Goal: Task Accomplishment & Management: Manage account settings

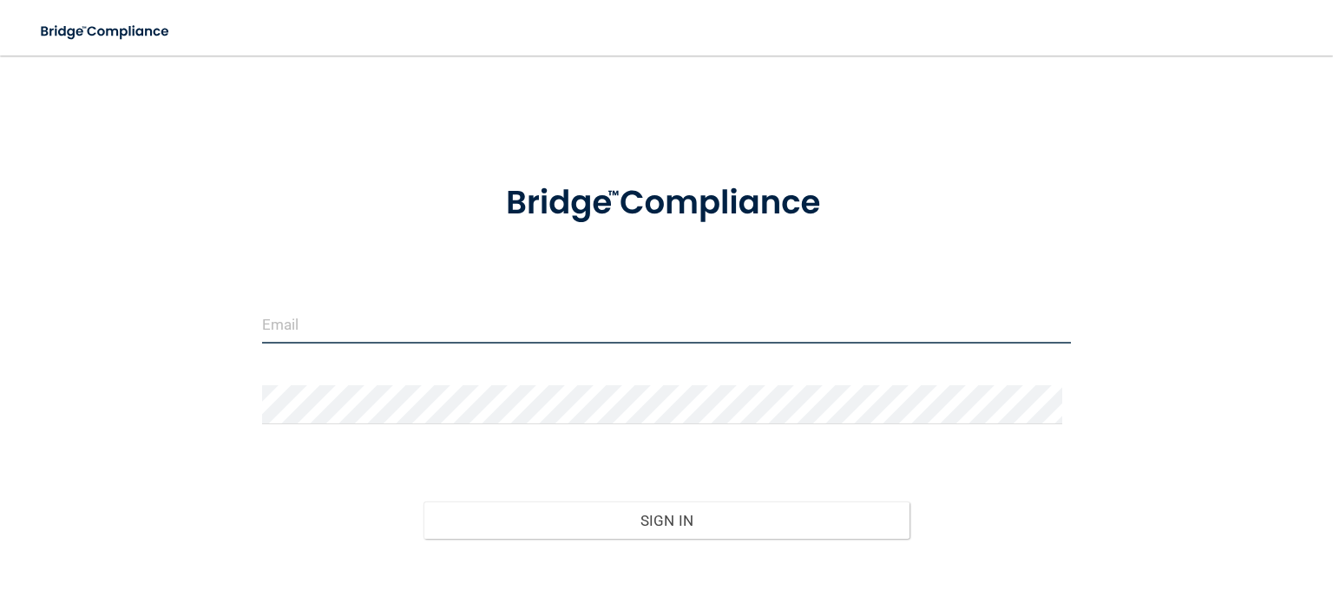
click at [324, 327] on input "email" at bounding box center [666, 324] width 809 height 39
type input "[EMAIL_ADDRESS][DOMAIN_NAME]"
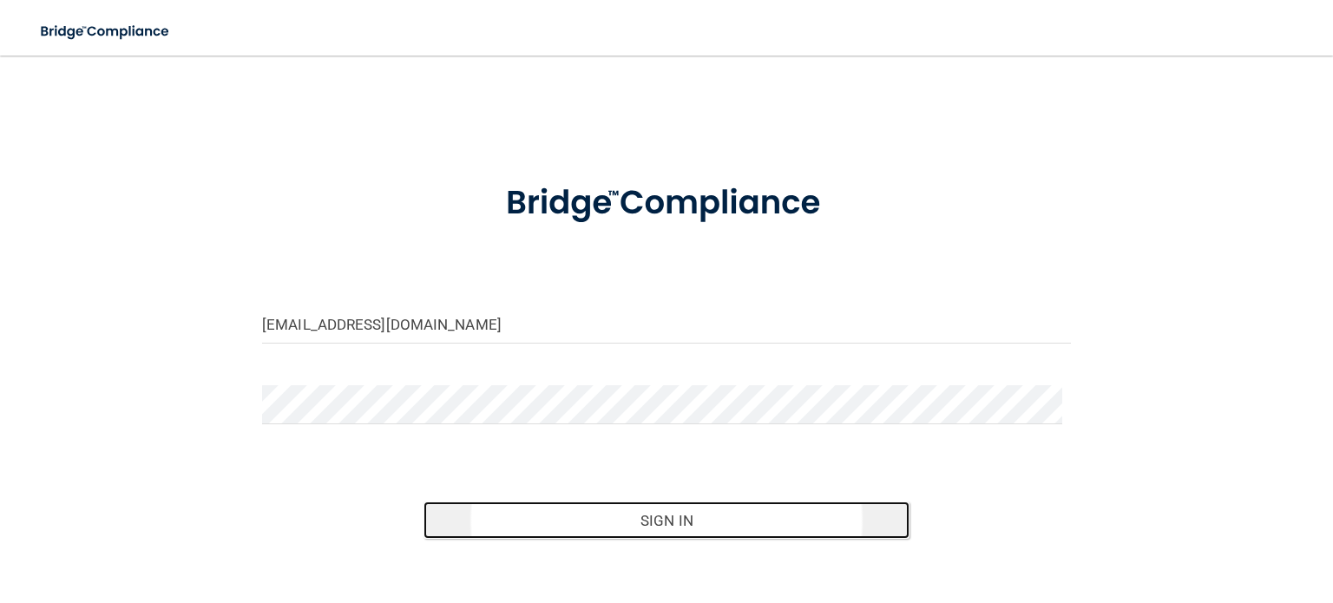
click at [618, 521] on button "Sign In" at bounding box center [665, 520] width 485 height 38
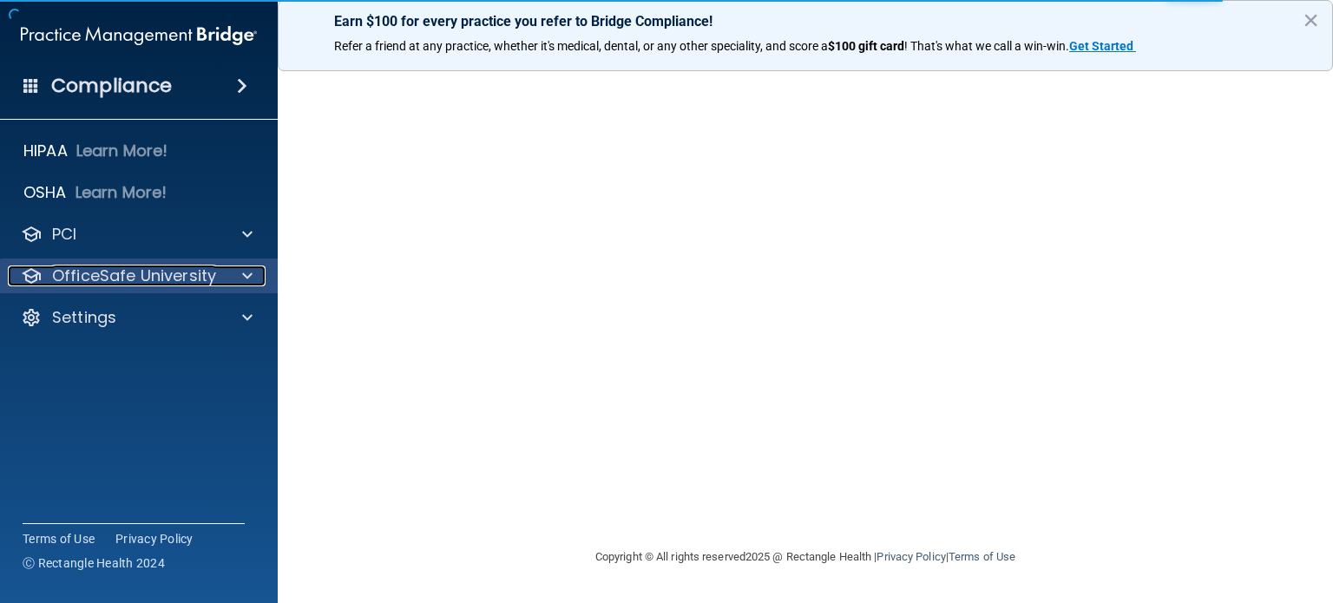
click at [73, 271] on p "OfficeSafe University" at bounding box center [134, 275] width 164 height 21
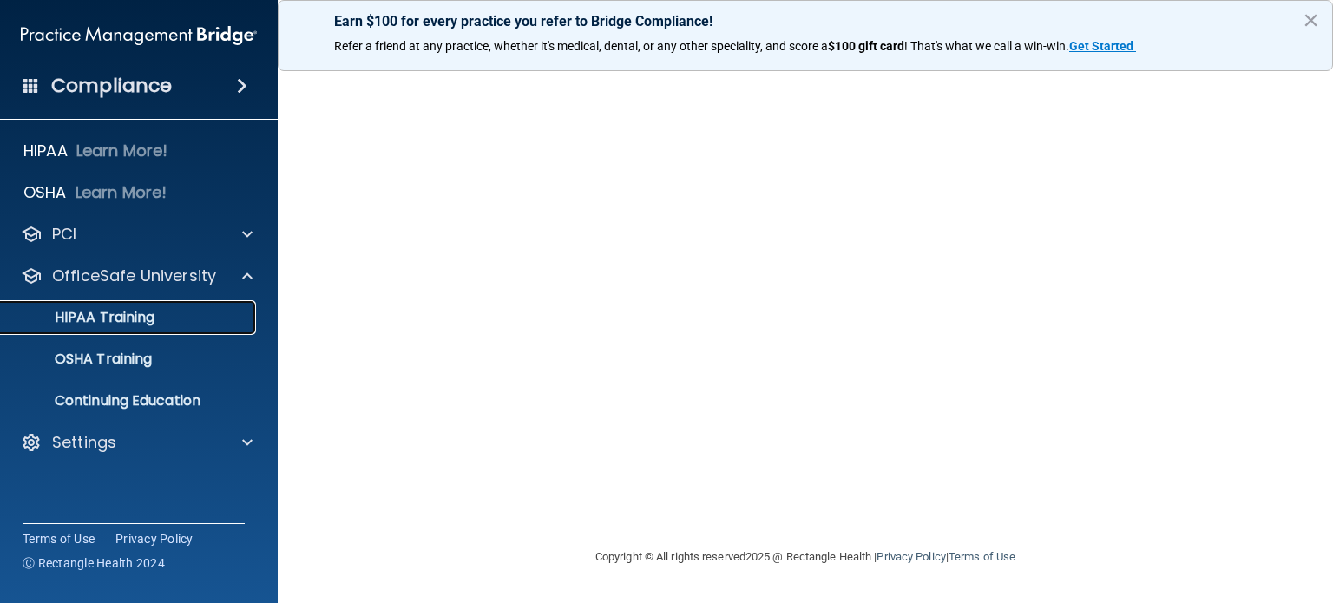
click at [83, 313] on p "HIPAA Training" at bounding box center [82, 317] width 143 height 17
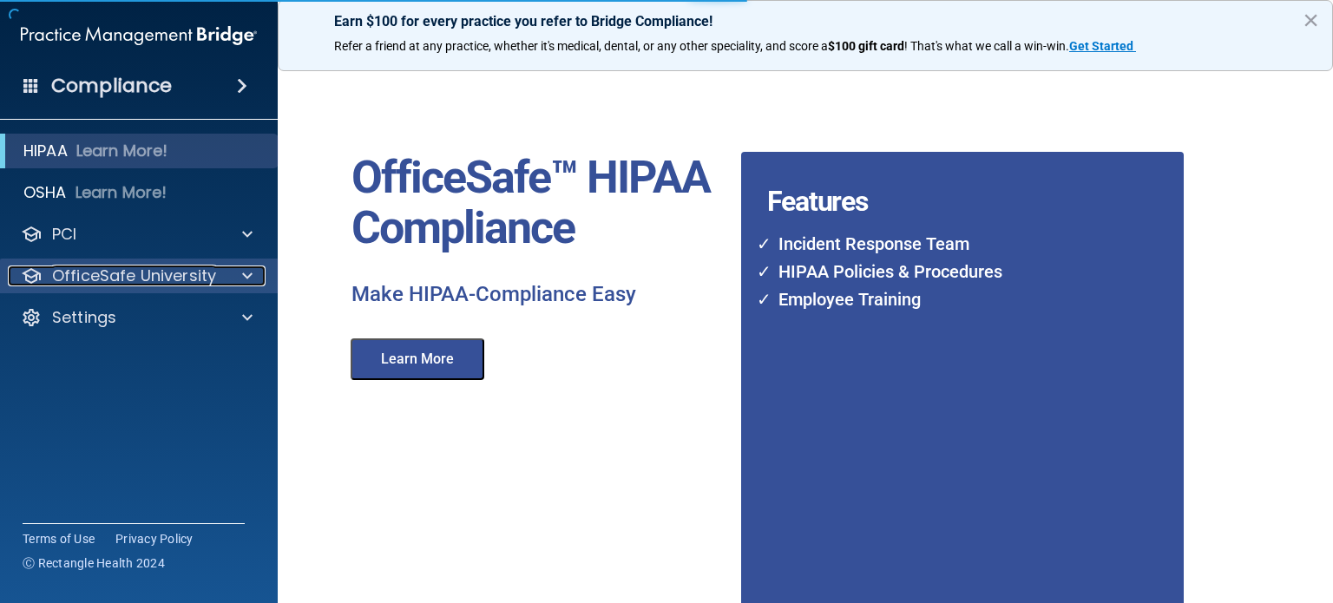
click at [246, 270] on span at bounding box center [247, 275] width 10 height 21
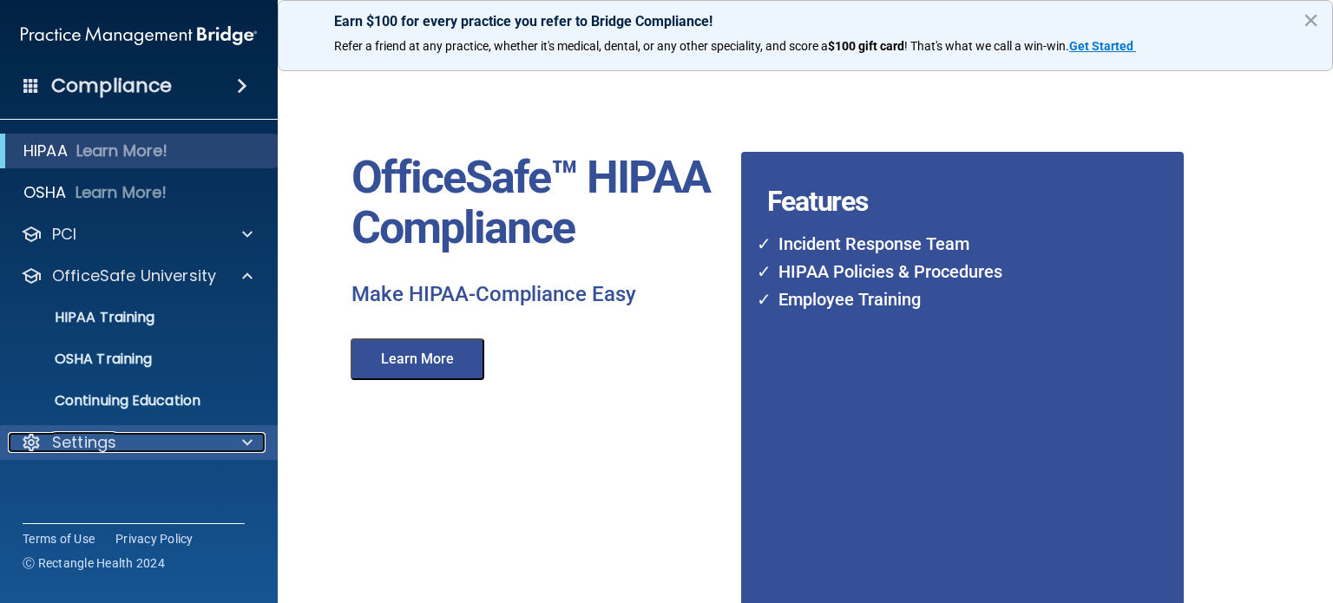
click at [110, 453] on p "Settings" at bounding box center [84, 442] width 64 height 21
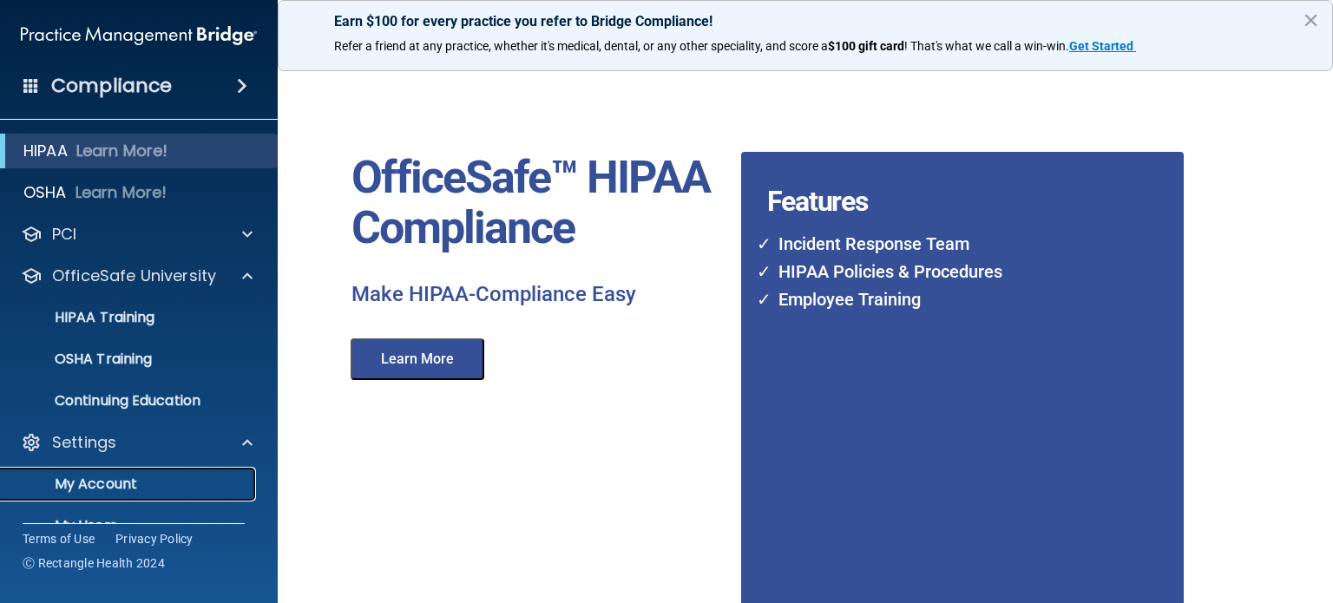
click at [100, 483] on p "My Account" at bounding box center [129, 483] width 237 height 17
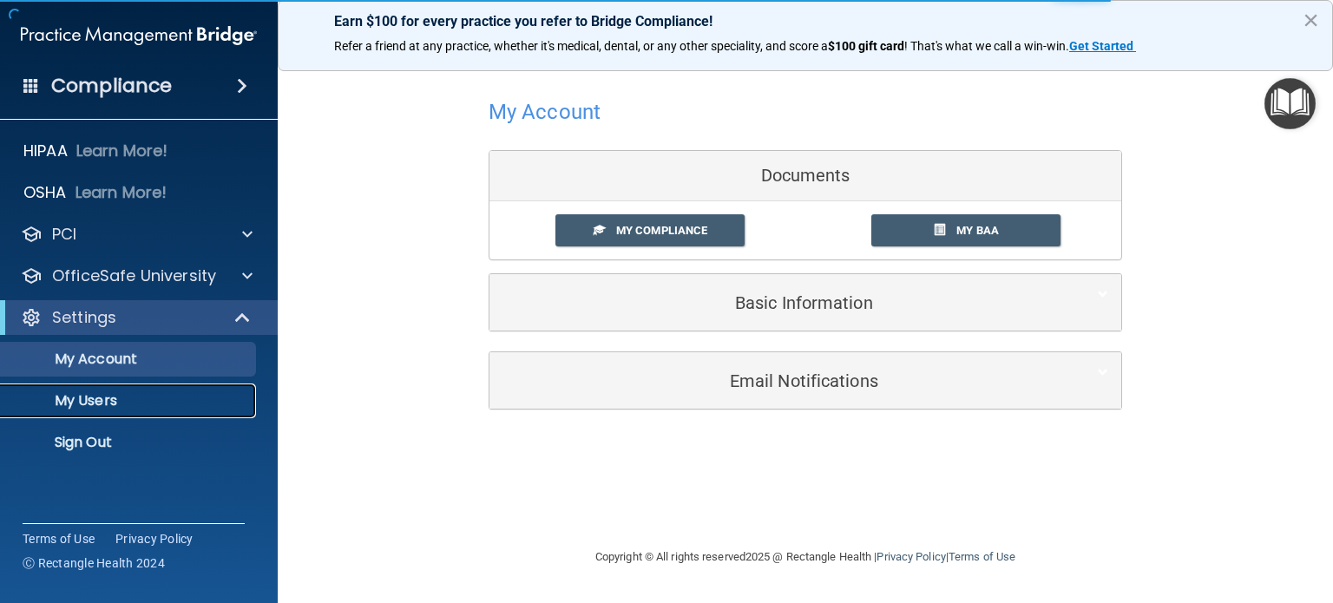
click at [111, 403] on p "My Users" at bounding box center [129, 400] width 237 height 17
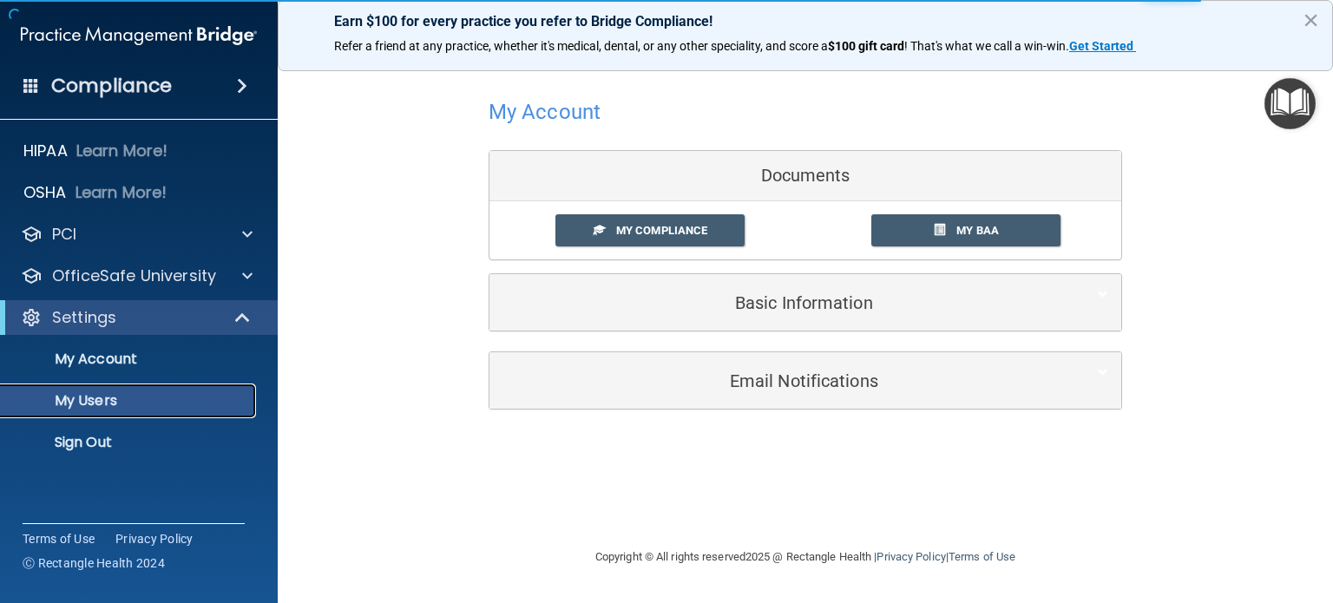
select select "20"
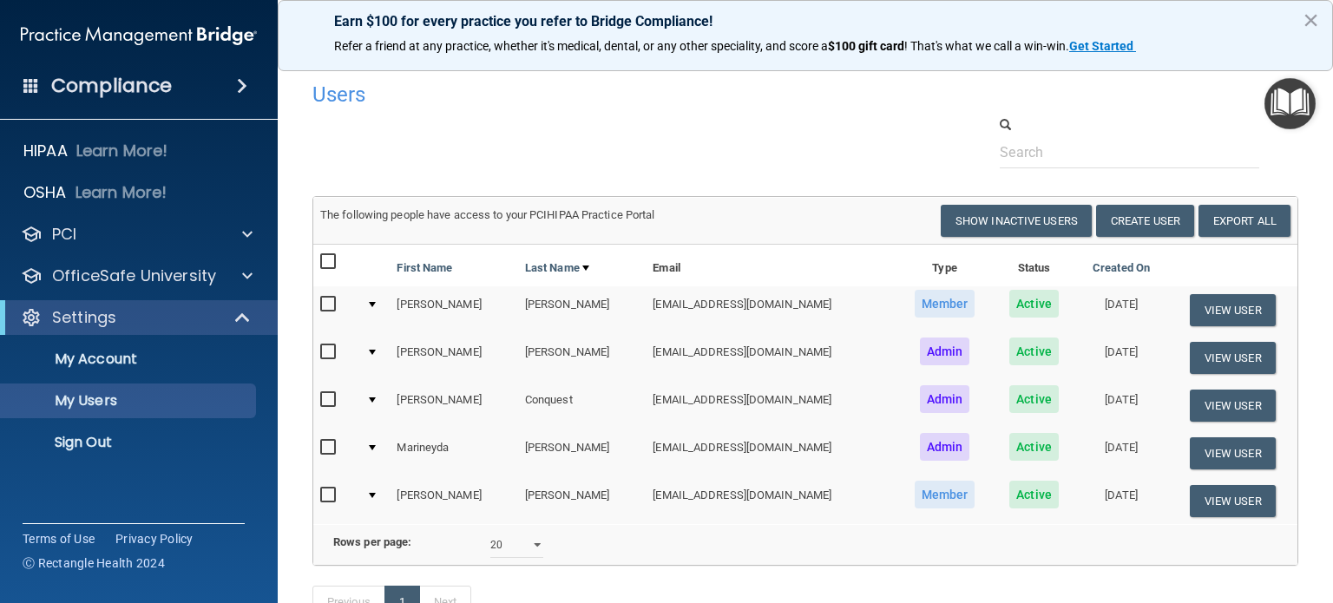
click at [330, 305] on input "checkbox" at bounding box center [330, 305] width 20 height 14
checkbox input "true"
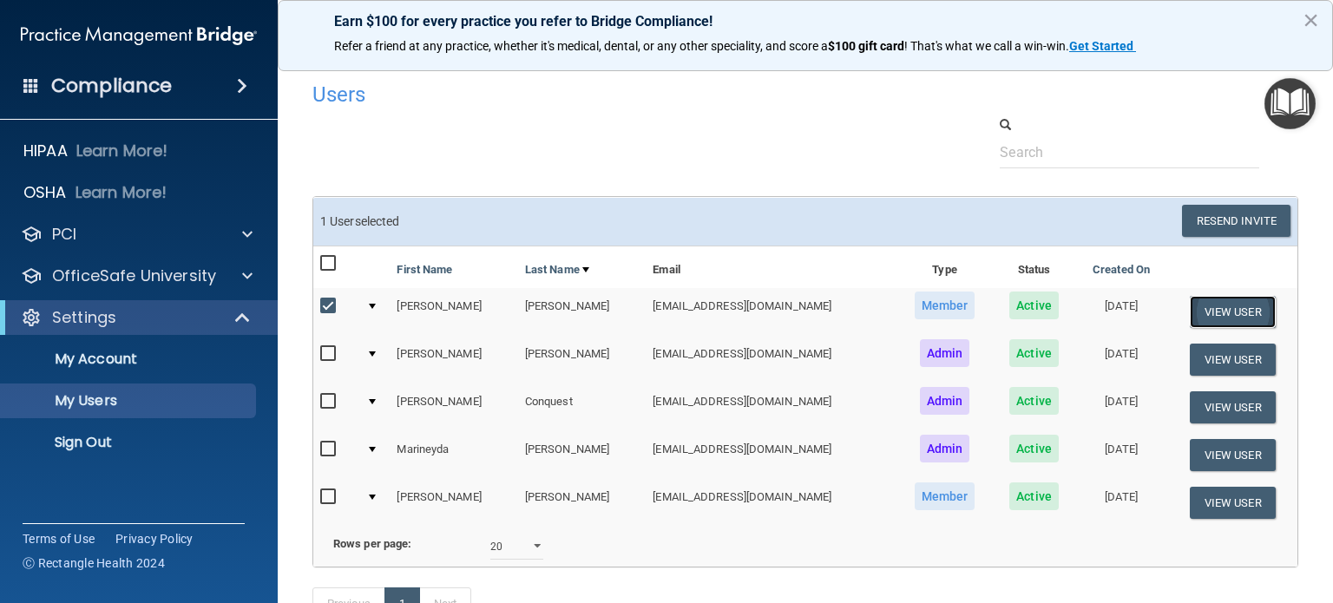
click at [1194, 311] on button "View User" at bounding box center [1232, 312] width 86 height 32
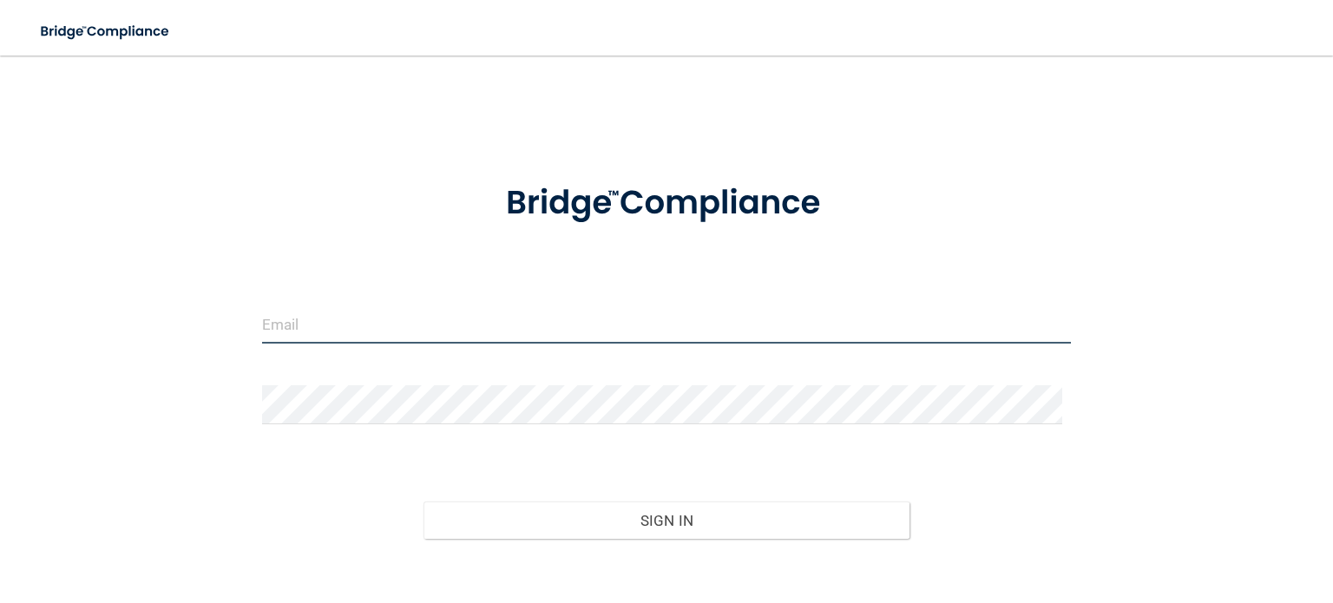
click at [318, 323] on input "email" at bounding box center [666, 324] width 809 height 39
type input "[EMAIL_ADDRESS][DOMAIN_NAME]"
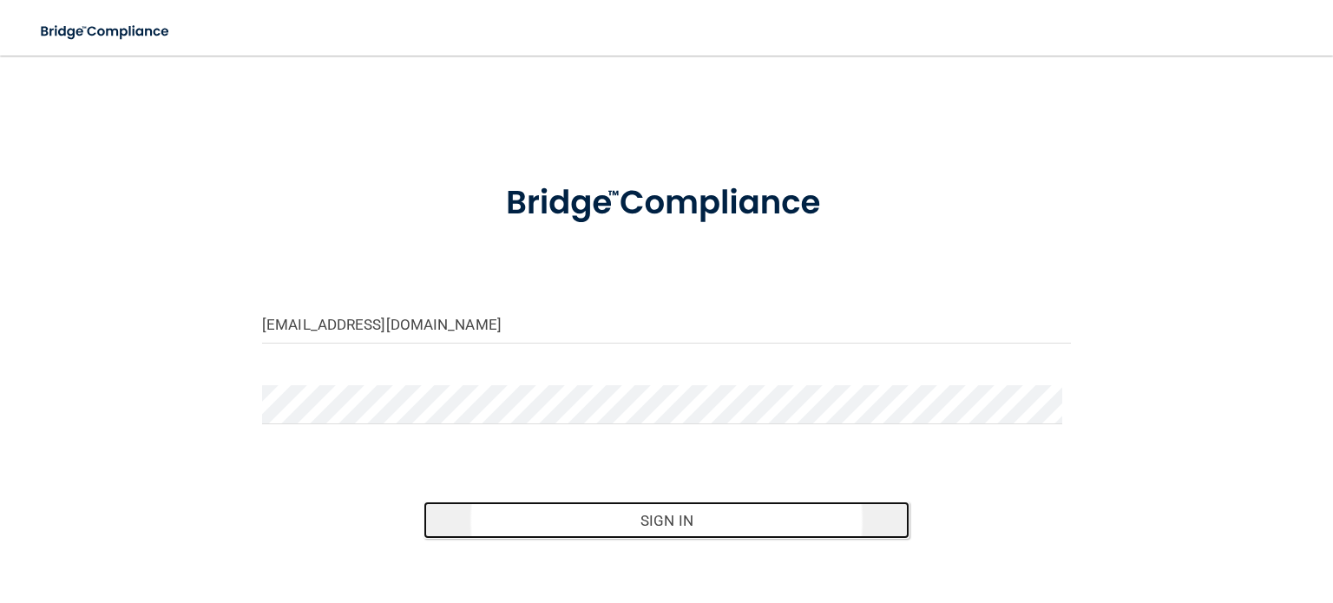
click at [681, 523] on button "Sign In" at bounding box center [665, 520] width 485 height 38
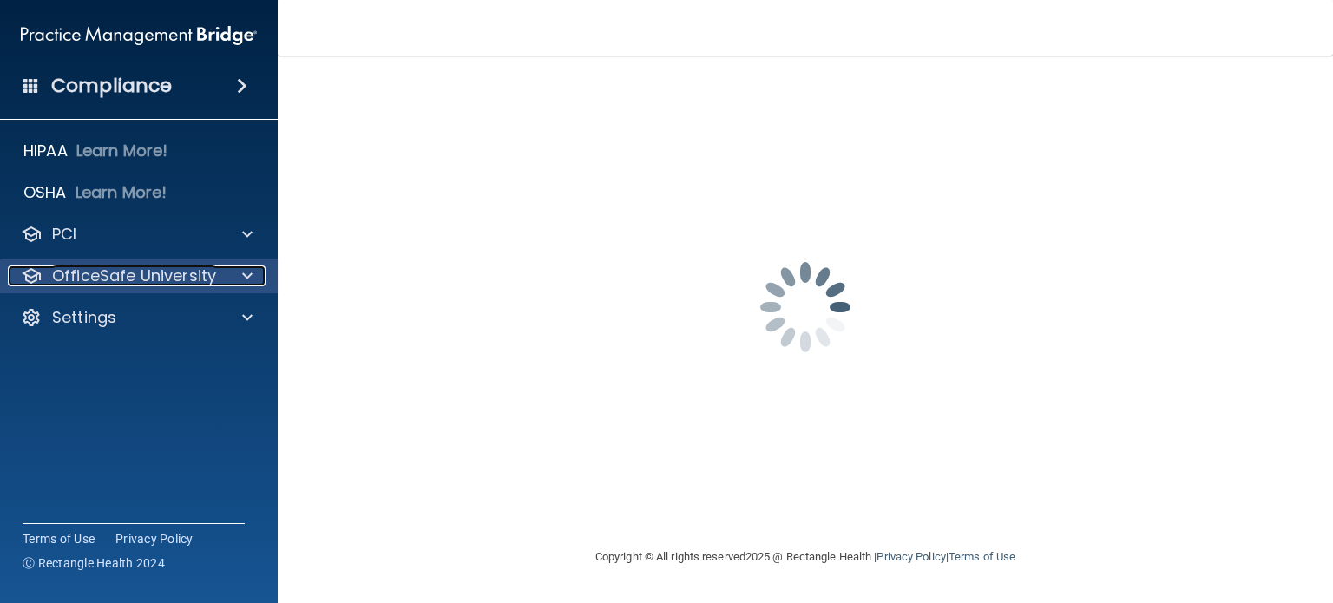
click at [174, 273] on p "OfficeSafe University" at bounding box center [134, 275] width 164 height 21
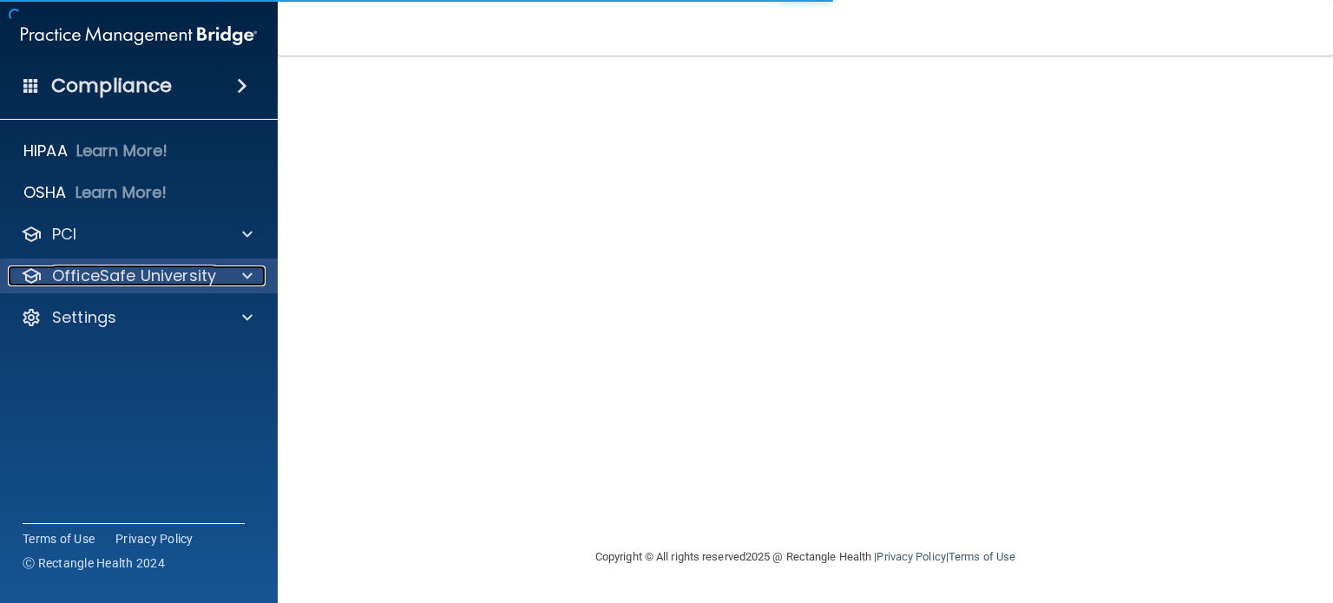
click at [163, 274] on p "OfficeSafe University" at bounding box center [134, 275] width 164 height 21
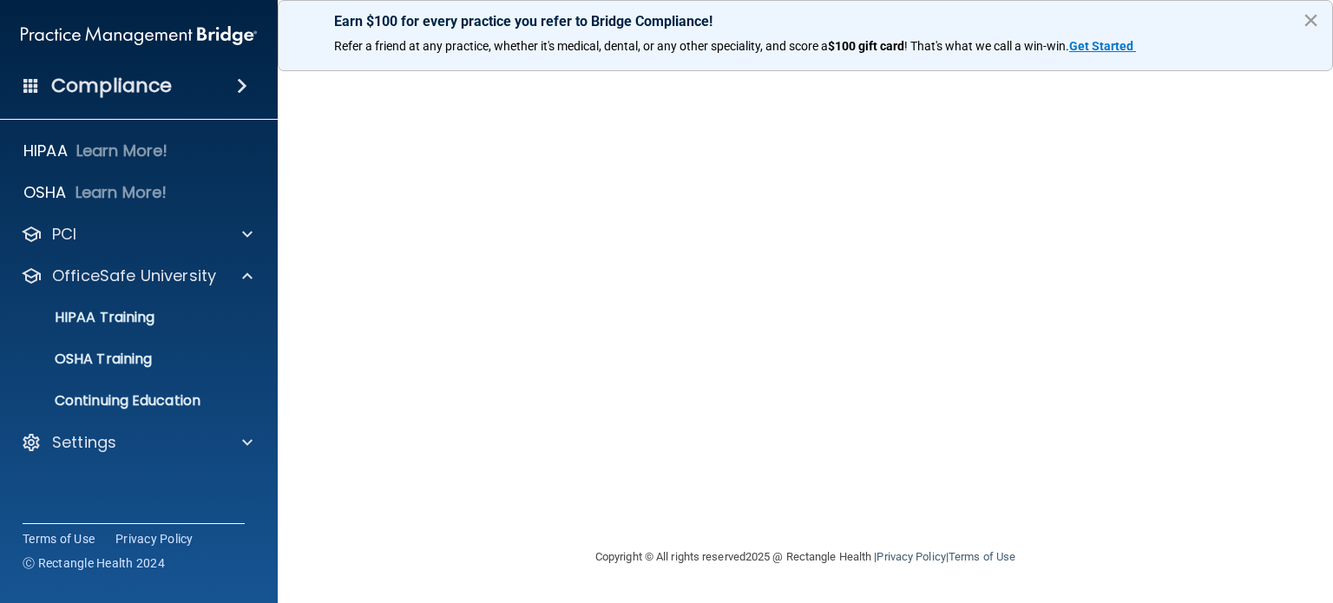
click at [1312, 16] on button "×" at bounding box center [1310, 20] width 16 height 28
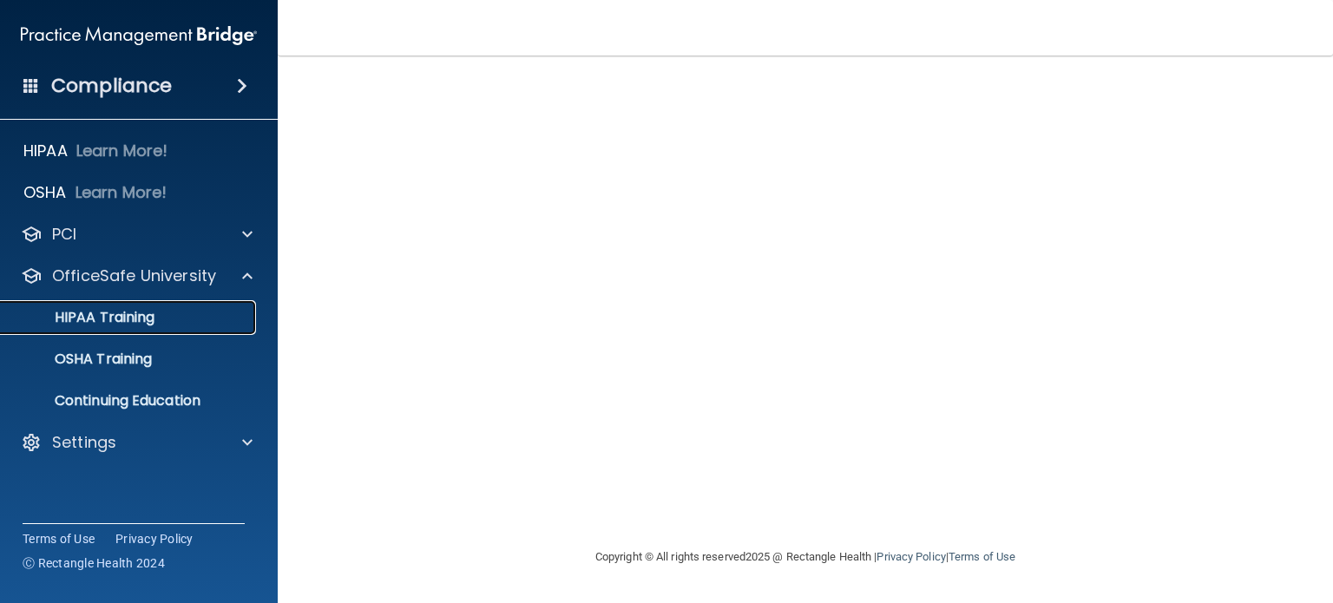
click at [115, 322] on p "HIPAA Training" at bounding box center [82, 317] width 143 height 17
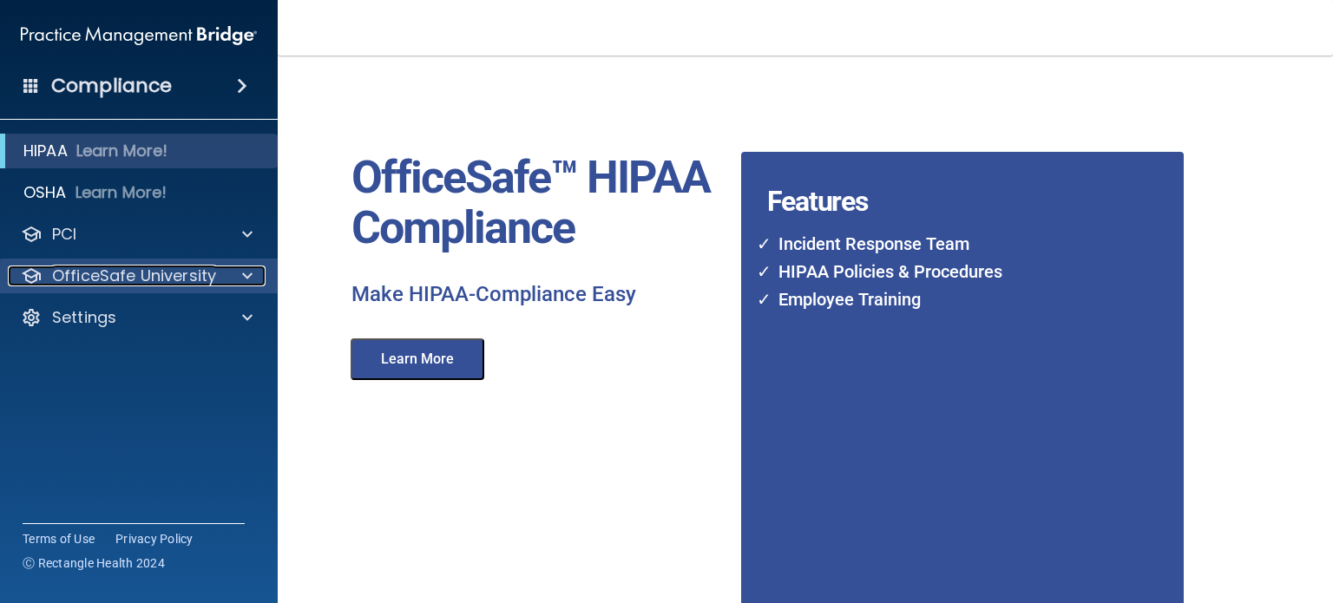
click at [247, 272] on span at bounding box center [247, 275] width 10 height 21
click at [128, 282] on p "OfficeSafe University" at bounding box center [134, 275] width 164 height 21
click at [125, 87] on h4 "Compliance" at bounding box center [111, 86] width 121 height 24
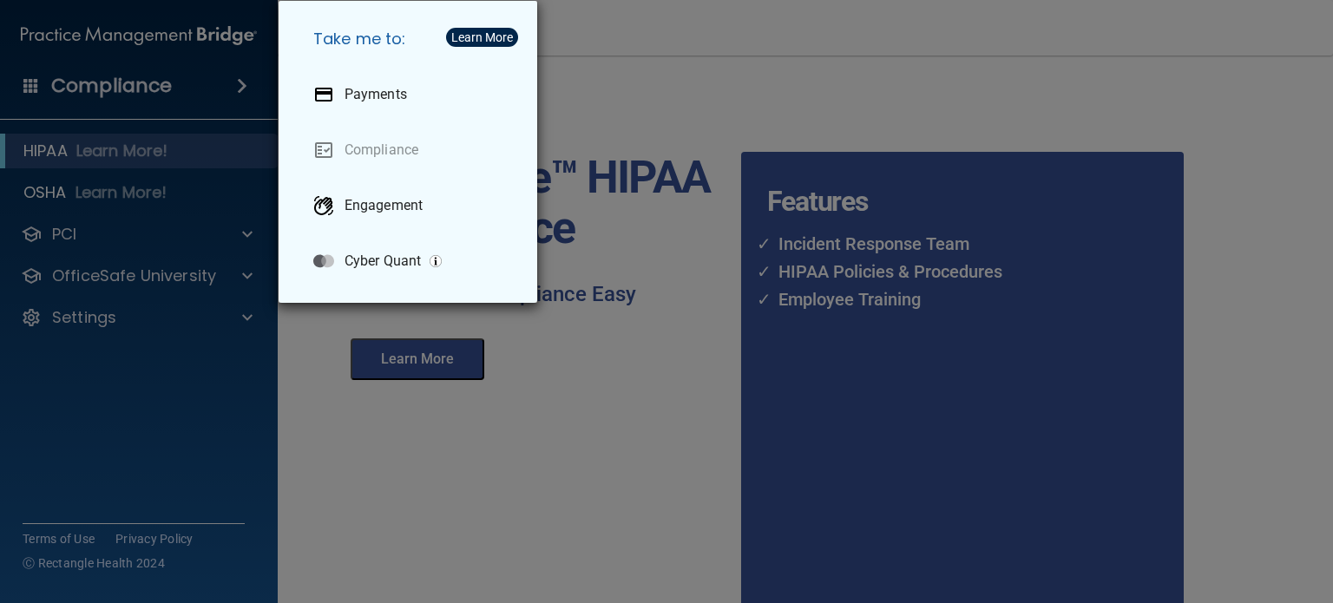
drag, startPoint x: 219, startPoint y: 428, endPoint x: 215, endPoint y: 419, distance: 9.3
click at [217, 421] on div "Take me to: Payments Compliance Engagement Cyber Quant" at bounding box center [666, 301] width 1333 height 603
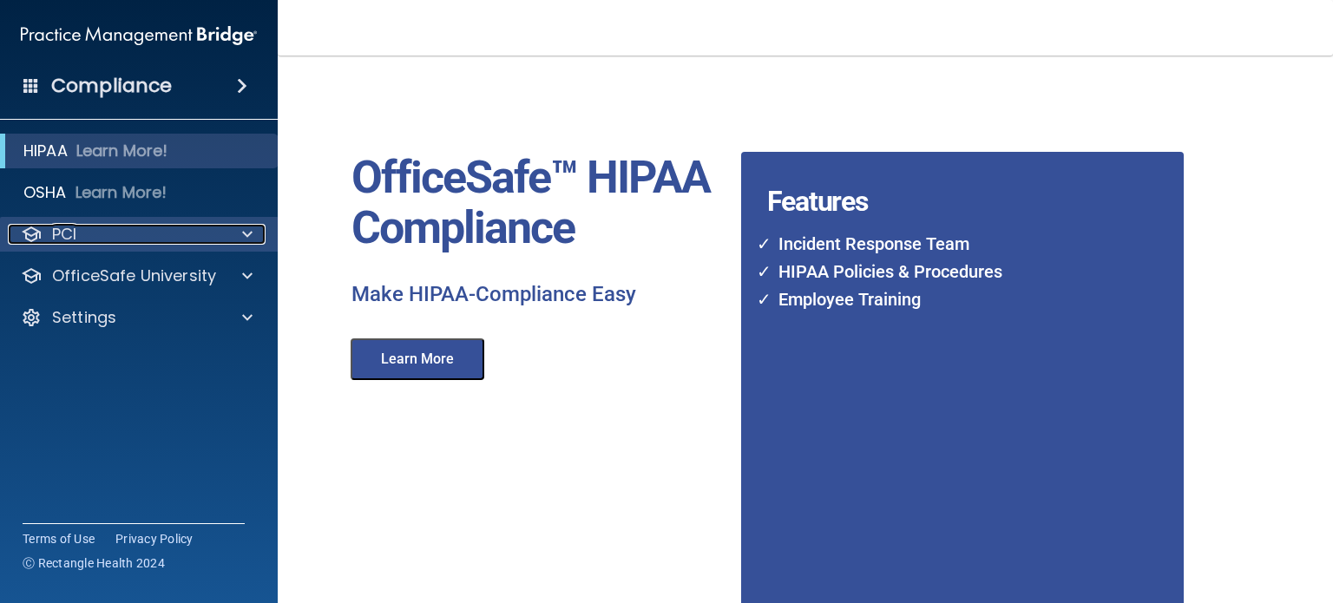
click at [58, 228] on p "PCI" at bounding box center [64, 234] width 24 height 21
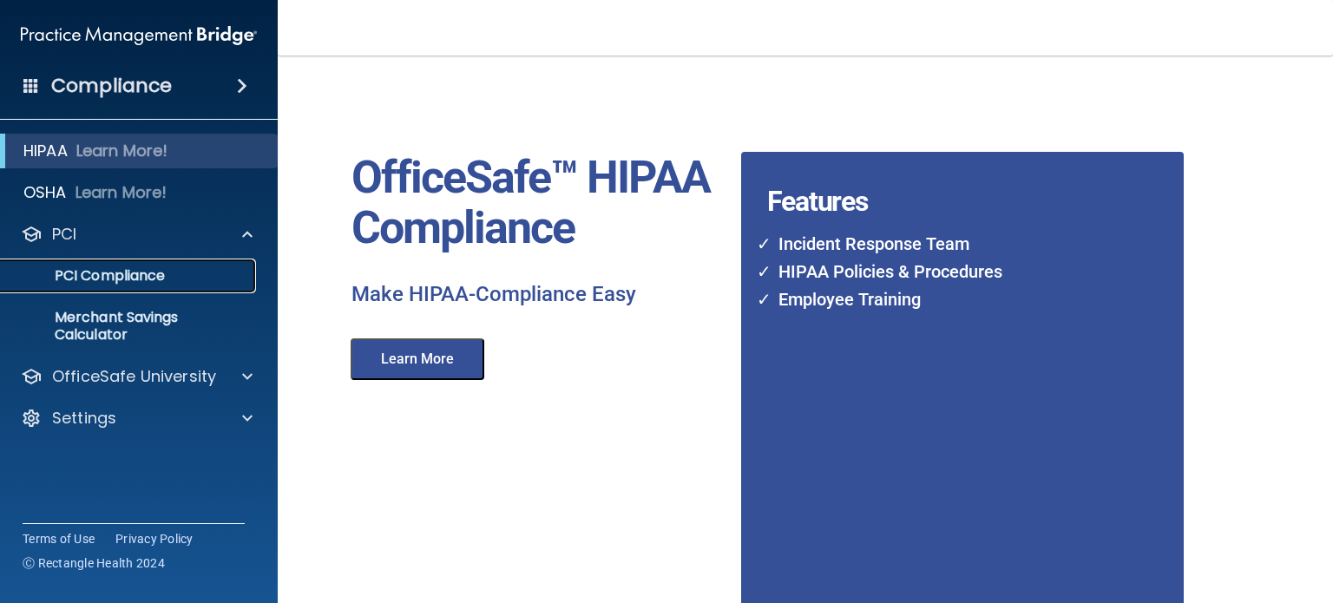
click at [88, 277] on p "PCI Compliance" at bounding box center [129, 275] width 237 height 17
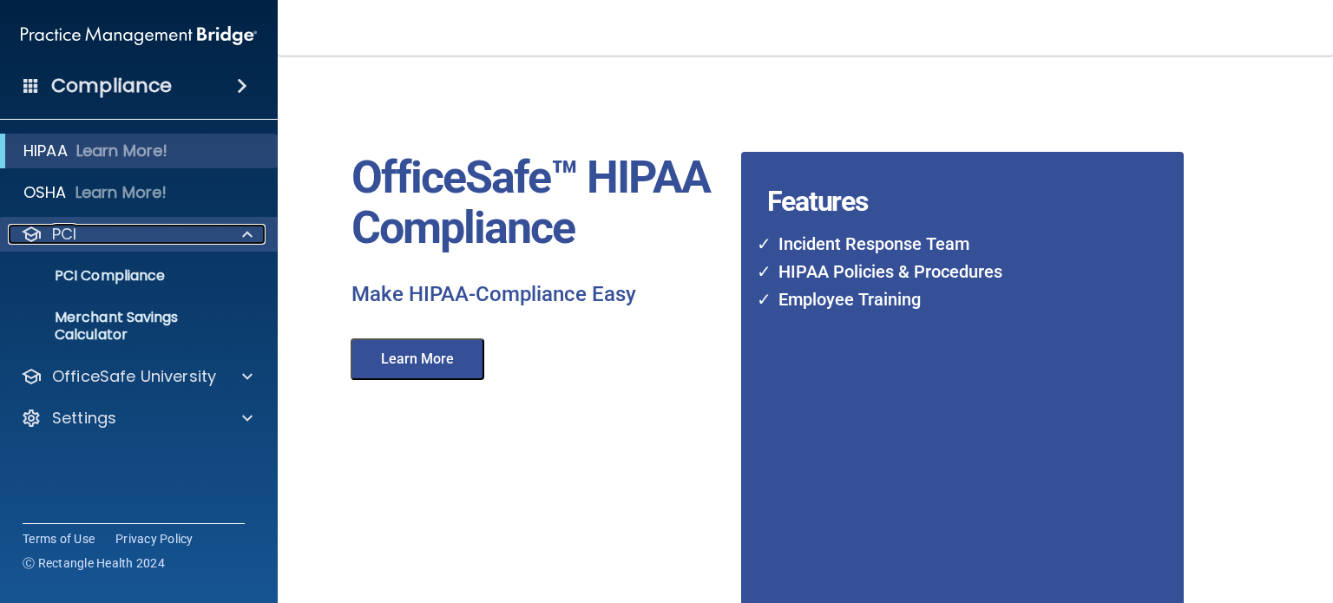
click at [258, 233] on div at bounding box center [244, 234] width 43 height 21
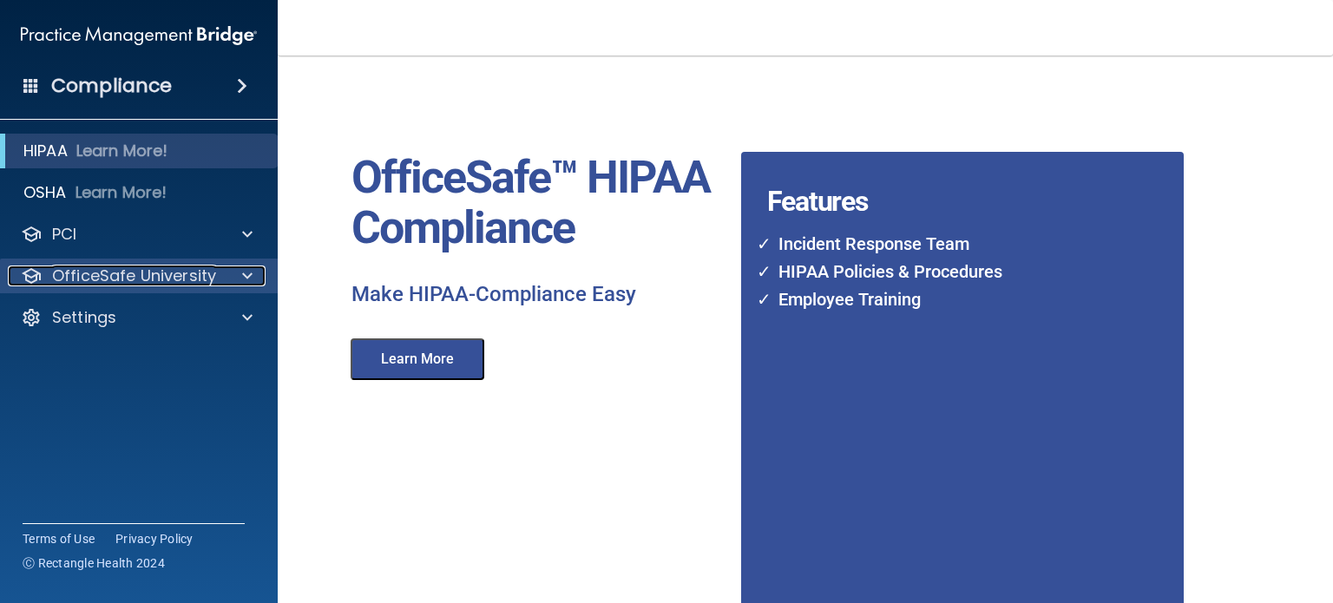
click at [161, 273] on p "OfficeSafe University" at bounding box center [134, 275] width 164 height 21
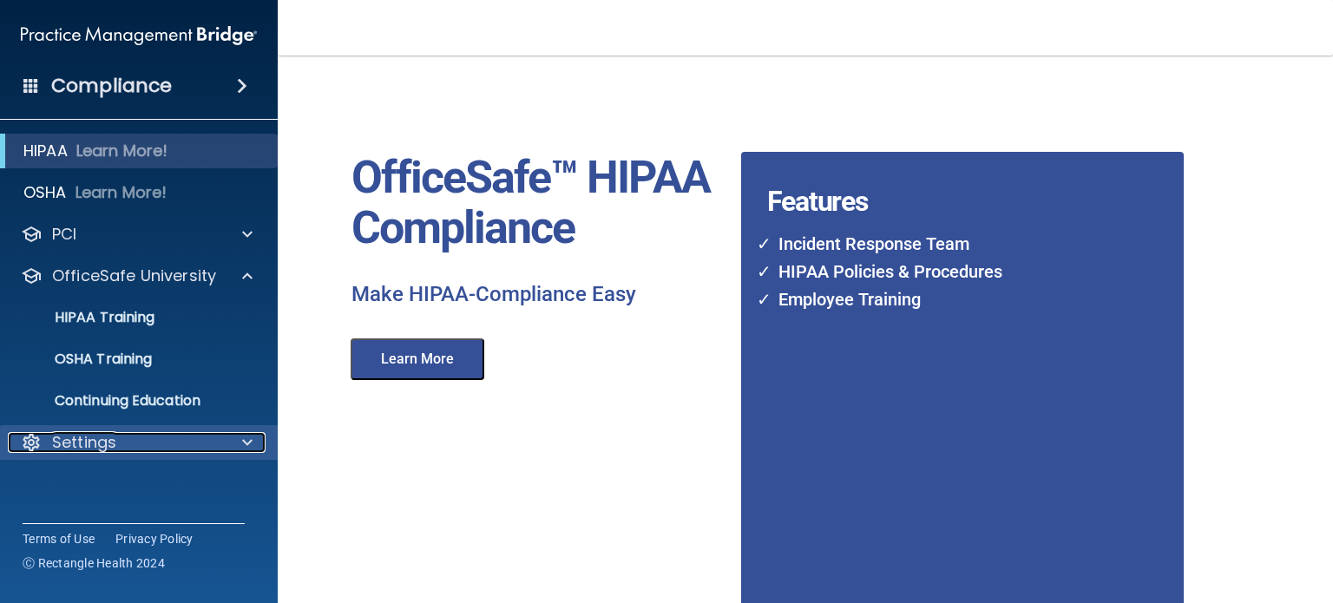
click at [94, 436] on p "Settings" at bounding box center [84, 442] width 64 height 21
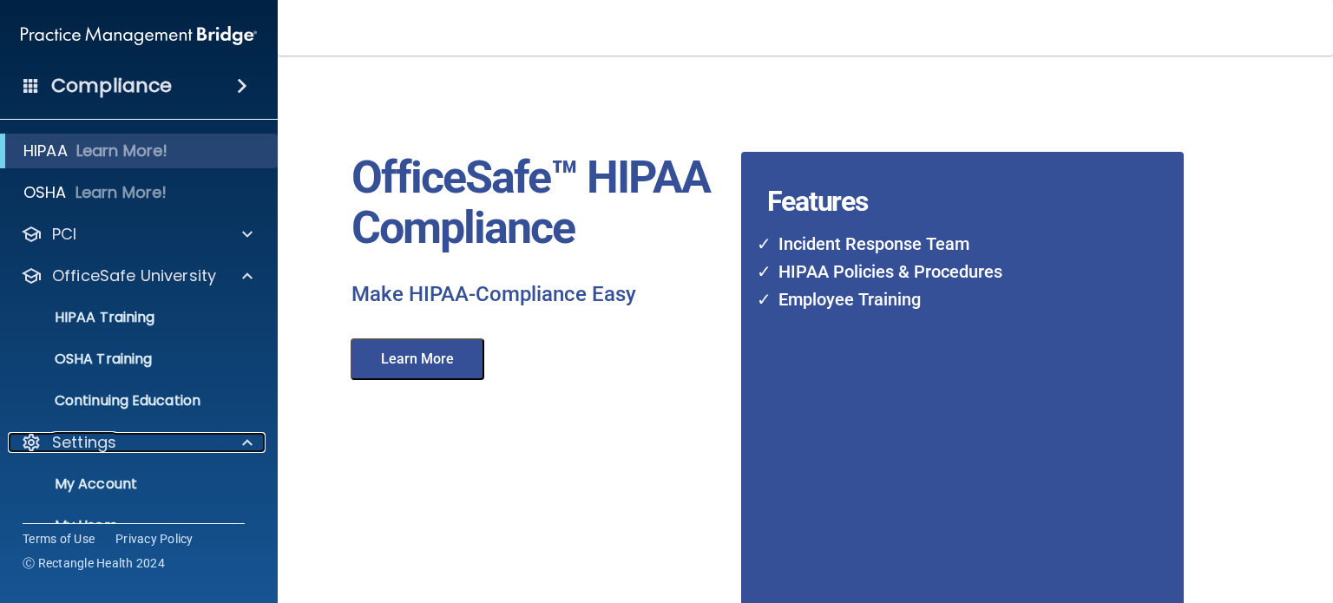
scroll to position [75, 0]
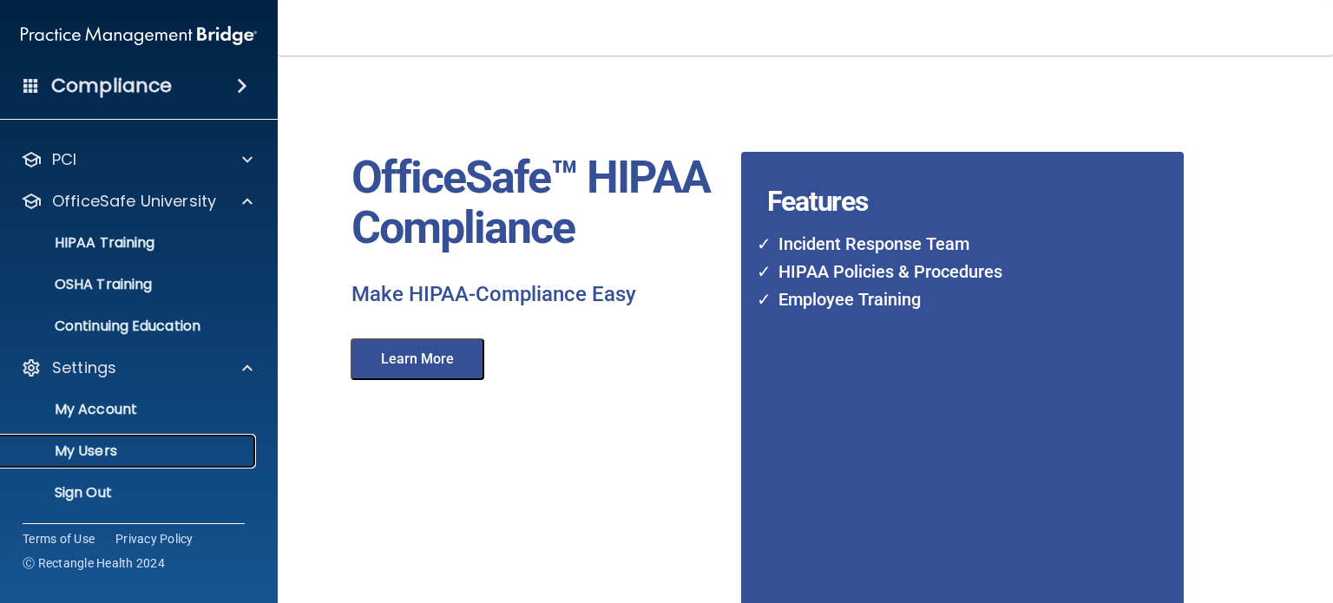
click at [98, 450] on p "My Users" at bounding box center [129, 450] width 237 height 17
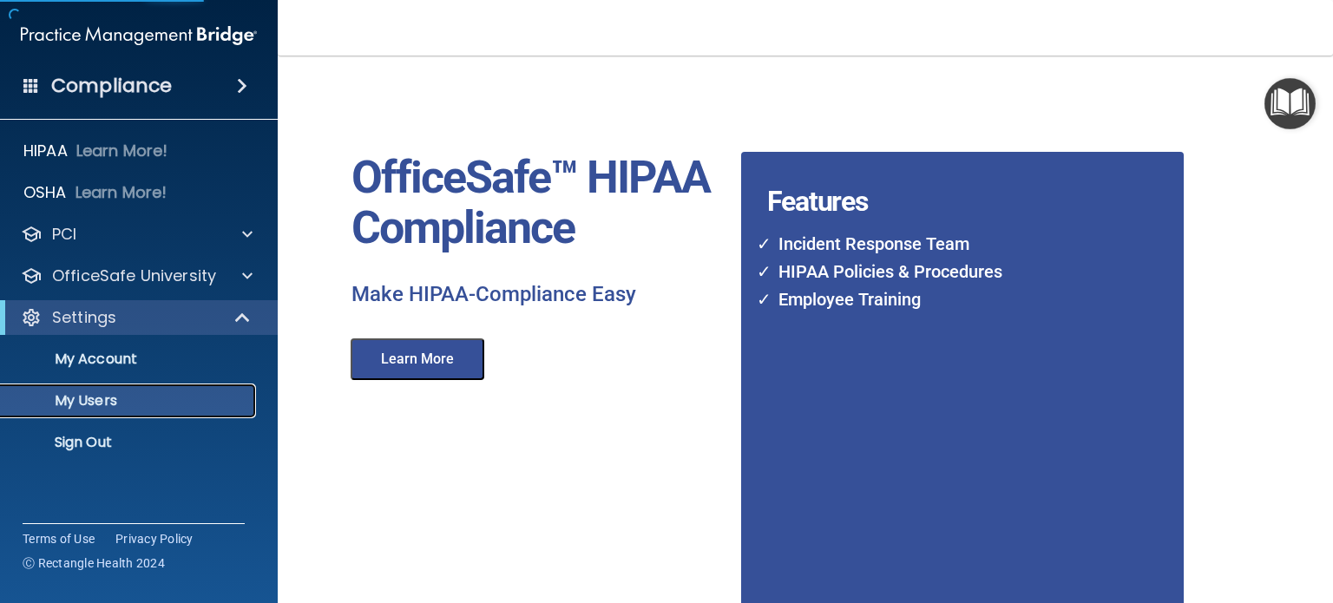
select select "20"
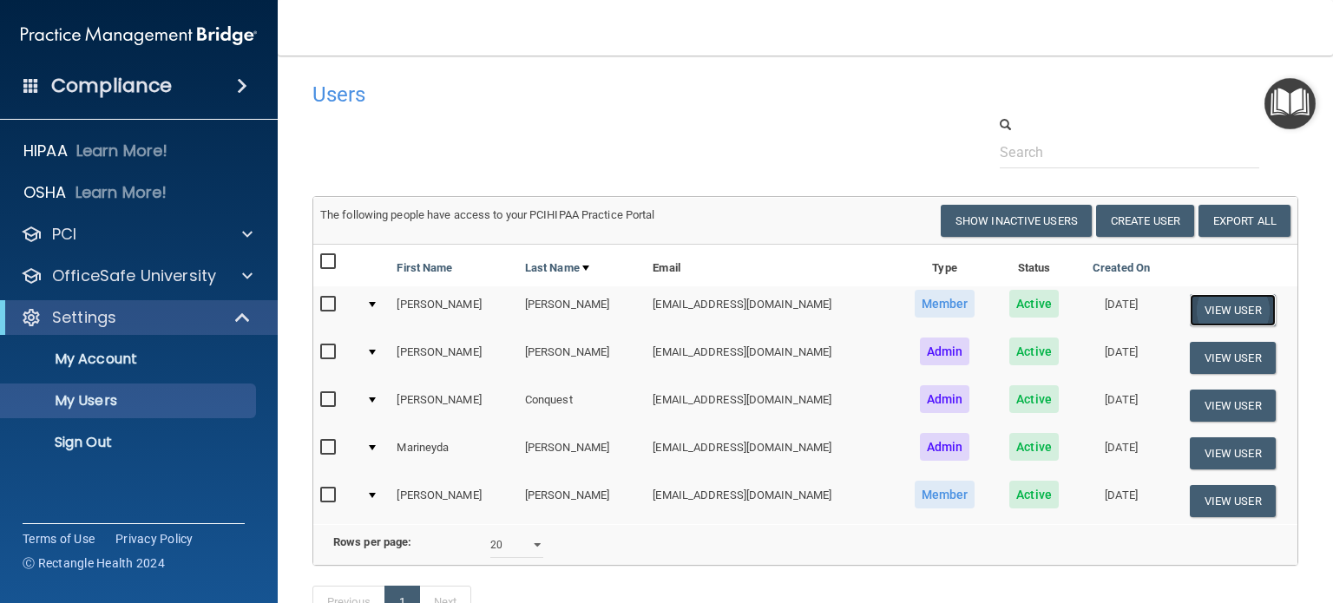
click at [1238, 305] on button "View User" at bounding box center [1232, 310] width 86 height 32
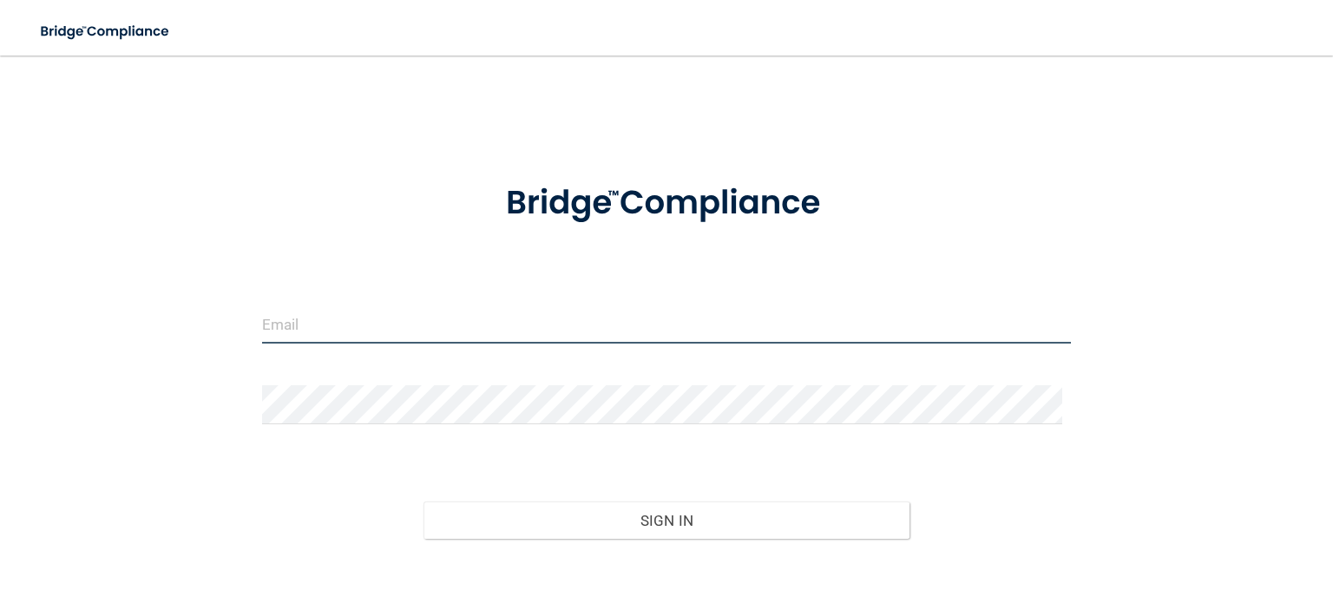
click at [356, 332] on input "email" at bounding box center [666, 324] width 809 height 39
type input "[EMAIL_ADDRESS][DOMAIN_NAME]"
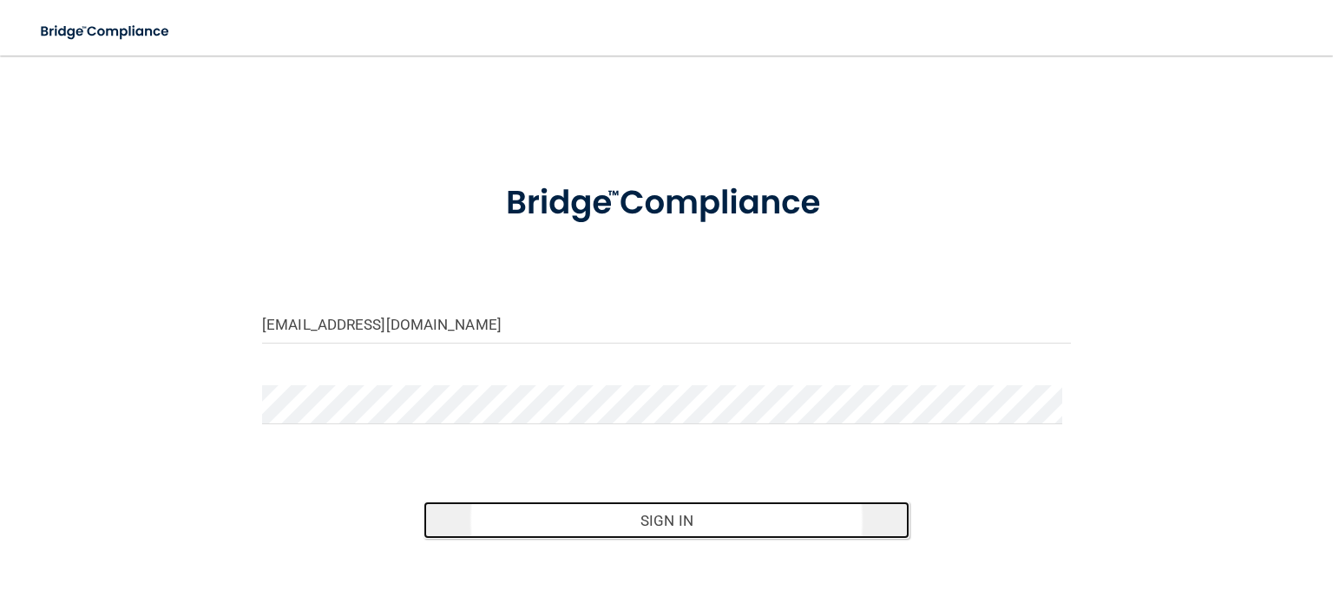
click at [622, 511] on button "Sign In" at bounding box center [665, 520] width 485 height 38
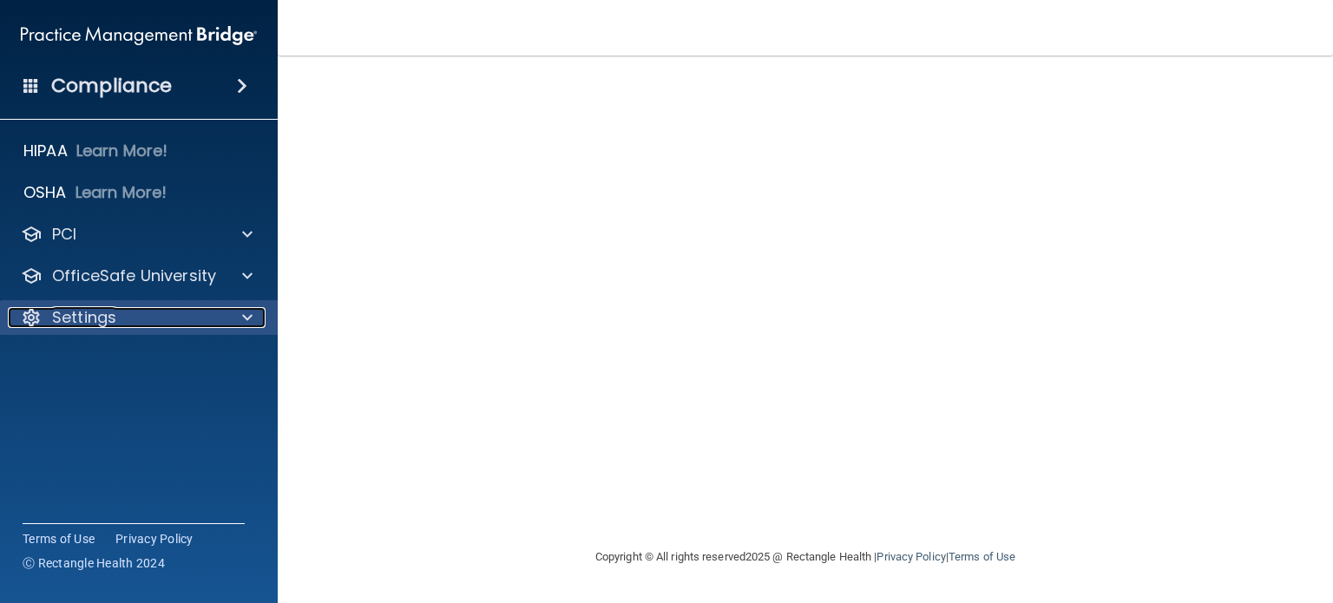
click at [108, 316] on p "Settings" at bounding box center [84, 317] width 64 height 21
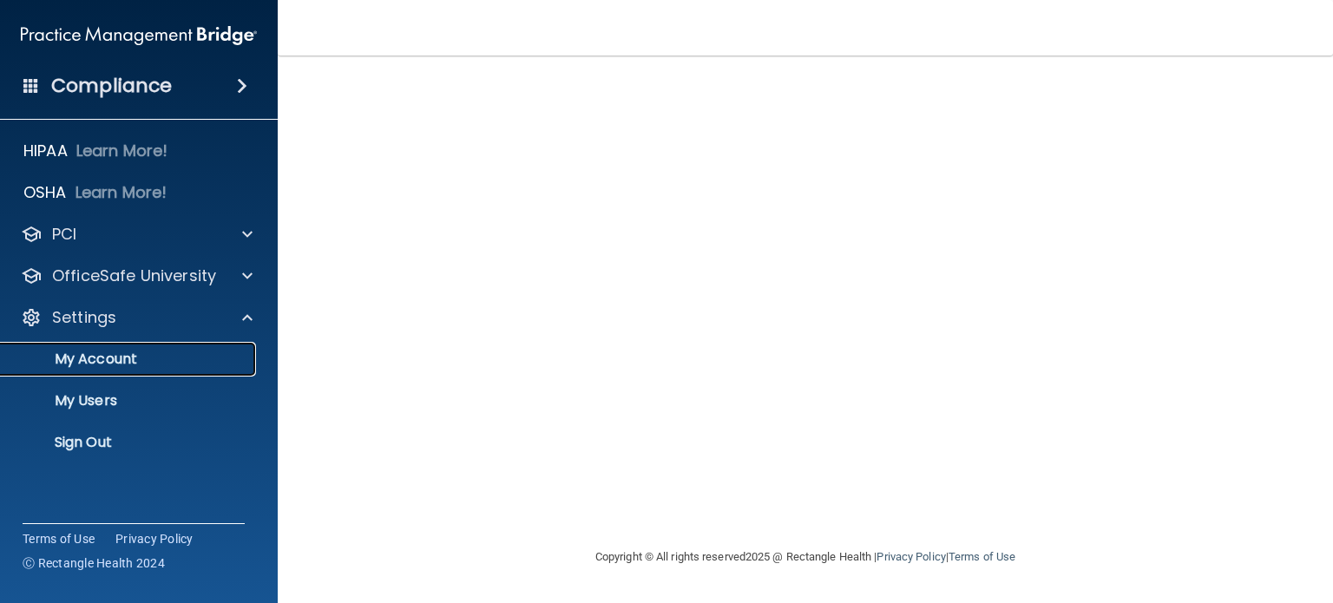
click at [95, 362] on p "My Account" at bounding box center [129, 359] width 237 height 17
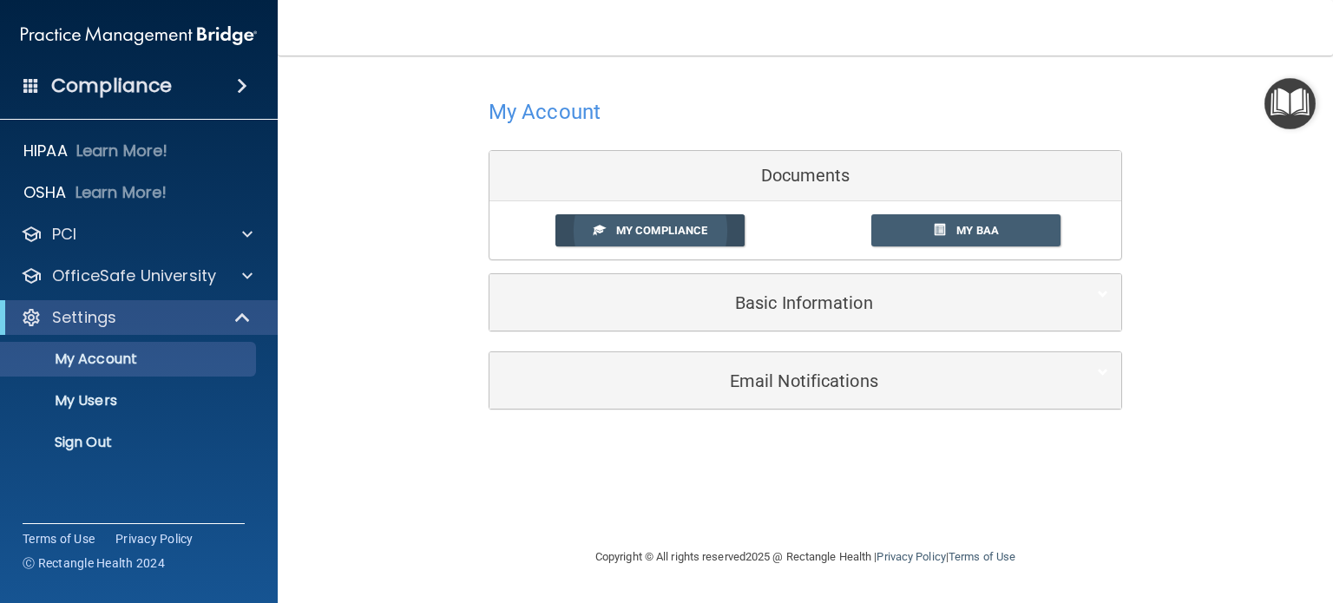
click at [627, 228] on span "My Compliance" at bounding box center [661, 230] width 91 height 13
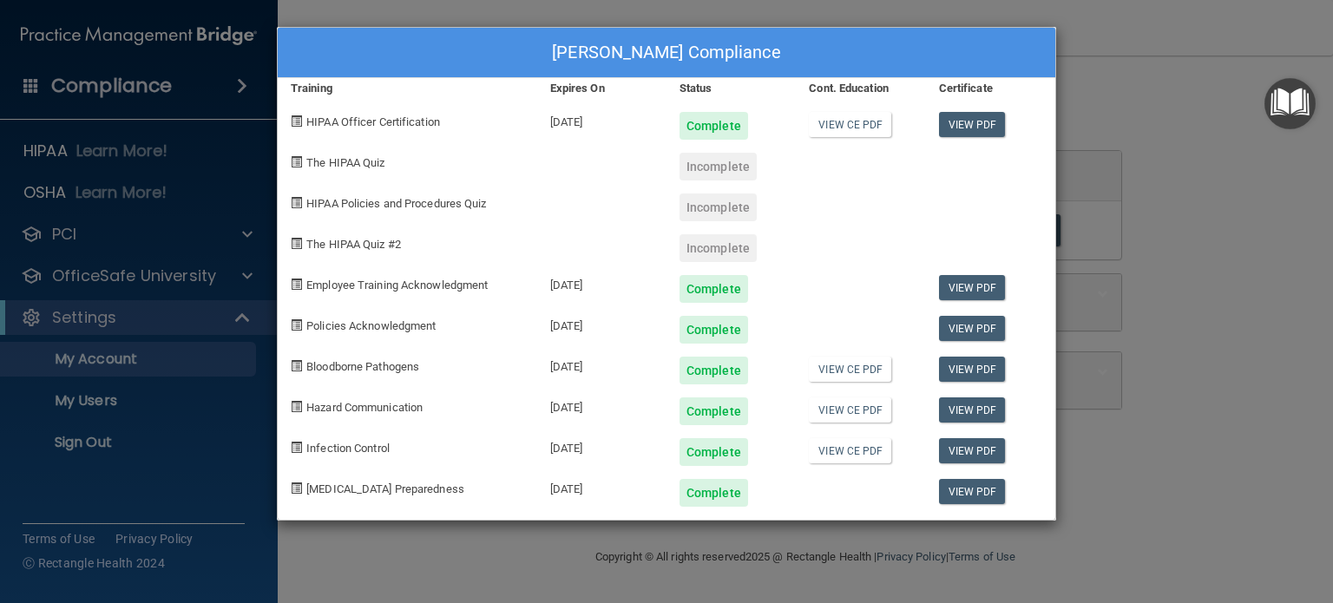
click at [729, 163] on div "Incomplete" at bounding box center [717, 167] width 77 height 28
click at [721, 124] on div "Complete" at bounding box center [713, 126] width 69 height 28
click at [848, 121] on link "View CE PDF" at bounding box center [850, 124] width 82 height 25
click at [738, 162] on div "Incomplete" at bounding box center [717, 167] width 77 height 28
click at [305, 157] on div "The HIPAA Quiz" at bounding box center [407, 160] width 259 height 41
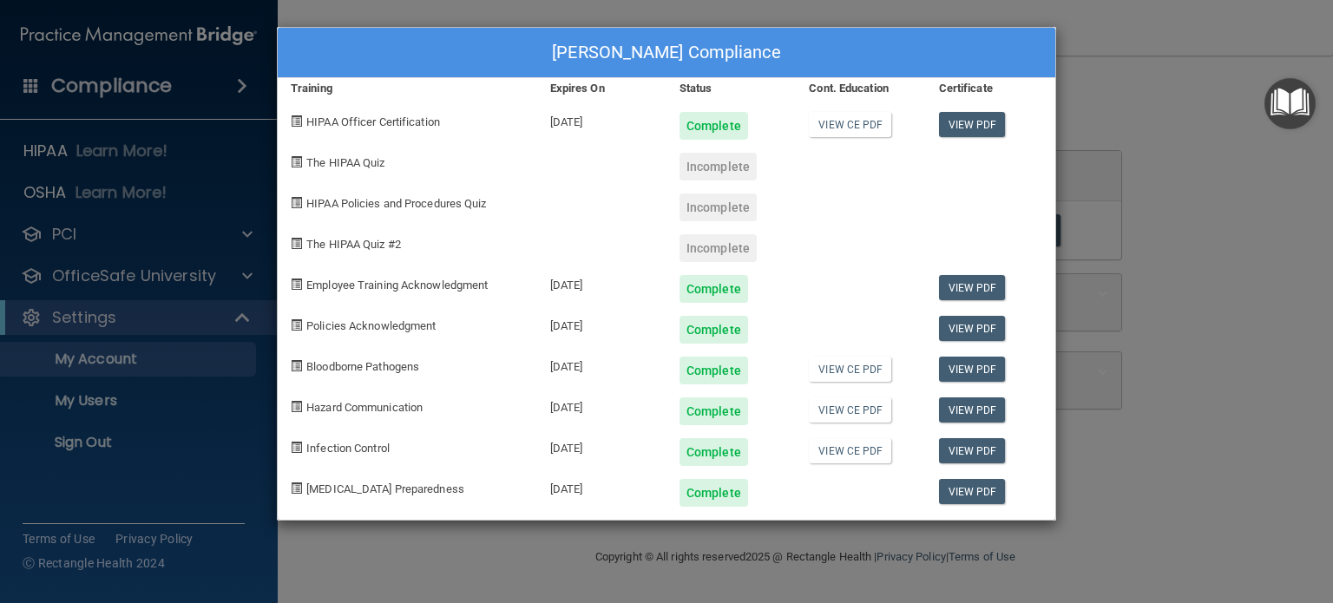
click at [319, 194] on div "HIPAA Policies and Procedures Quiz" at bounding box center [407, 200] width 259 height 41
click at [1173, 108] on div "Michelle Clark's Compliance Training Expires On Status Cont. Education Certific…" at bounding box center [666, 301] width 1333 height 603
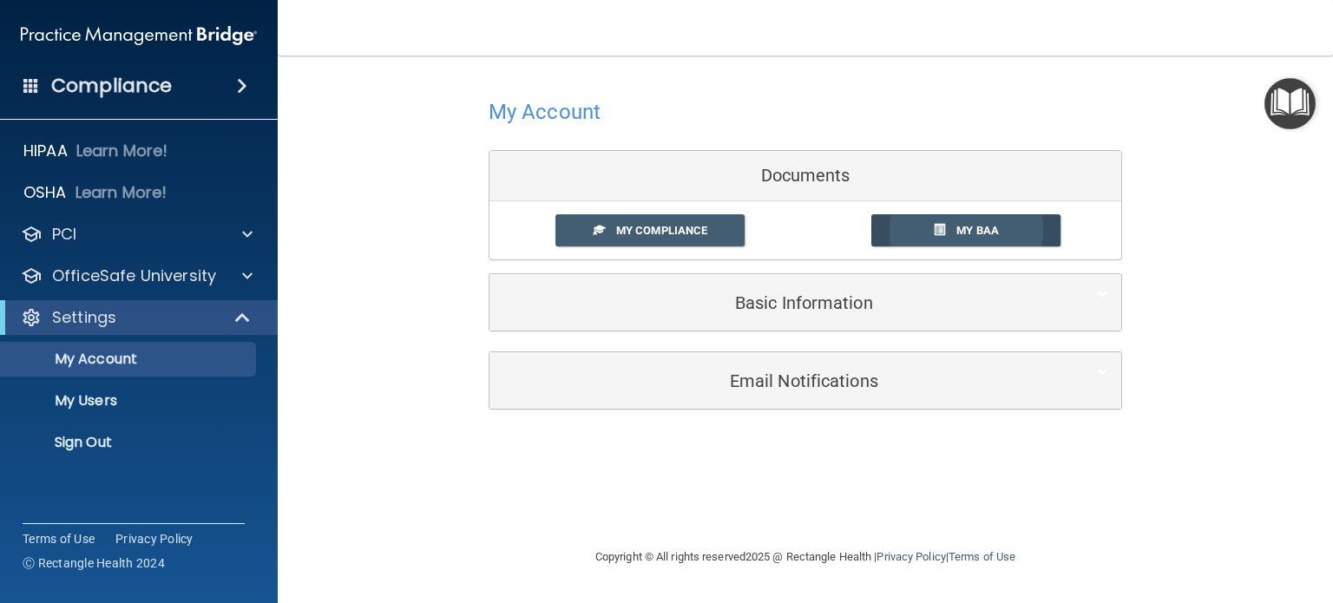
click at [1016, 232] on link "My BAA" at bounding box center [966, 230] width 190 height 32
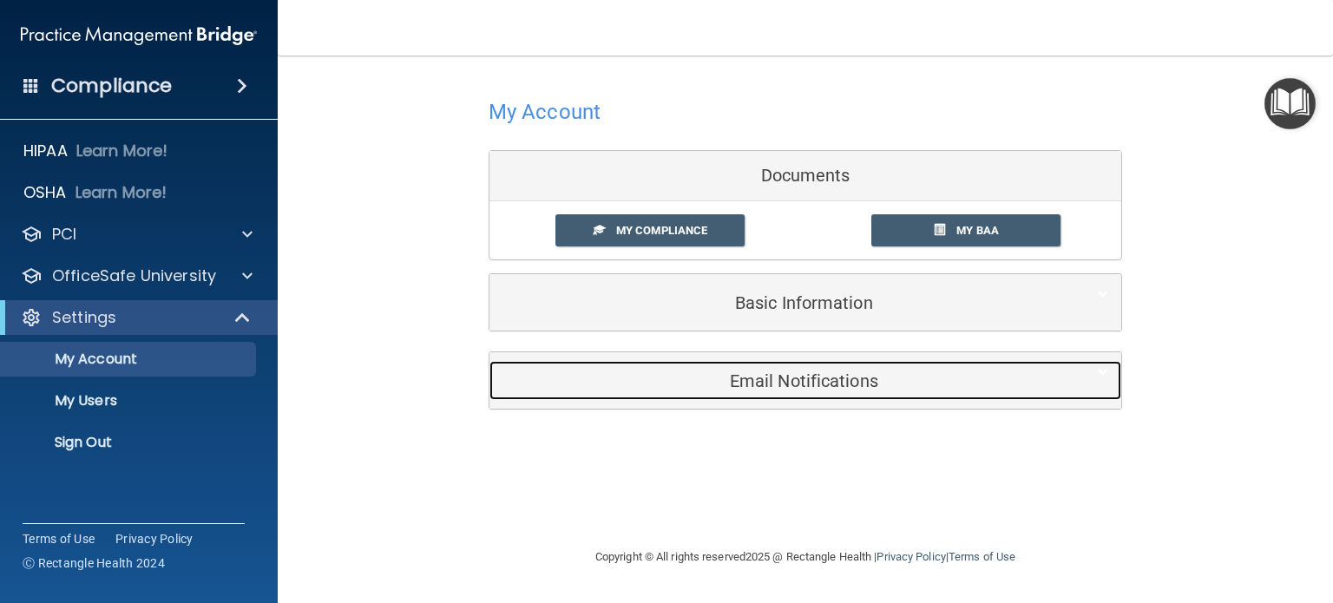
click at [725, 379] on h5 "Email Notifications" at bounding box center [778, 380] width 553 height 19
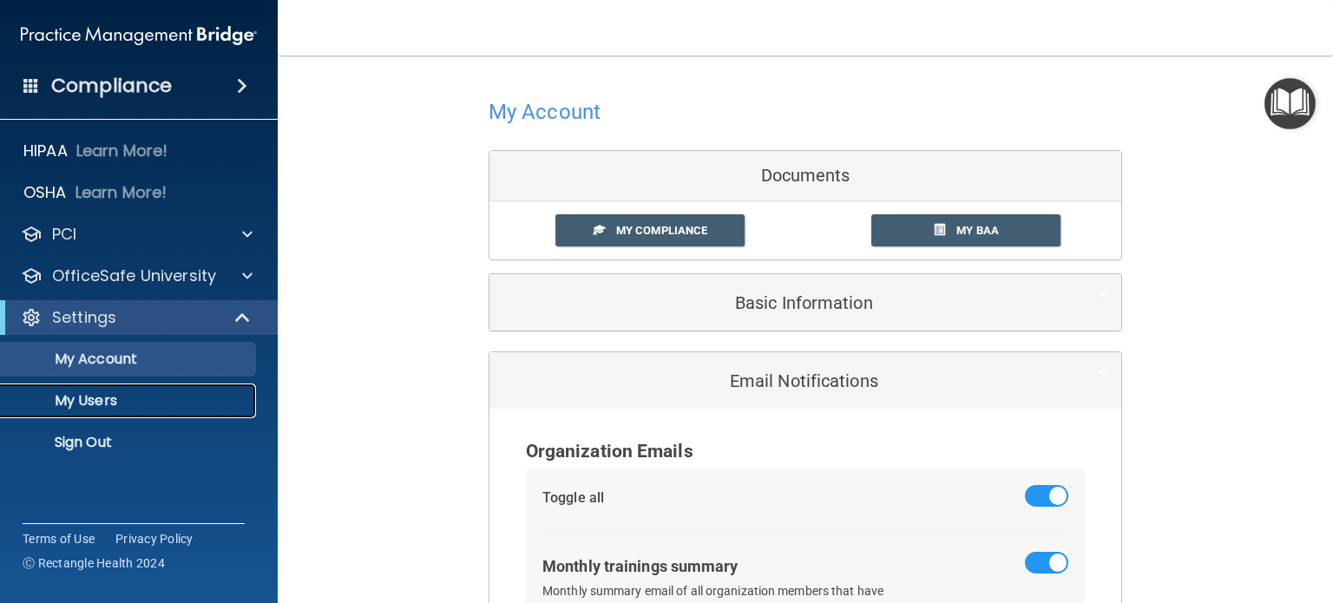
click at [89, 397] on p "My Users" at bounding box center [129, 400] width 237 height 17
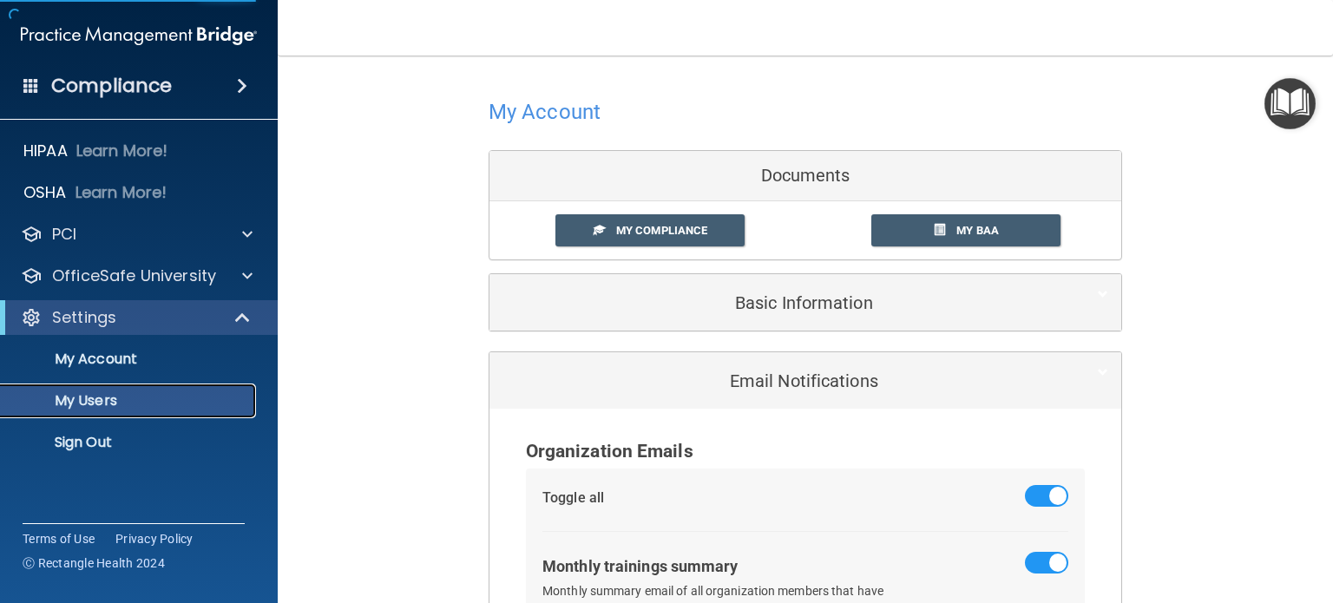
select select "20"
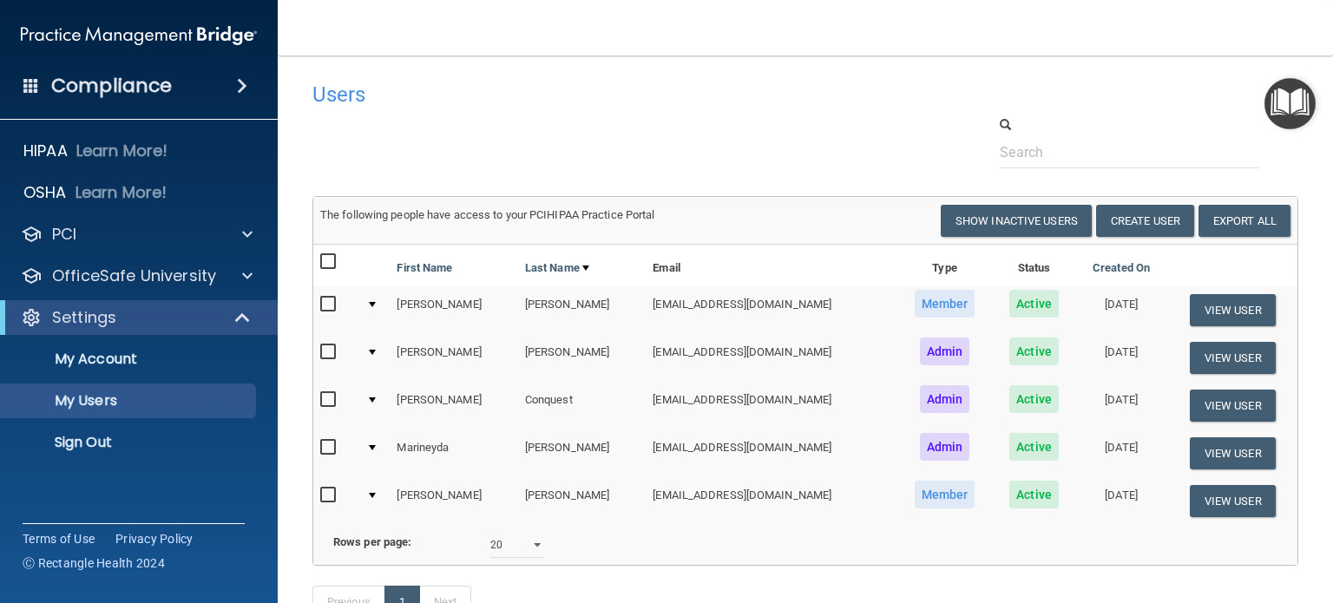
click at [322, 303] on input "checkbox" at bounding box center [330, 305] width 20 height 14
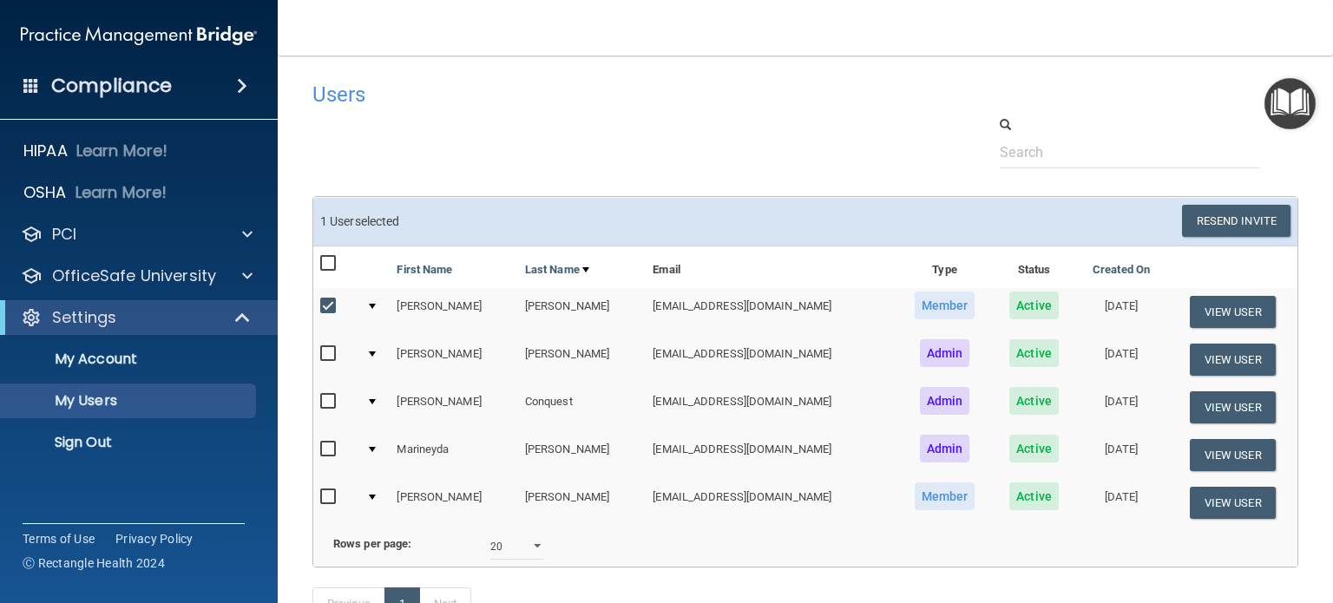
click at [378, 304] on td at bounding box center [374, 312] width 30 height 48
click at [373, 307] on div at bounding box center [372, 306] width 7 height 5
click at [372, 304] on div at bounding box center [372, 306] width 7 height 5
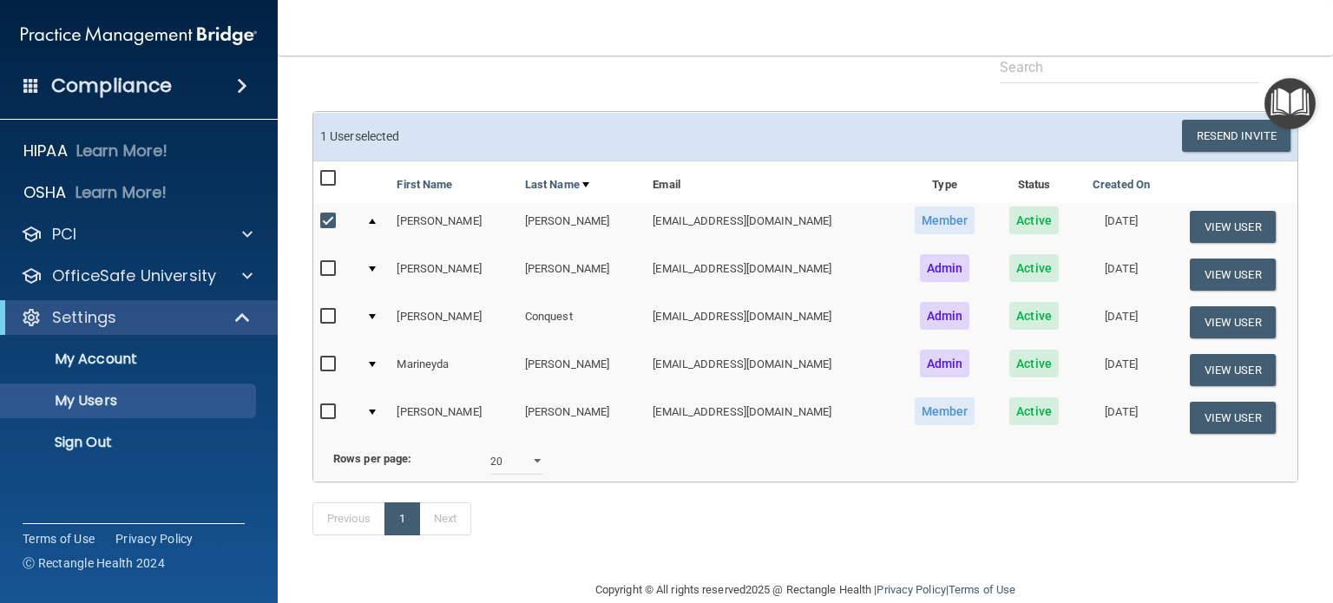
scroll to position [135, 0]
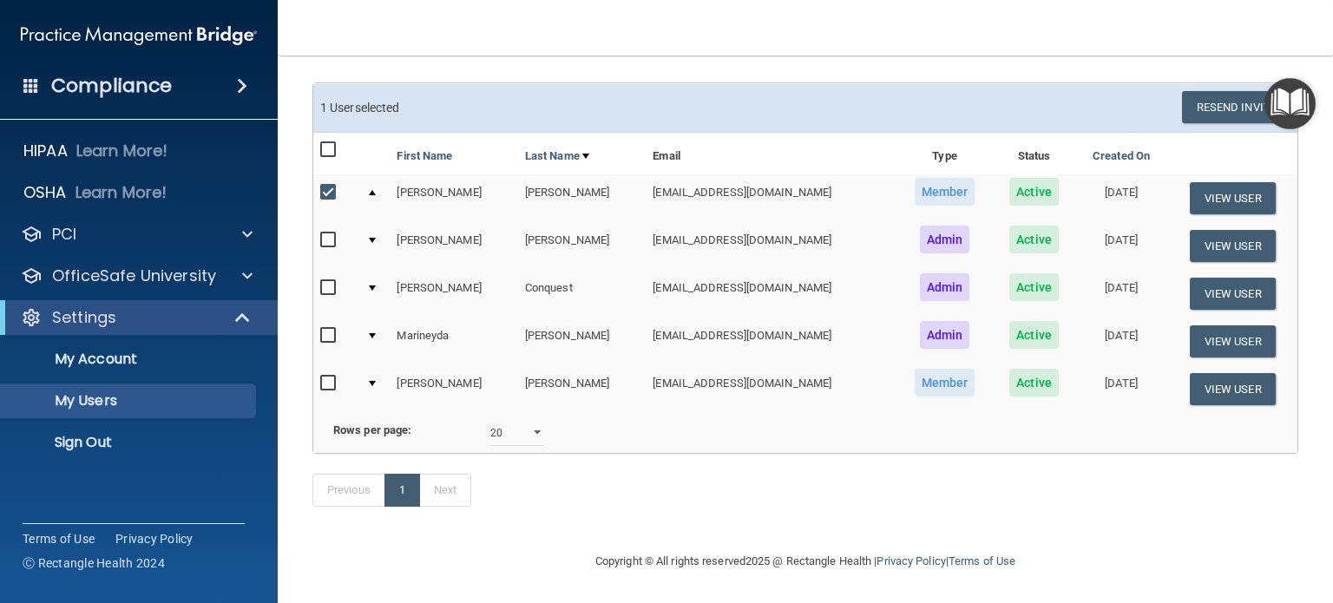
click at [1106, 174] on td "[DATE]" at bounding box center [1121, 198] width 93 height 48
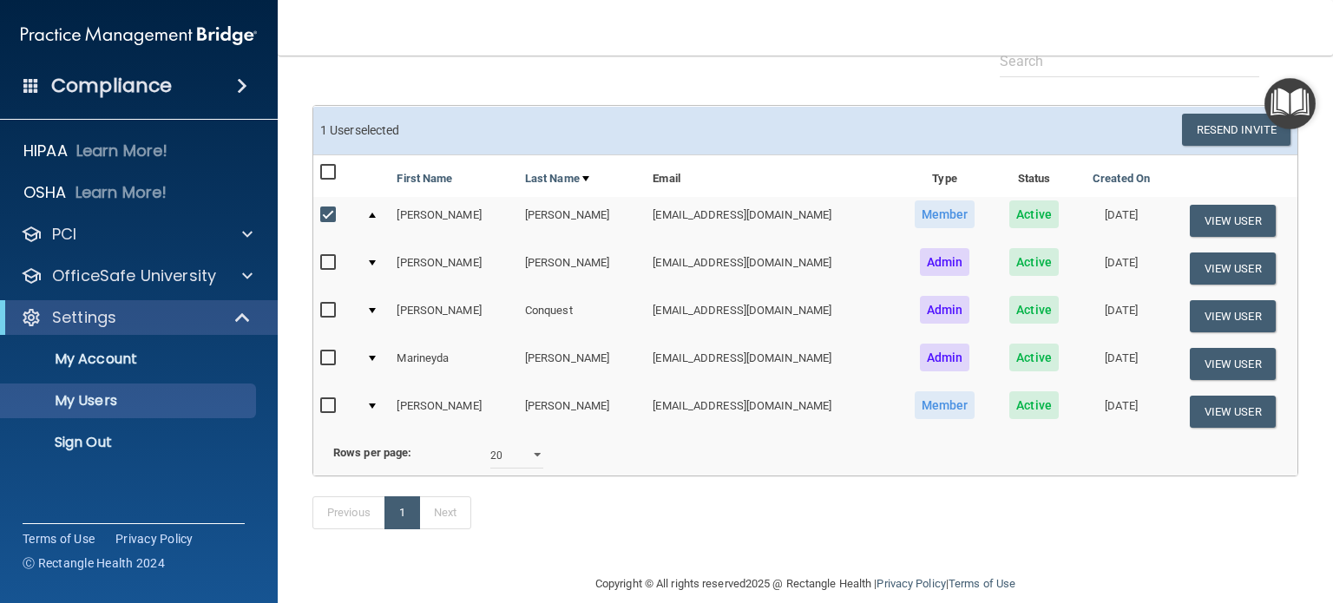
scroll to position [49, 0]
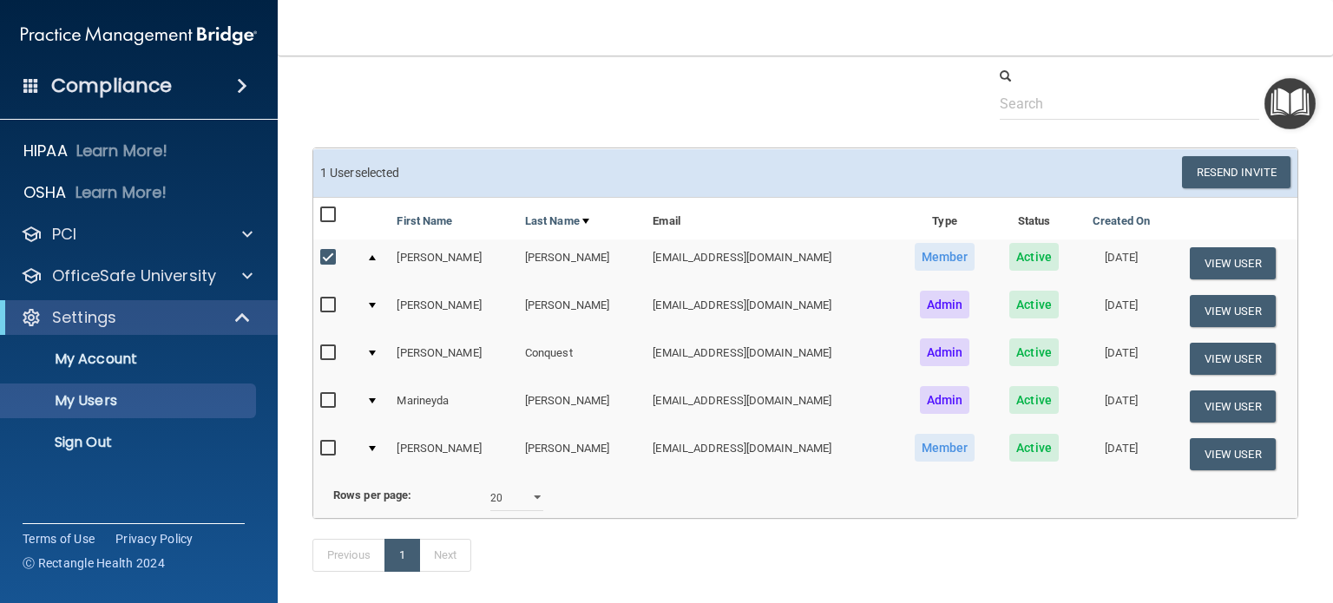
click at [321, 251] on input "checkbox" at bounding box center [330, 258] width 20 height 14
checkbox input "false"
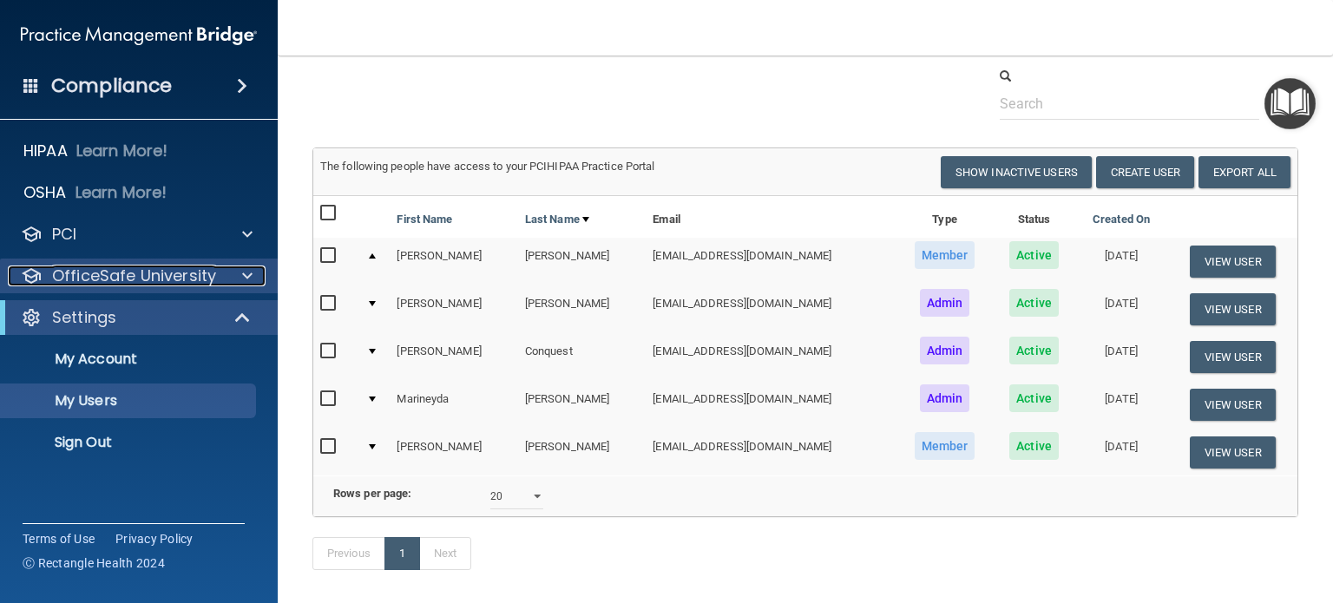
click at [142, 270] on p "OfficeSafe University" at bounding box center [134, 275] width 164 height 21
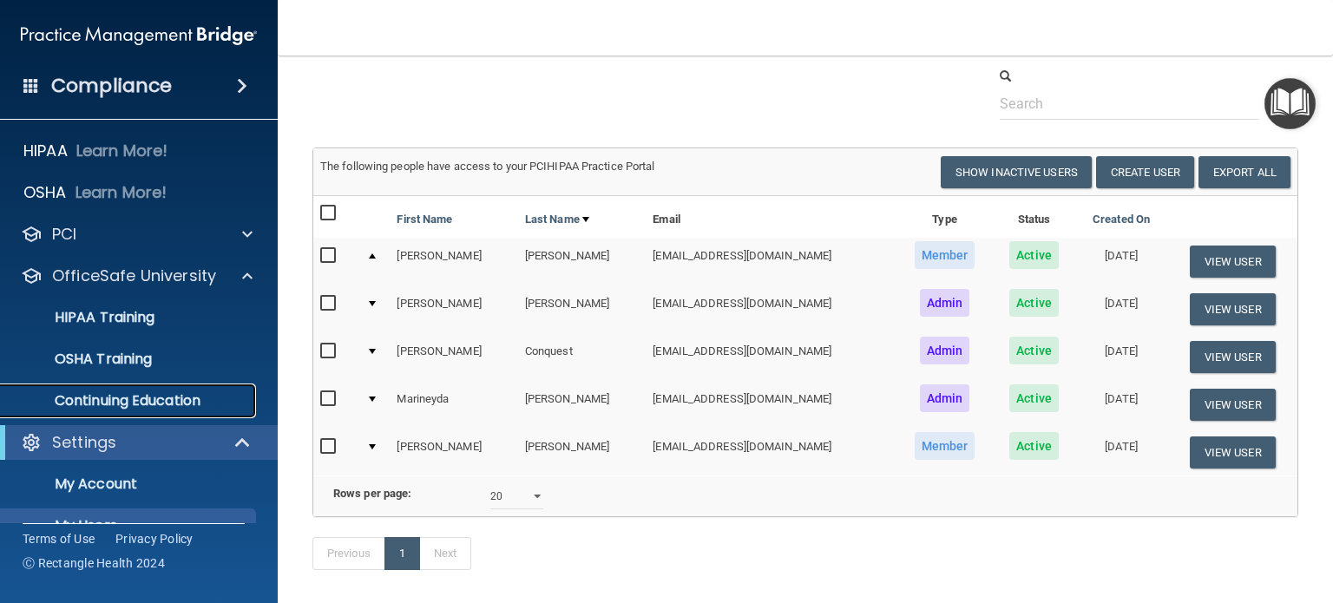
click at [137, 404] on p "Continuing Education" at bounding box center [129, 400] width 237 height 17
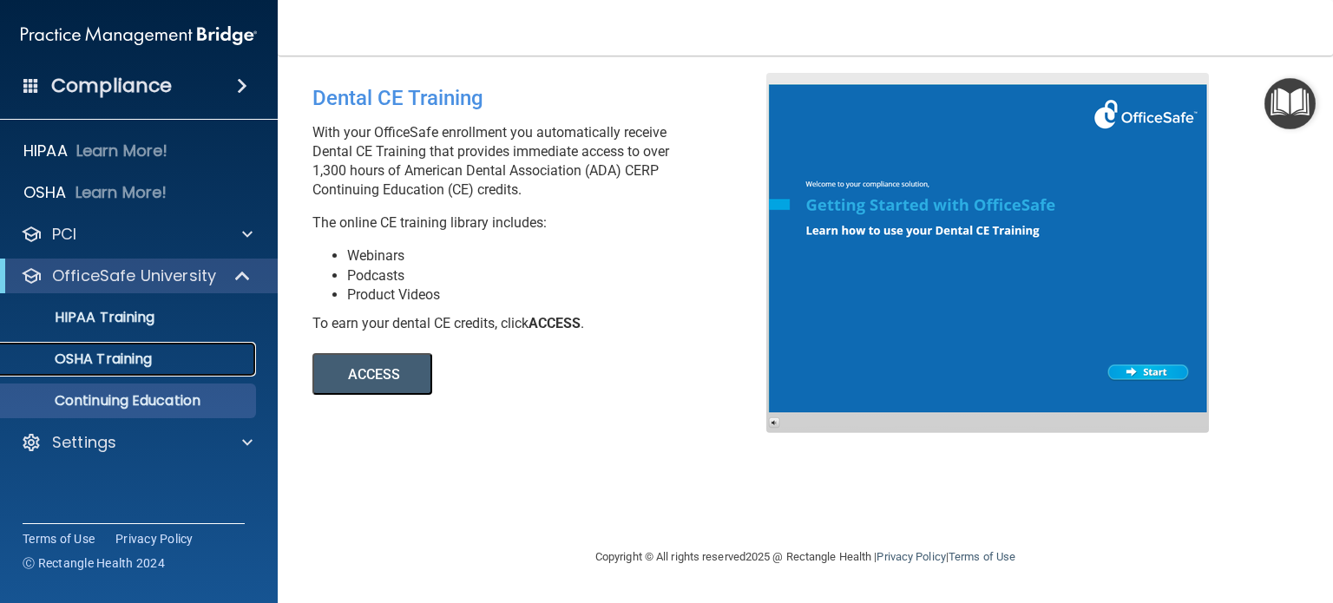
click at [115, 361] on p "OSHA Training" at bounding box center [81, 359] width 141 height 17
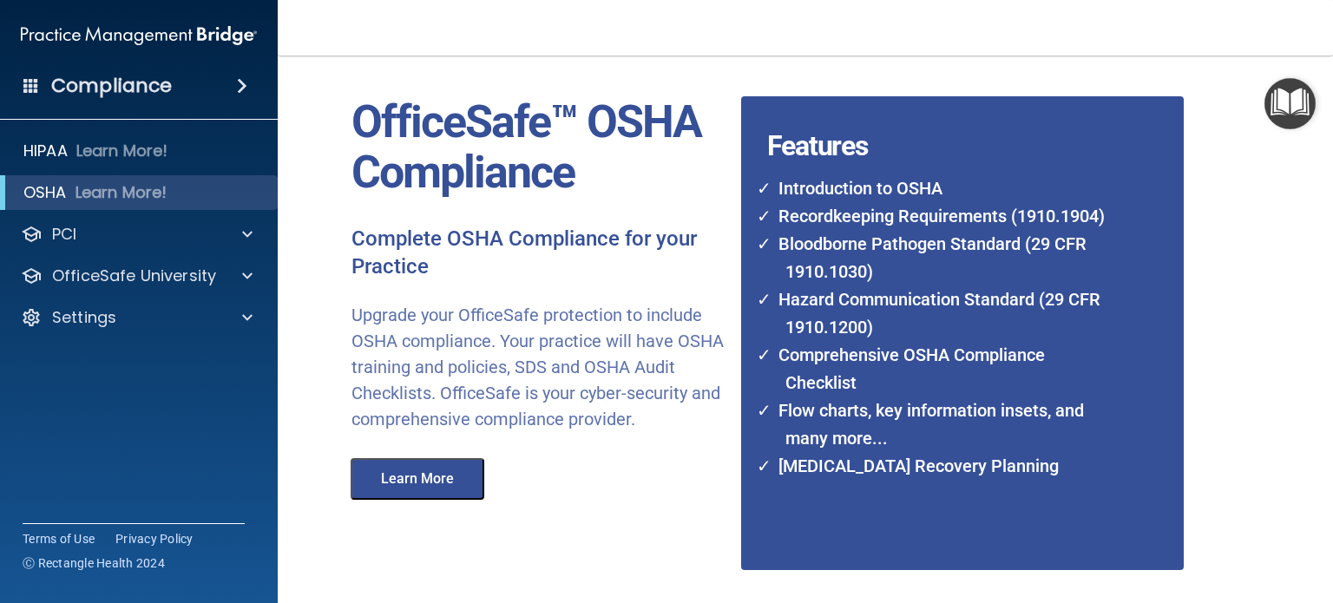
scroll to position [87, 0]
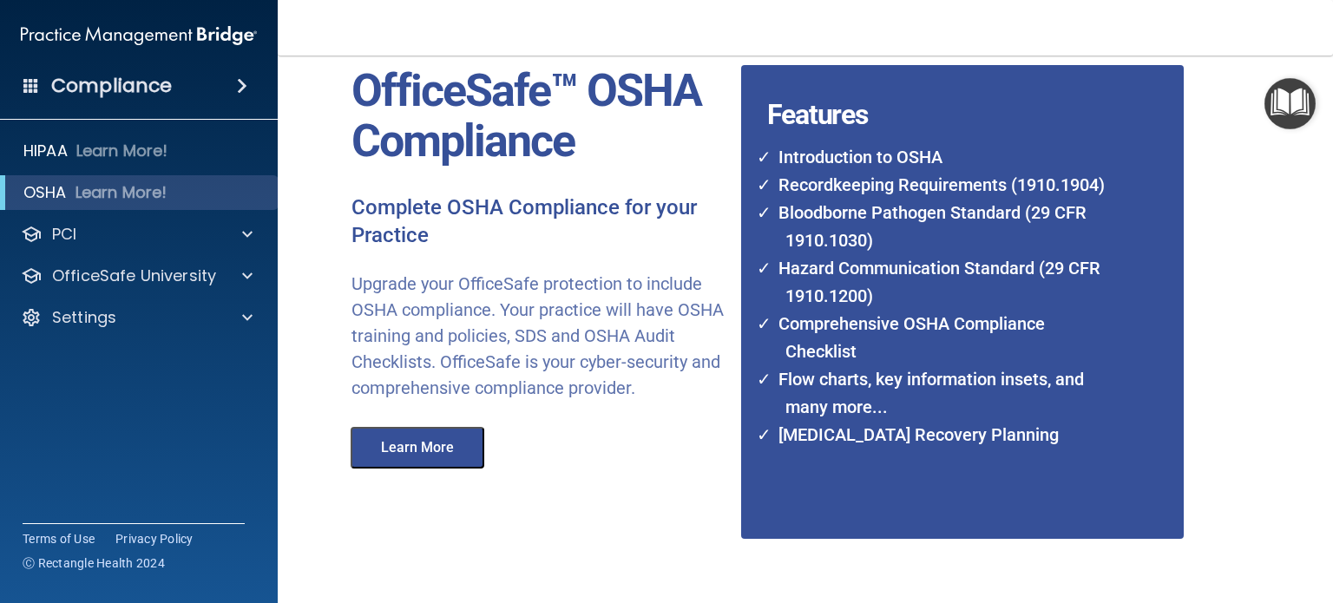
click at [464, 457] on button "Learn More" at bounding box center [418, 448] width 134 height 42
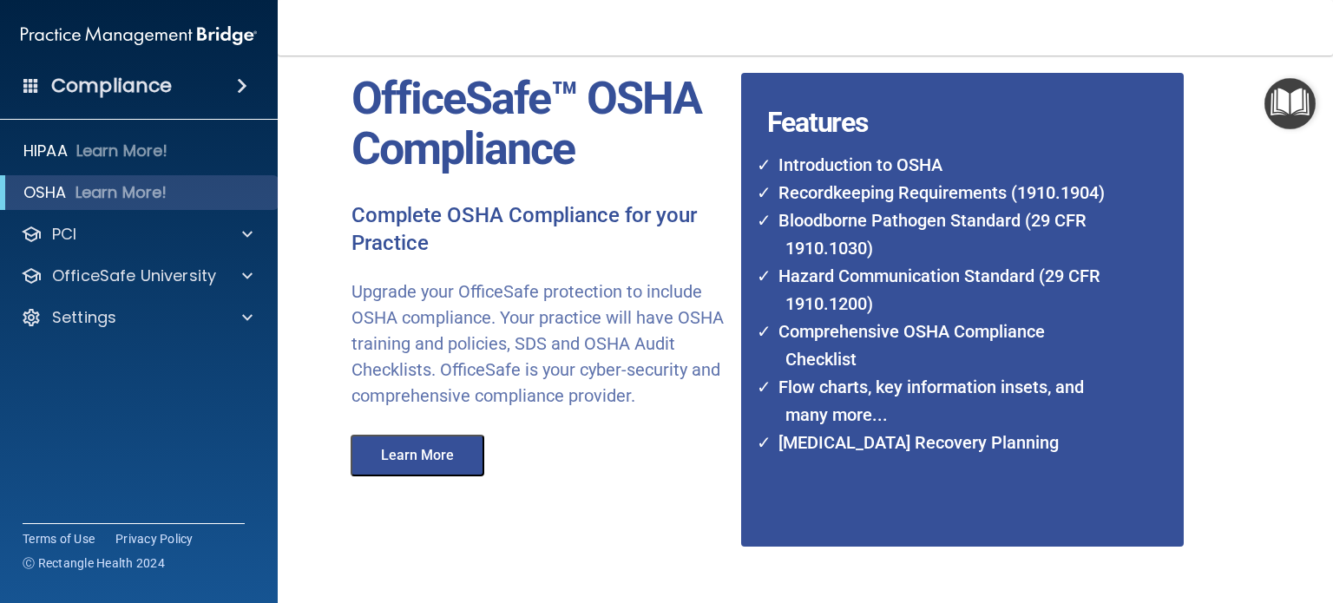
scroll to position [0, 0]
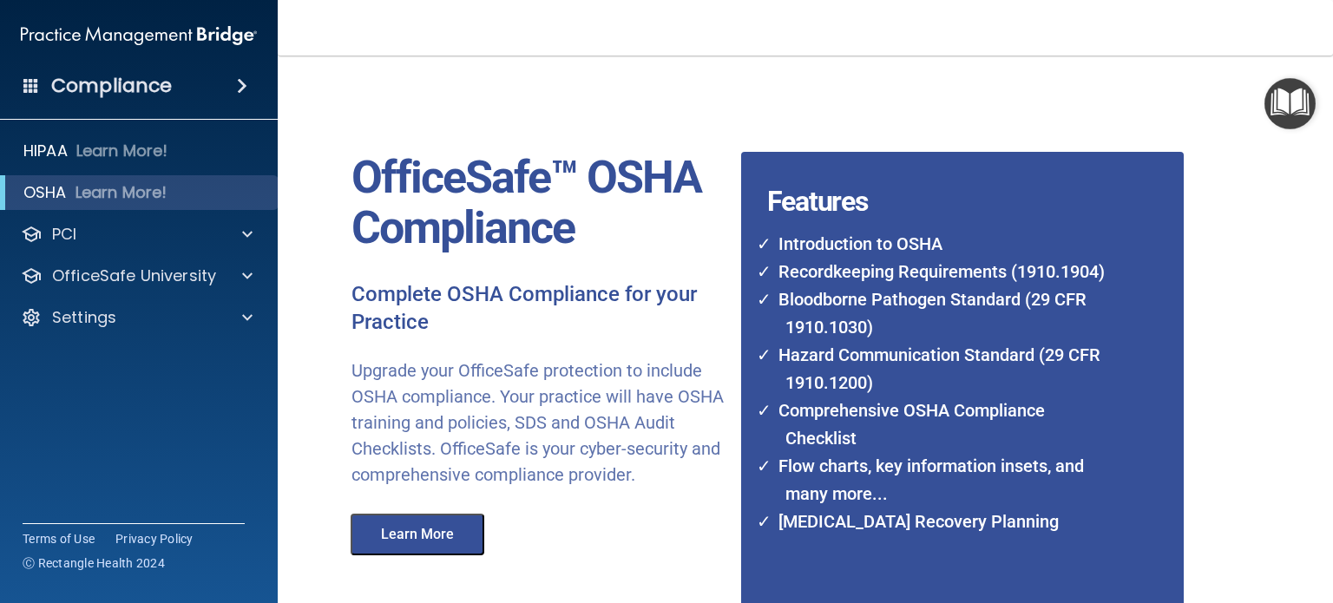
click at [174, 89] on div "Compliance" at bounding box center [139, 86] width 278 height 38
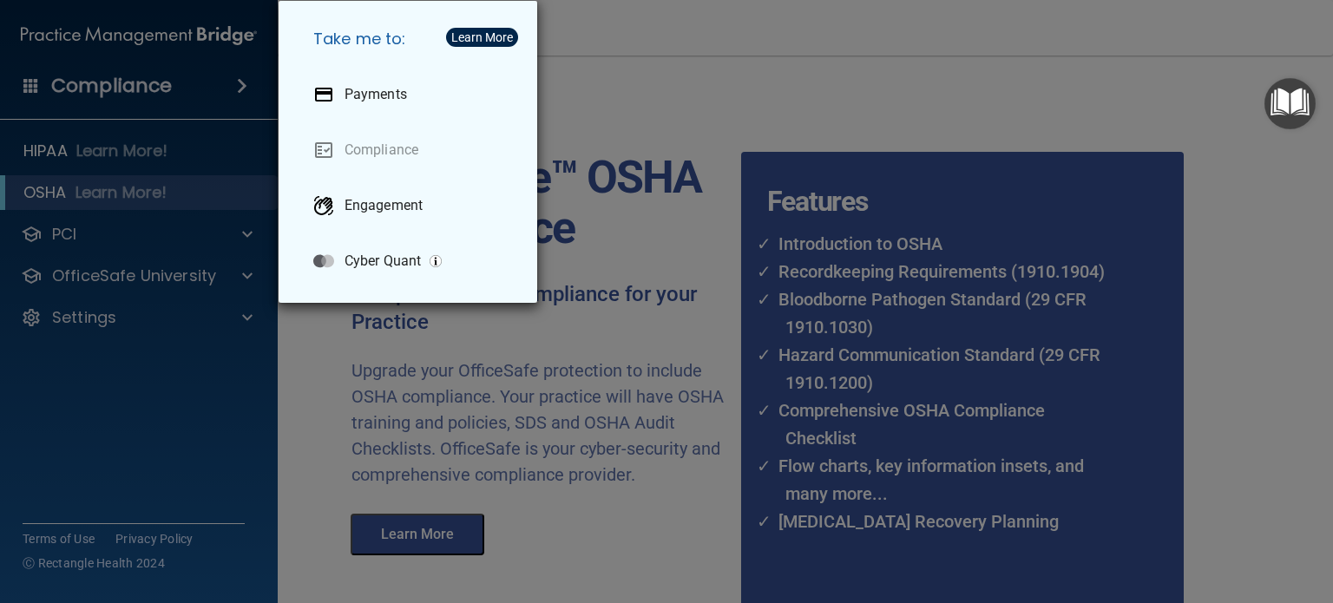
click at [200, 145] on div "Take me to: Payments Compliance Engagement Cyber Quant" at bounding box center [666, 301] width 1333 height 603
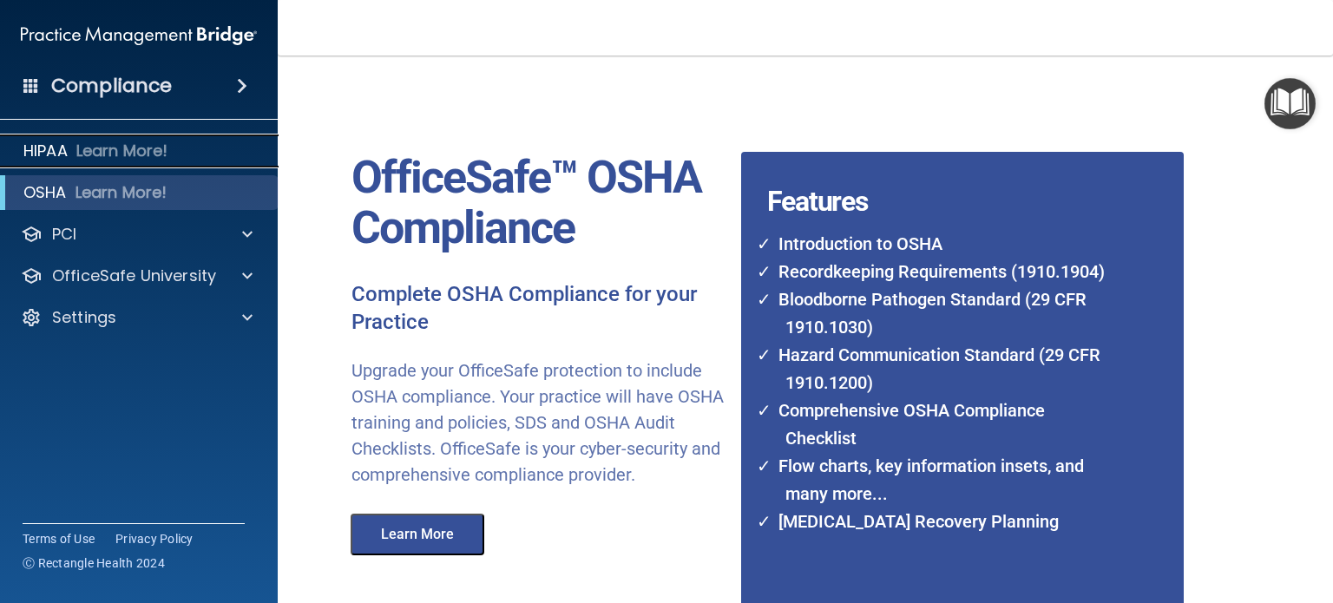
click at [200, 145] on div "HIPAA Learn More!" at bounding box center [139, 151] width 305 height 35
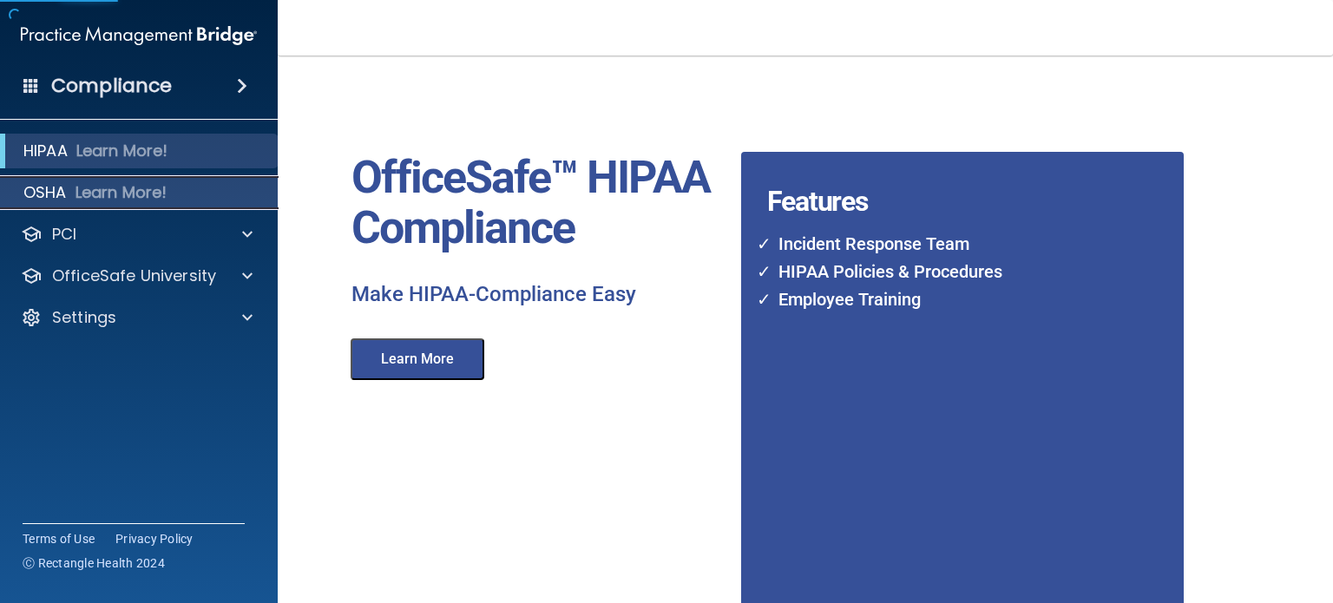
click at [132, 192] on p "Learn More!" at bounding box center [121, 192] width 92 height 21
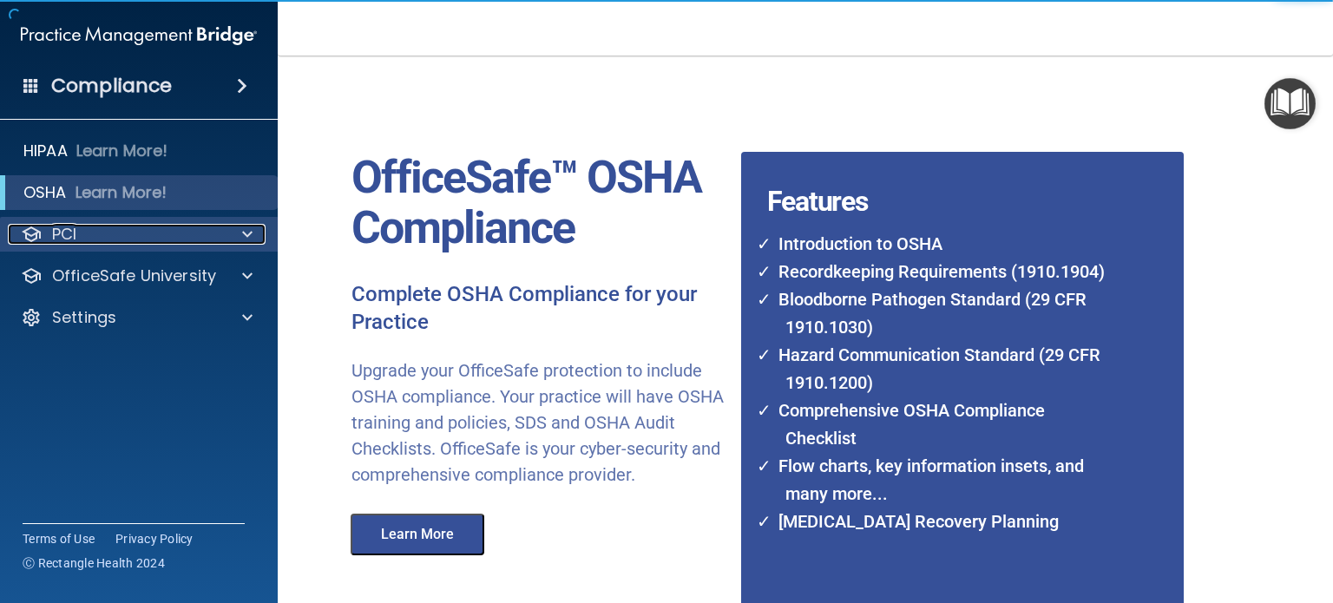
click at [59, 239] on p "PCI" at bounding box center [64, 234] width 24 height 21
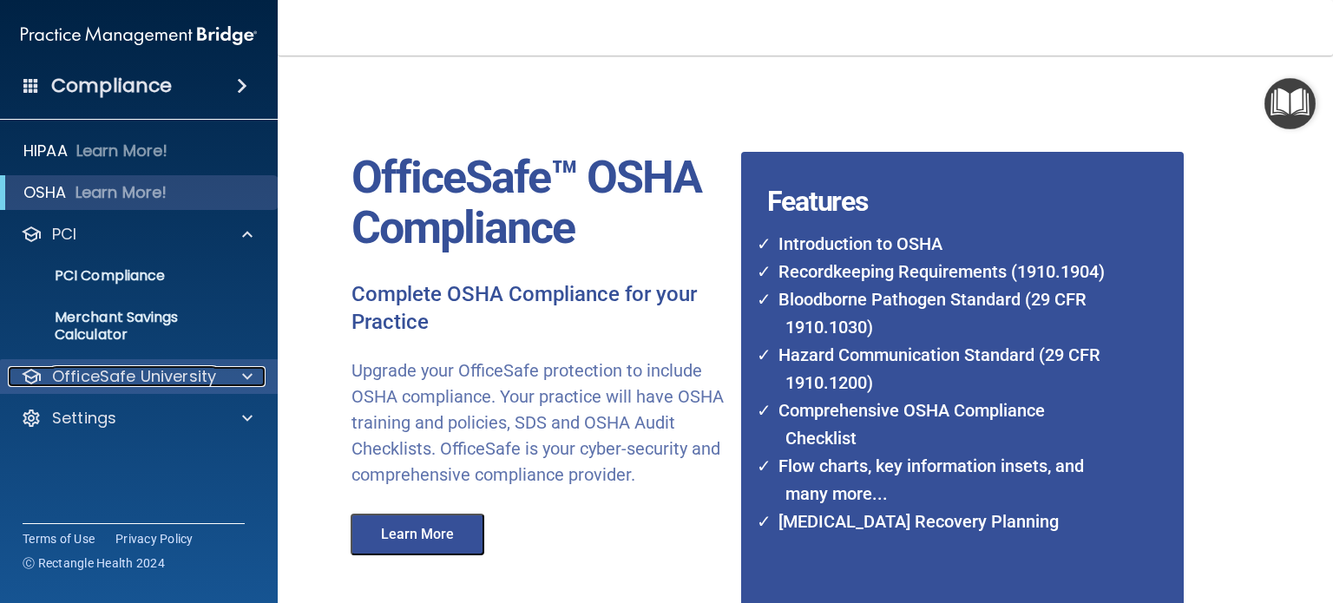
click at [75, 374] on p "OfficeSafe University" at bounding box center [134, 376] width 164 height 21
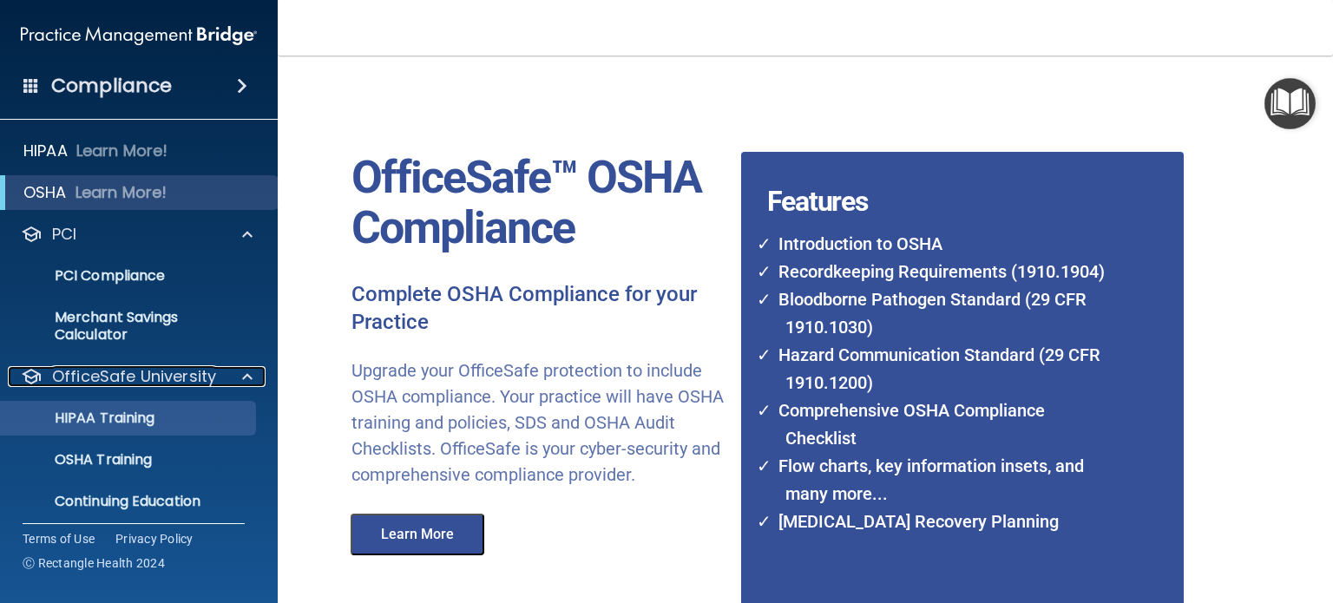
scroll to position [50, 0]
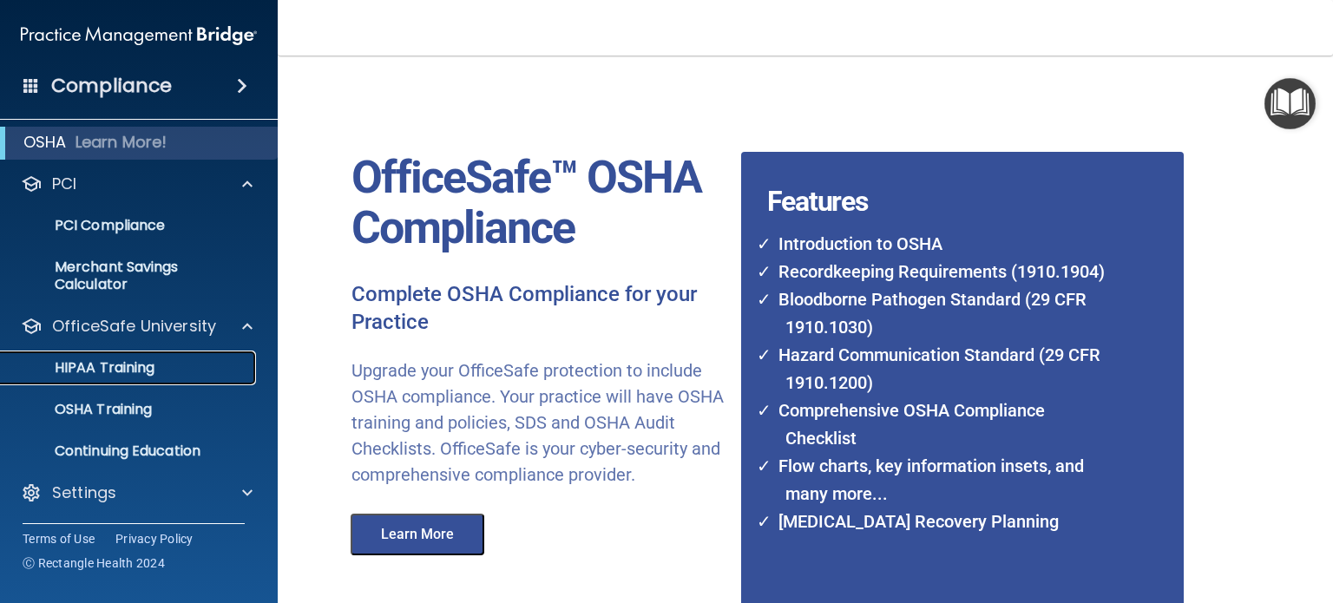
click at [135, 365] on p "HIPAA Training" at bounding box center [82, 367] width 143 height 17
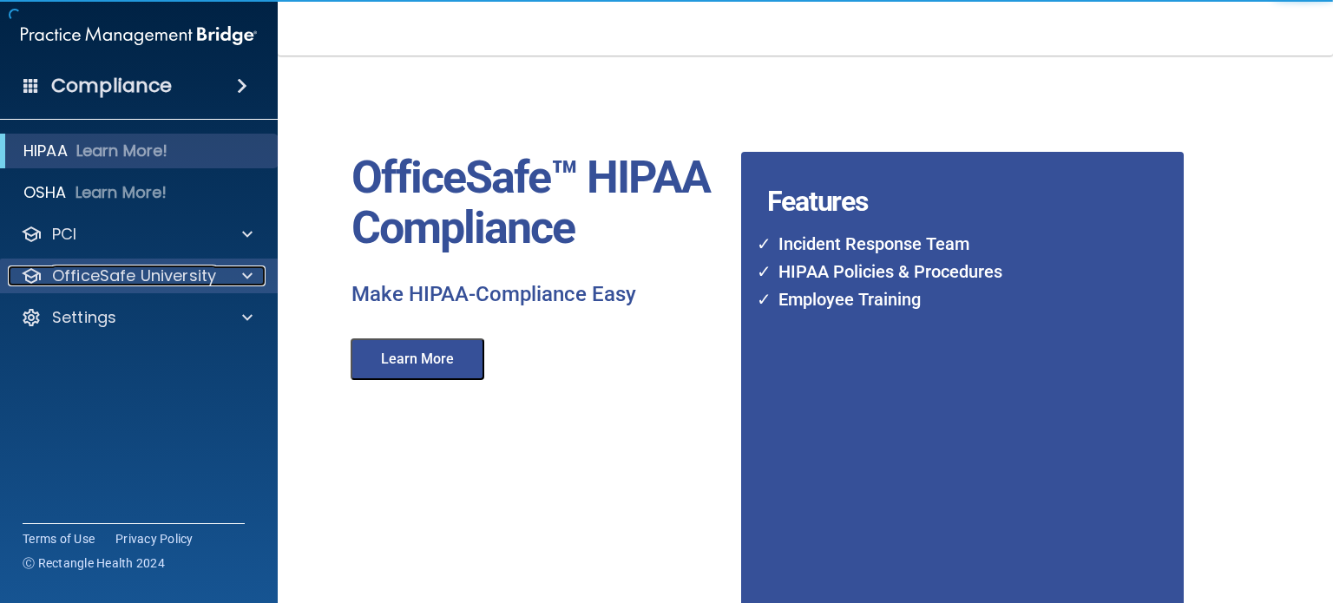
click at [167, 271] on p "OfficeSafe University" at bounding box center [134, 275] width 164 height 21
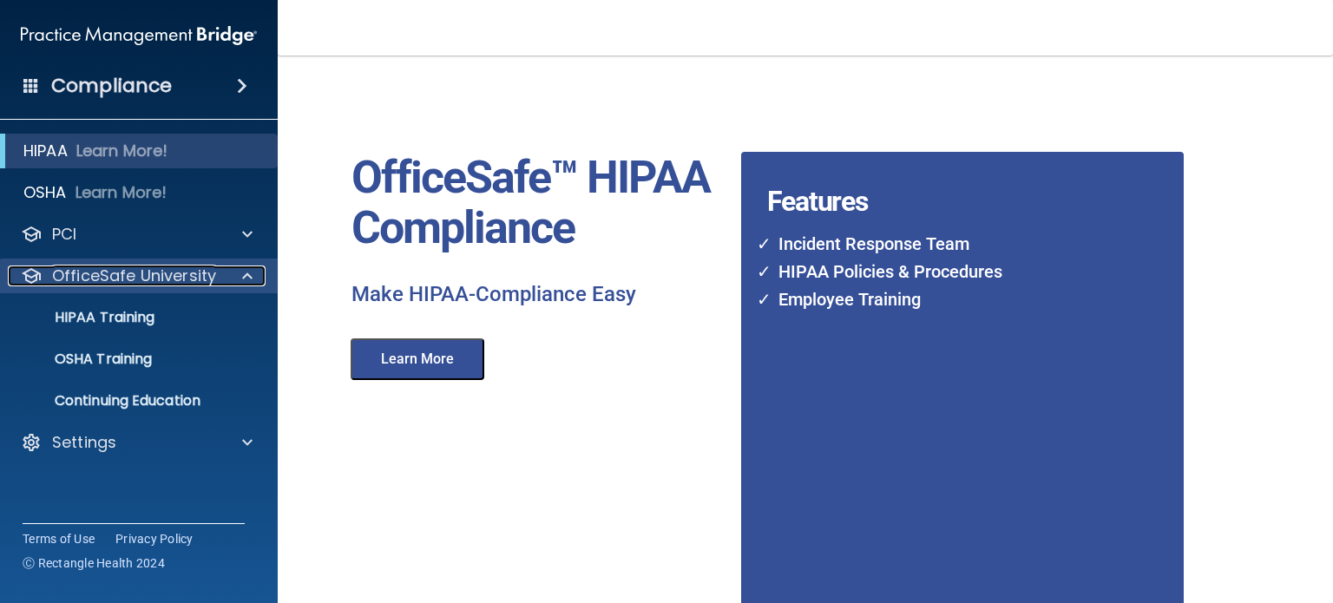
click at [243, 278] on span at bounding box center [247, 275] width 10 height 21
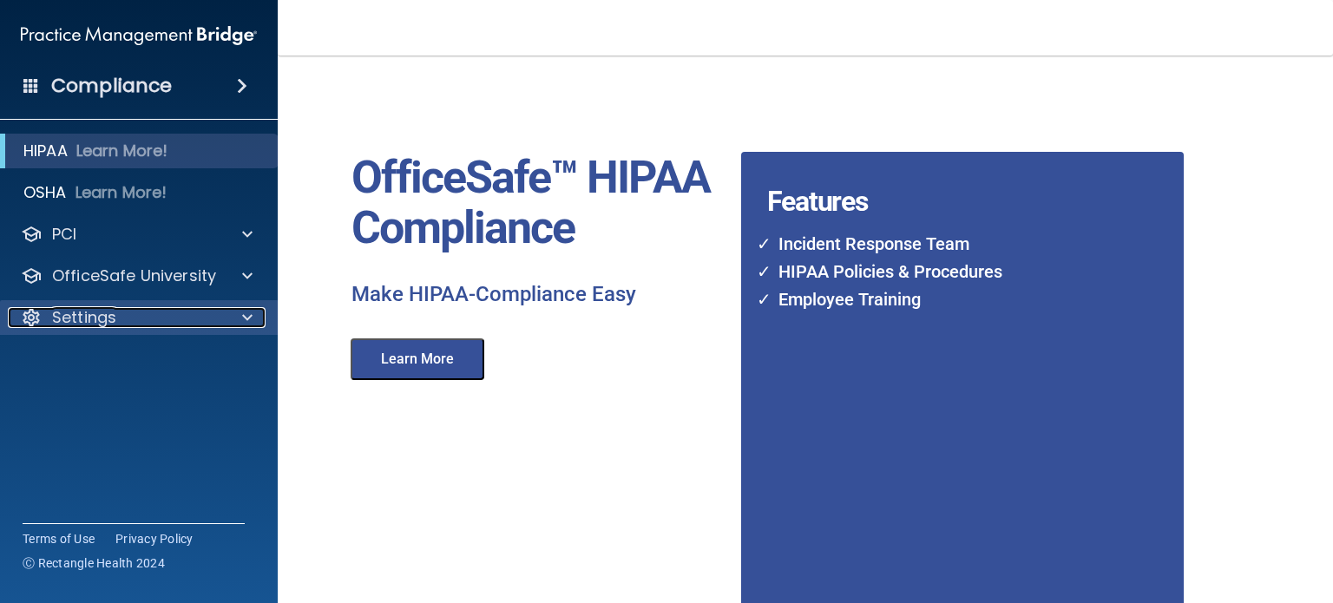
click at [246, 310] on span at bounding box center [247, 317] width 10 height 21
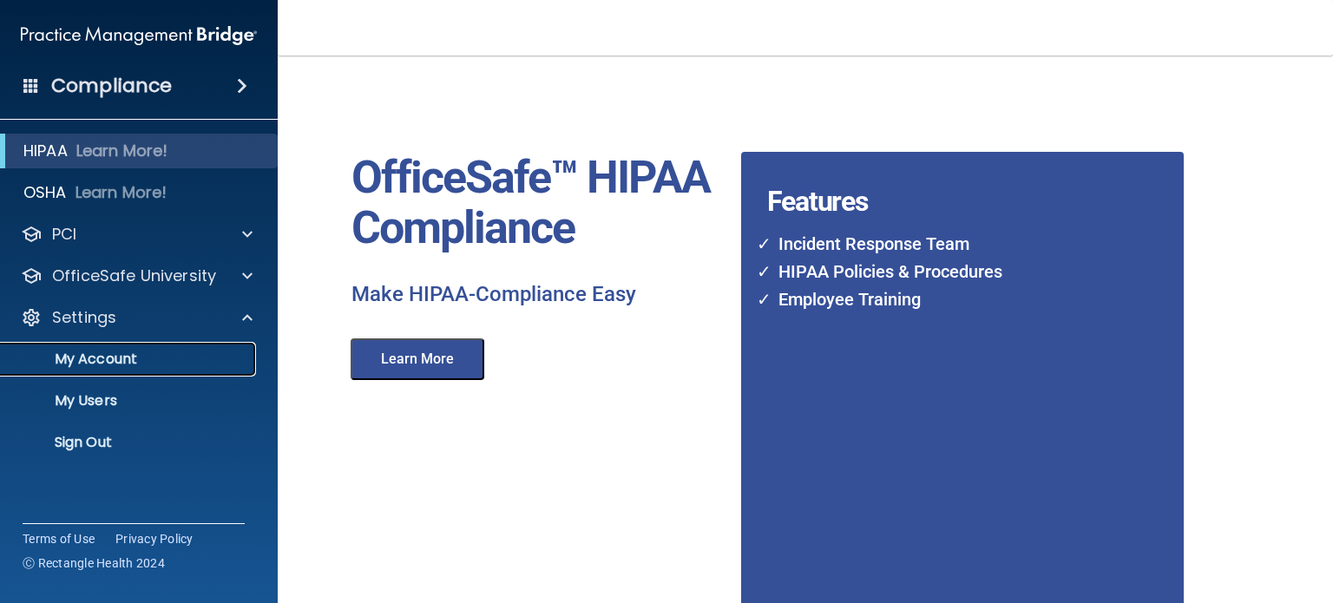
click at [122, 360] on p "My Account" at bounding box center [129, 359] width 237 height 17
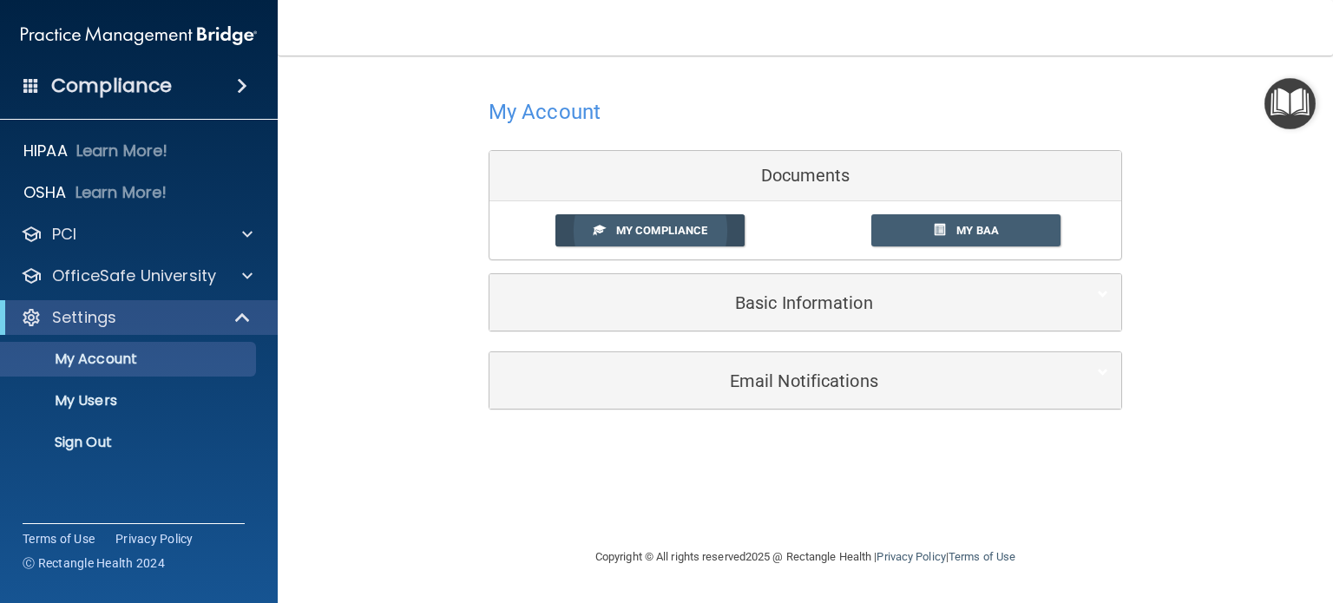
click at [696, 229] on span "My Compliance" at bounding box center [661, 230] width 91 height 13
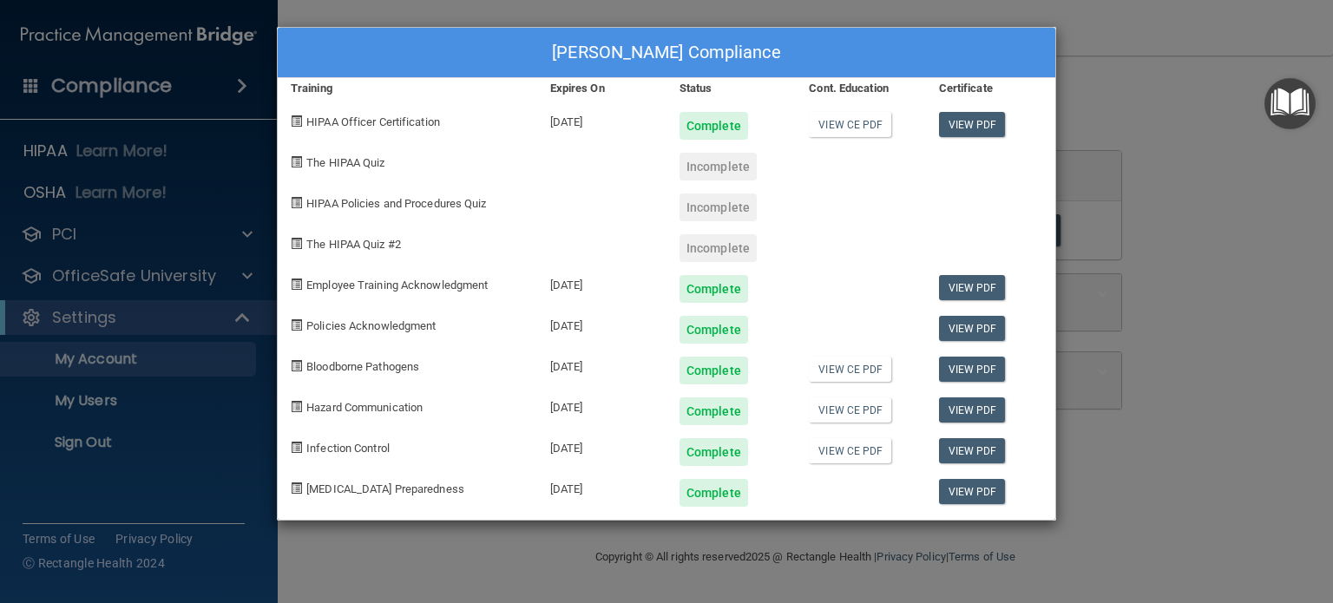
click at [727, 250] on div "Incomplete" at bounding box center [717, 248] width 77 height 28
click at [343, 158] on span "The HIPAA Quiz" at bounding box center [345, 162] width 78 height 13
click at [296, 118] on span at bounding box center [296, 120] width 11 height 11
click at [1090, 137] on div "Michelle Clark's Compliance Training Expires On Status Cont. Education Certific…" at bounding box center [666, 301] width 1333 height 603
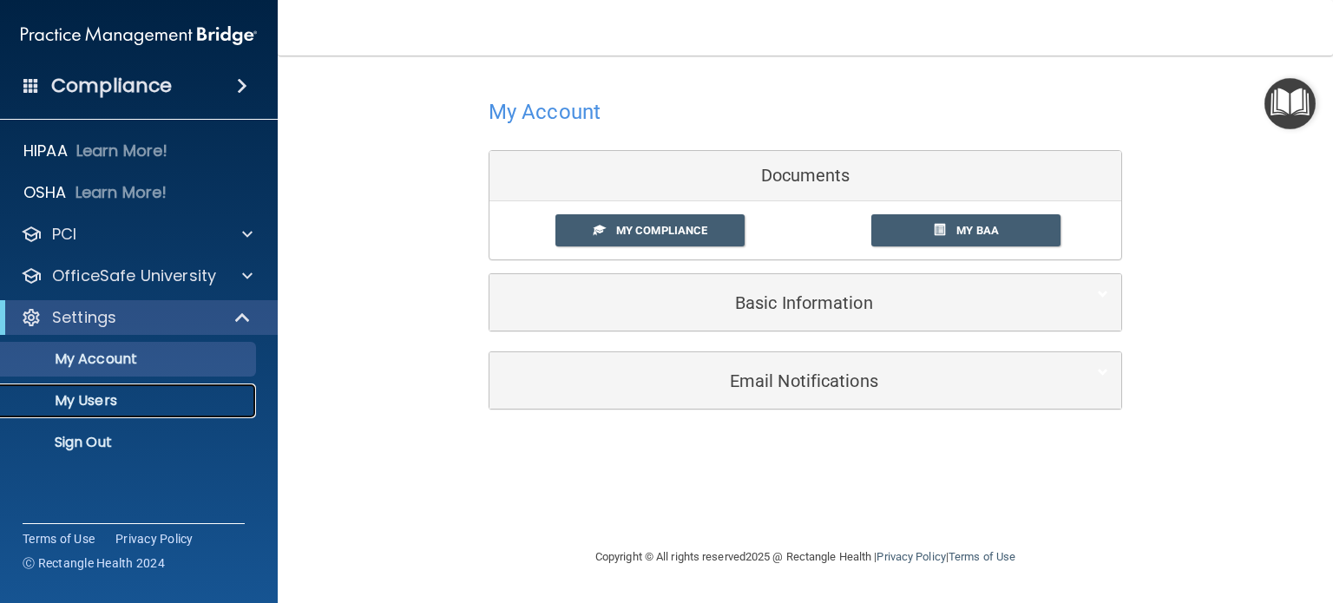
click at [110, 400] on p "My Users" at bounding box center [129, 400] width 237 height 17
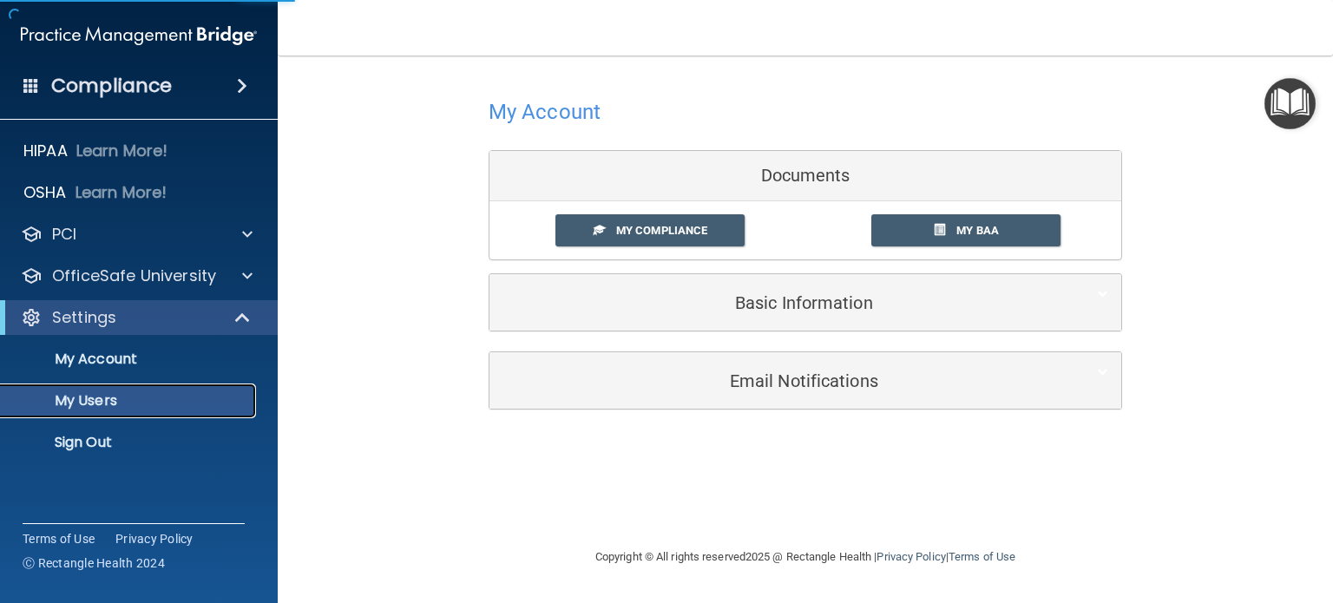
select select "20"
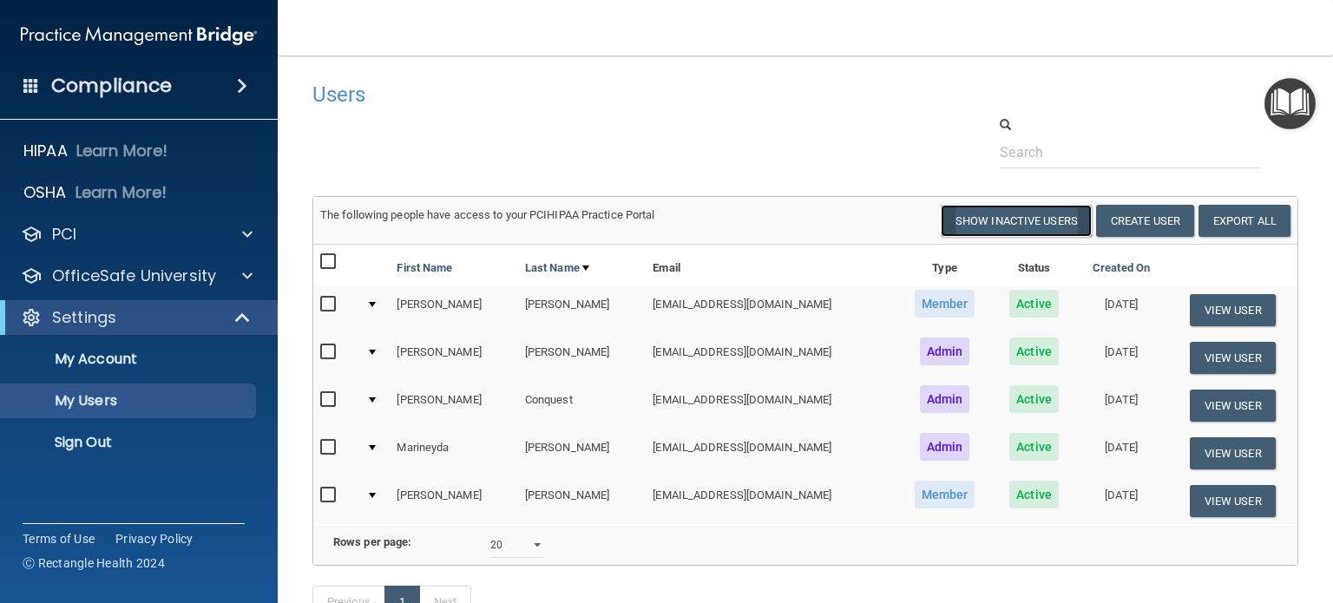
click at [1031, 217] on button "Show Inactive Users" at bounding box center [1015, 221] width 151 height 32
select select "20"
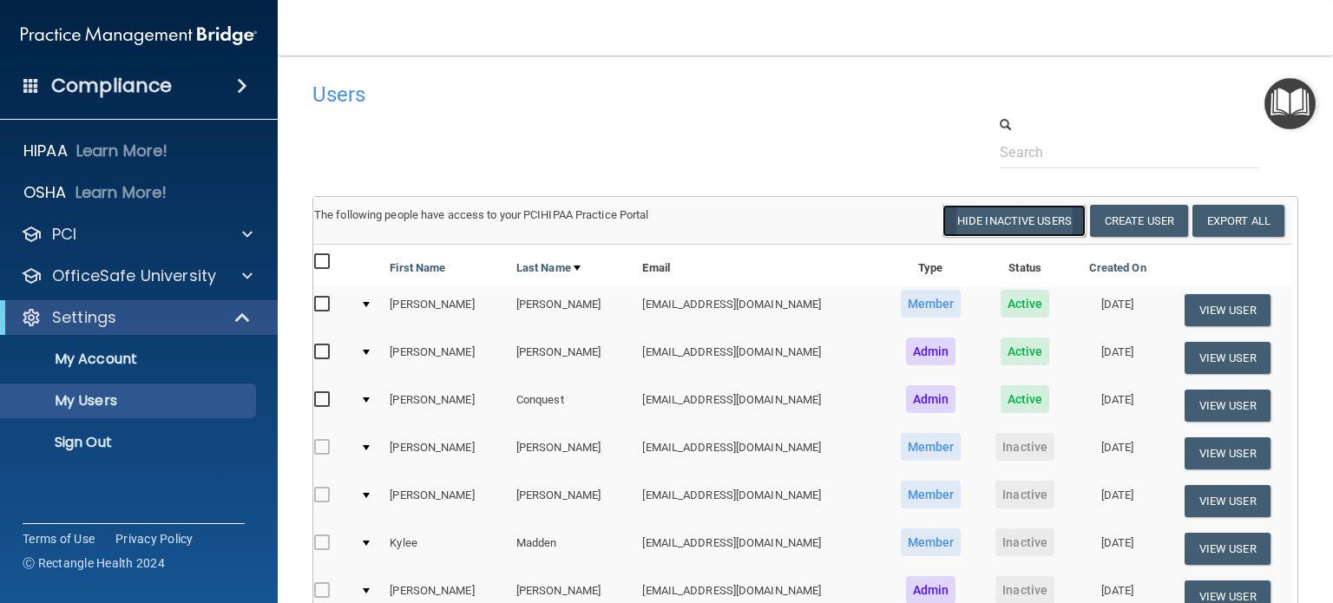
click at [986, 221] on button "Hide Inactive Users" at bounding box center [1013, 221] width 143 height 32
select select "20"
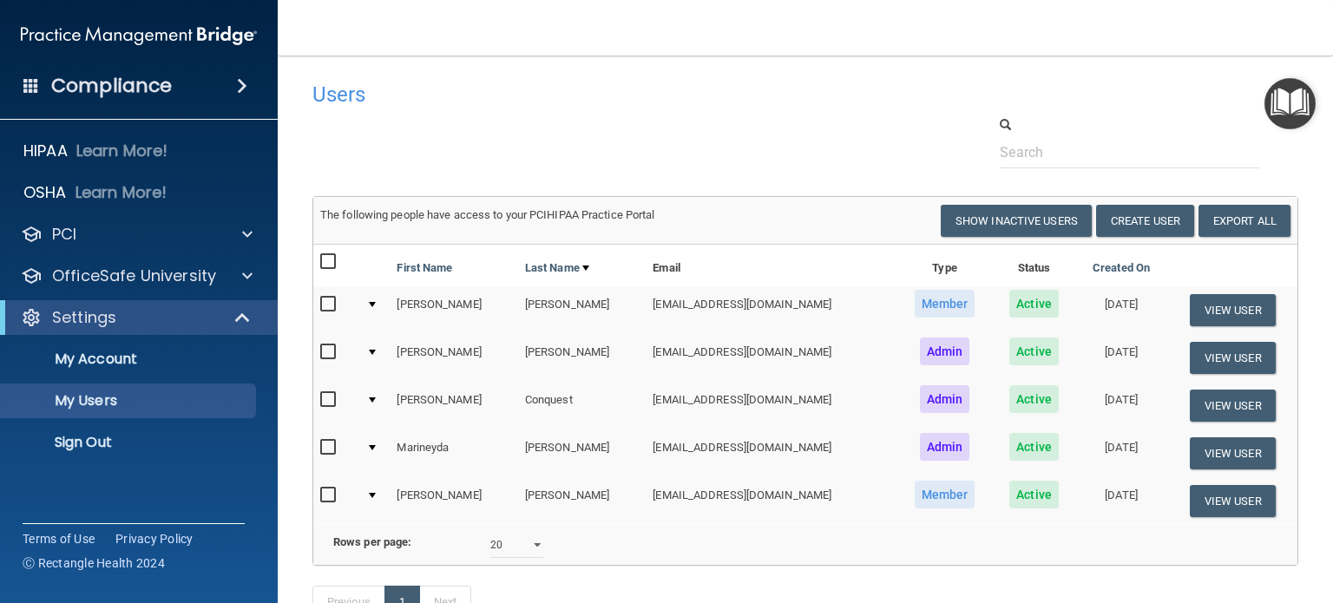
click at [376, 350] on div at bounding box center [372, 352] width 7 height 5
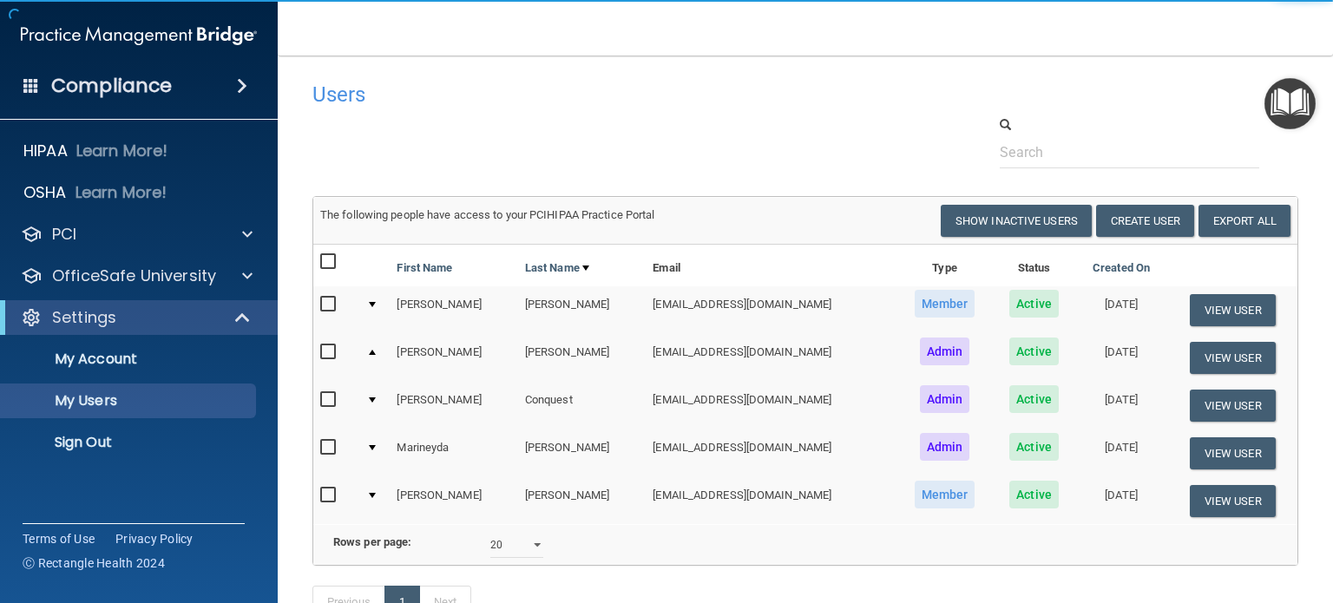
click at [374, 350] on div at bounding box center [372, 352] width 7 height 5
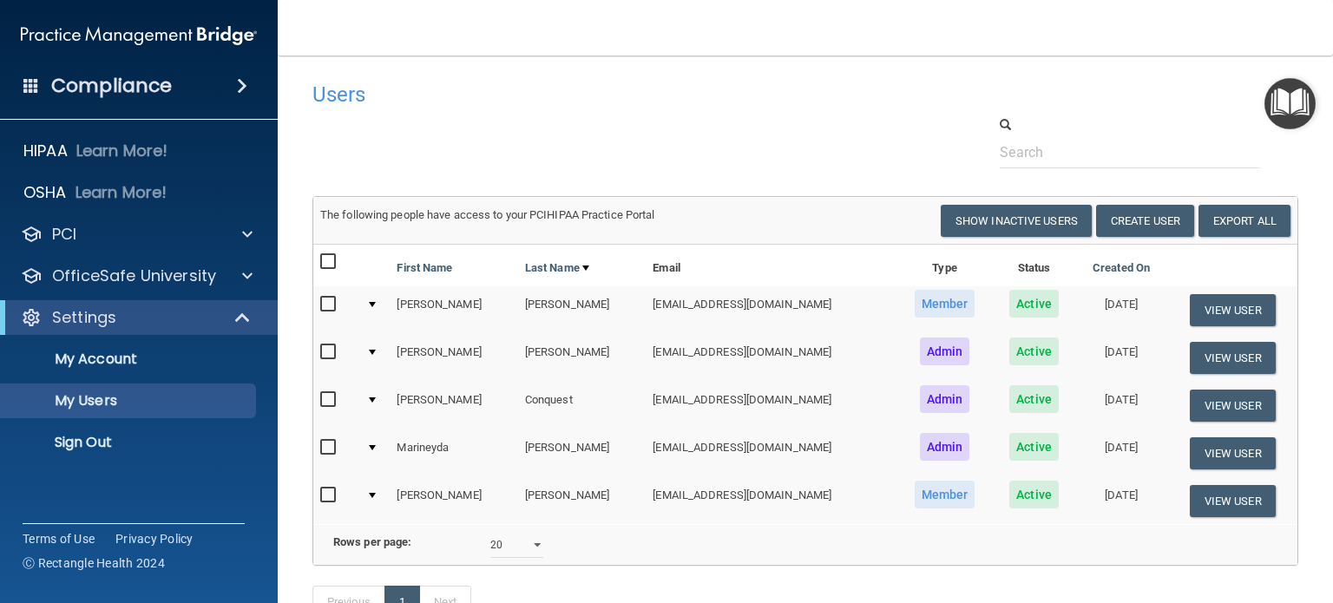
click at [374, 350] on div at bounding box center [372, 352] width 7 height 5
click at [554, 211] on span "The following people have access to your PCIHIPAA Practice Portal" at bounding box center [487, 214] width 335 height 13
click at [1055, 153] on input "text" at bounding box center [1128, 152] width 259 height 32
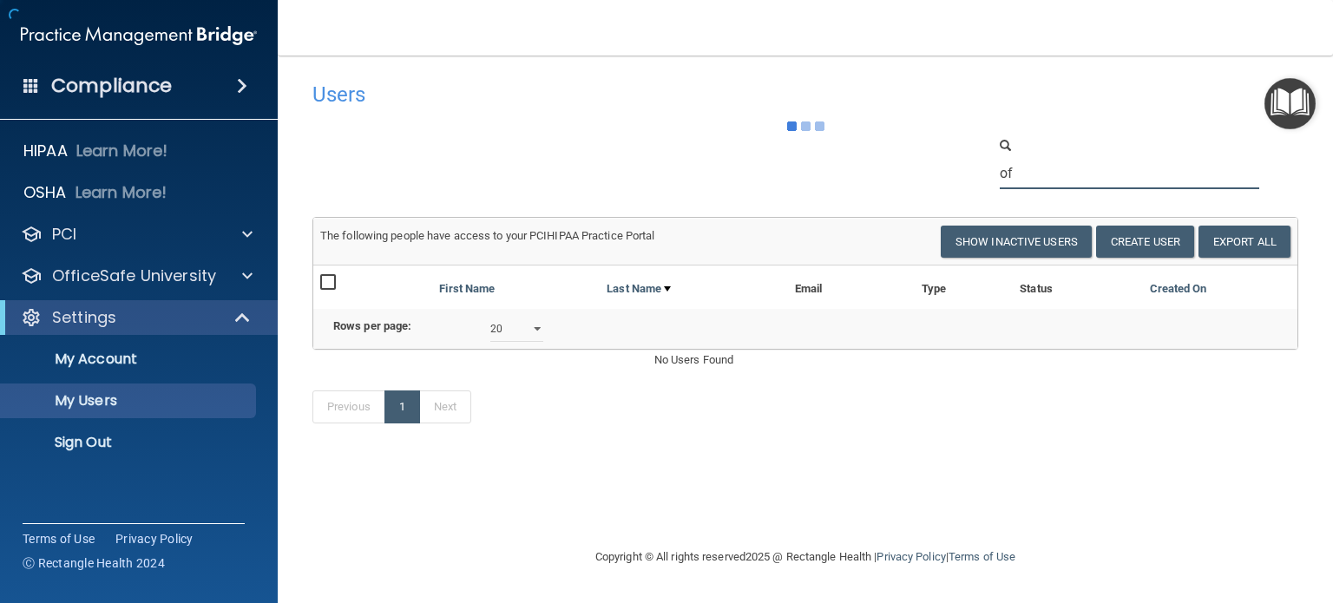
type input "o"
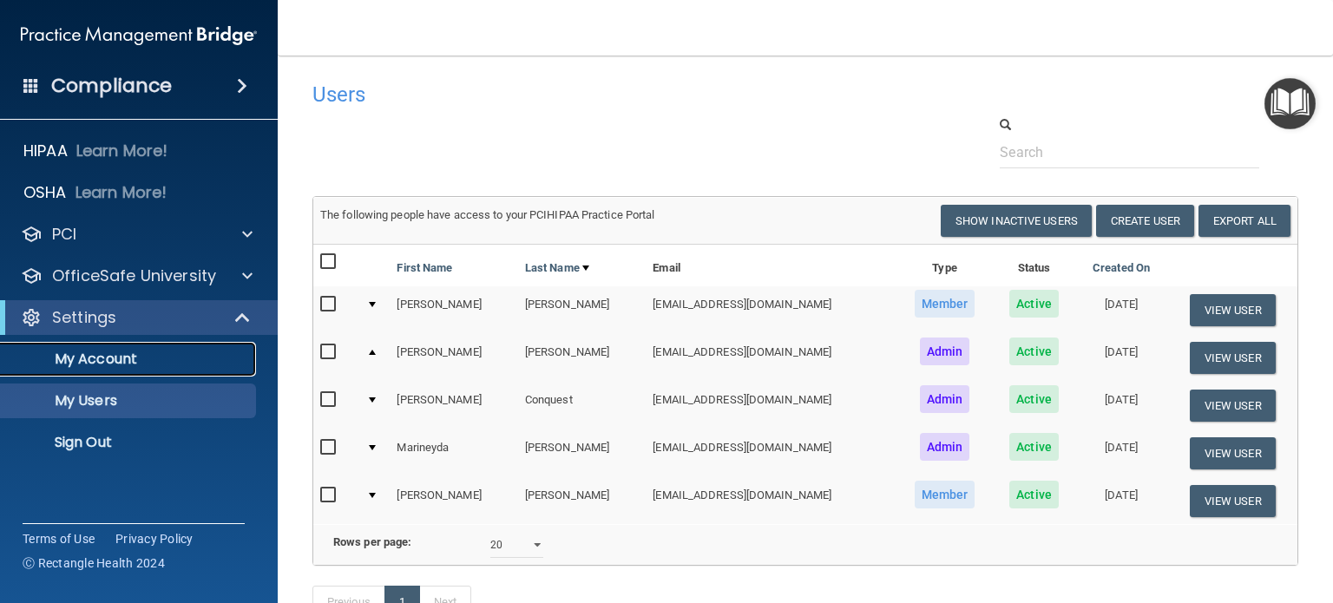
click at [104, 361] on p "My Account" at bounding box center [129, 359] width 237 height 17
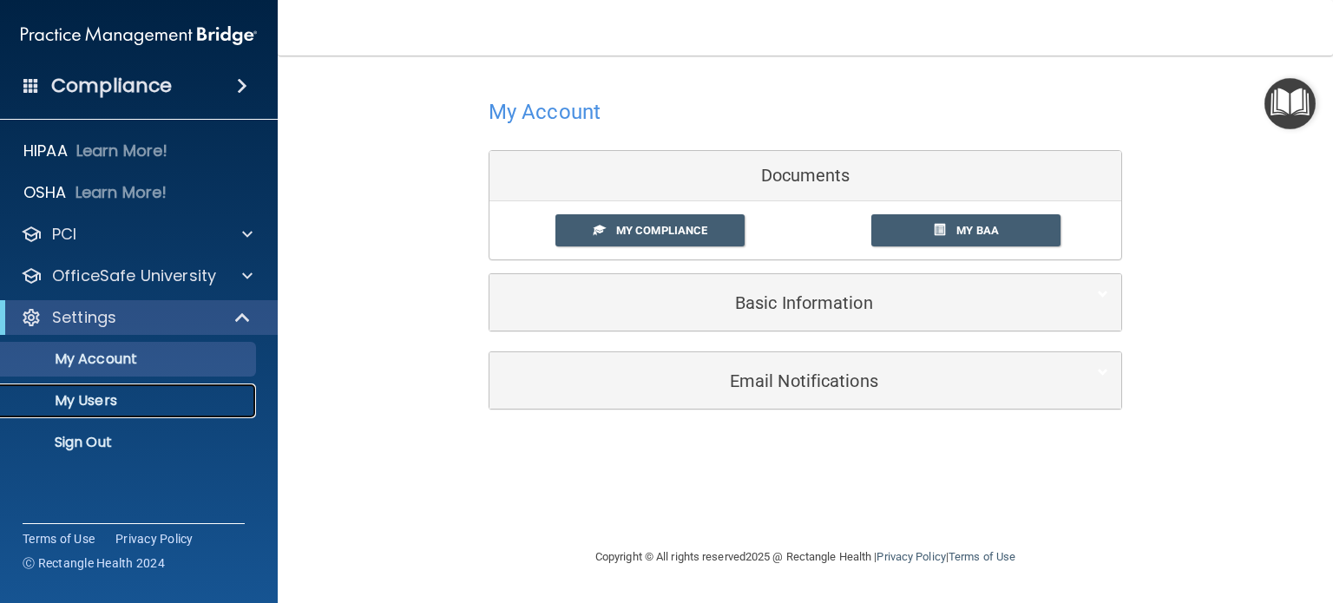
click at [95, 401] on p "My Users" at bounding box center [129, 400] width 237 height 17
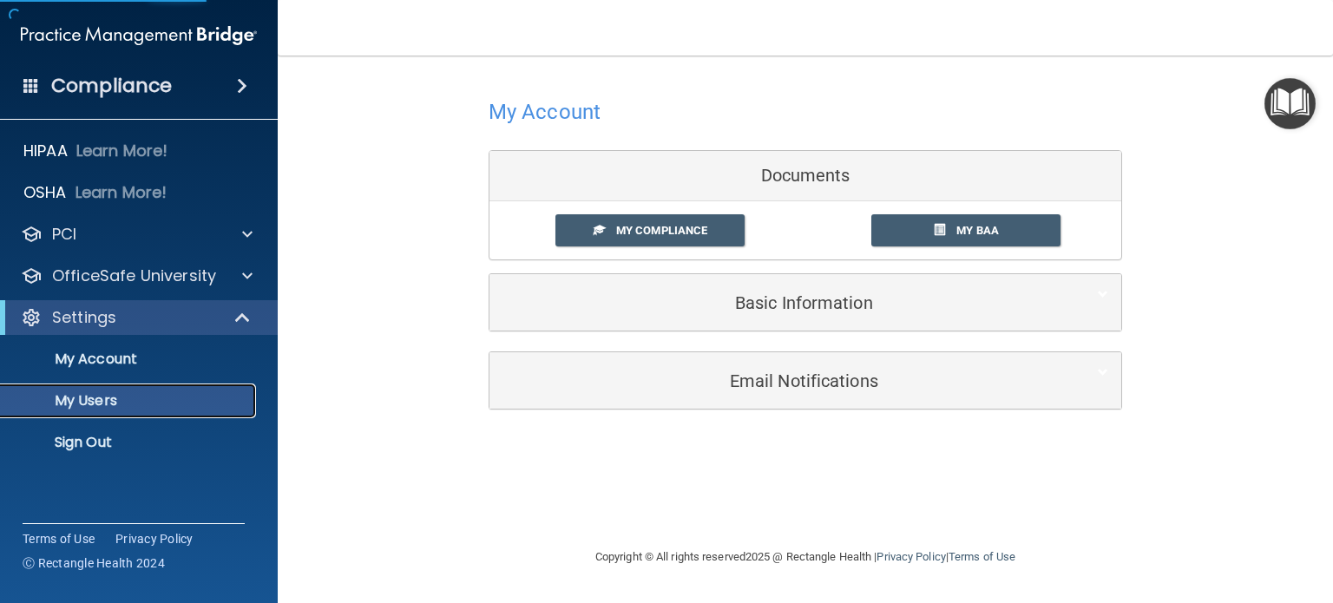
select select "20"
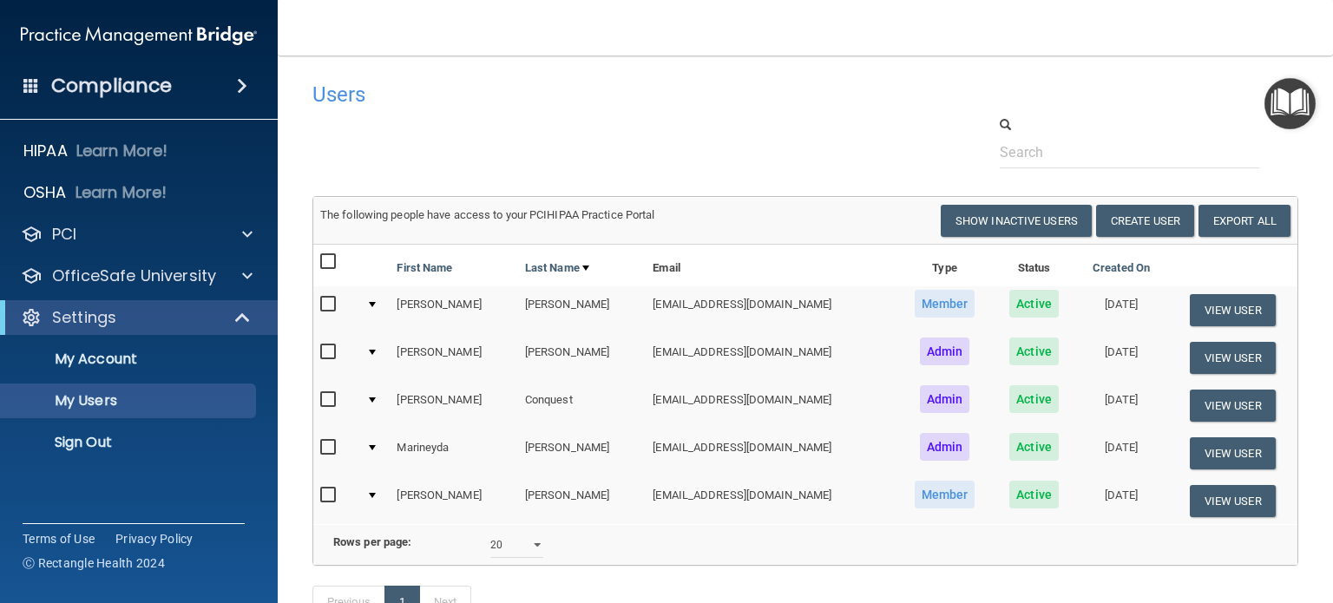
click at [330, 301] on input "checkbox" at bounding box center [330, 305] width 20 height 14
checkbox input "true"
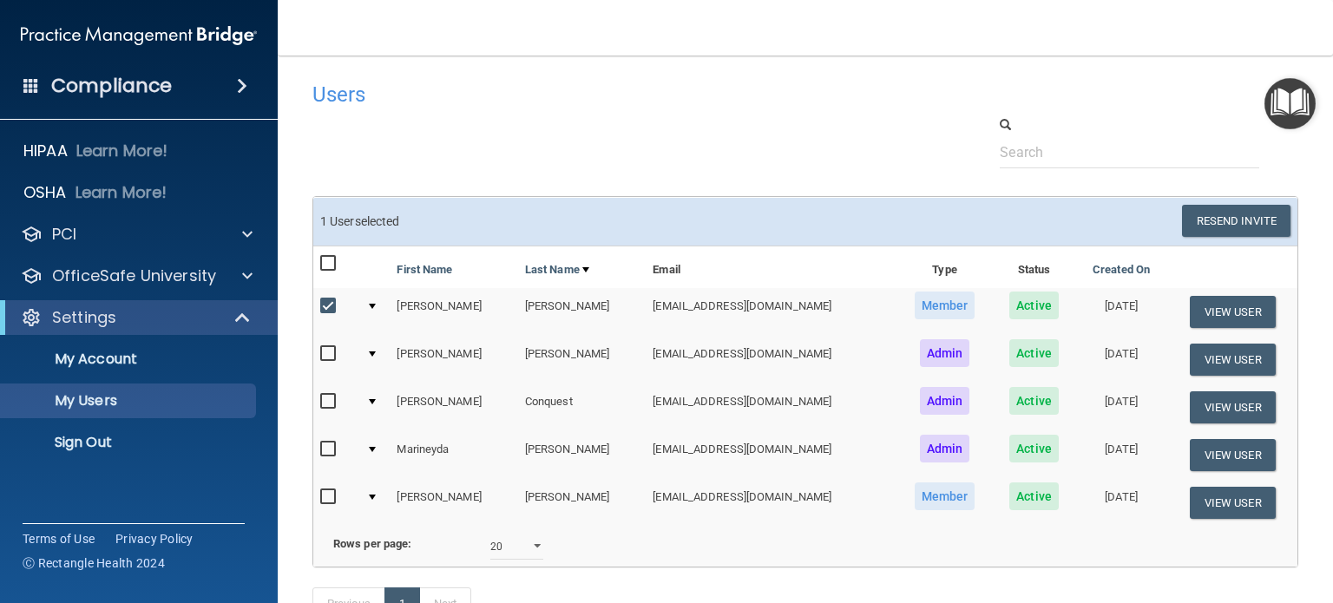
click at [914, 306] on span "Member" at bounding box center [944, 306] width 61 height 28
click at [1009, 307] on span "Active" at bounding box center [1033, 306] width 49 height 28
click at [1098, 303] on td "[DATE]" at bounding box center [1121, 312] width 93 height 48
click at [1235, 215] on button "Resend Invite" at bounding box center [1236, 221] width 108 height 32
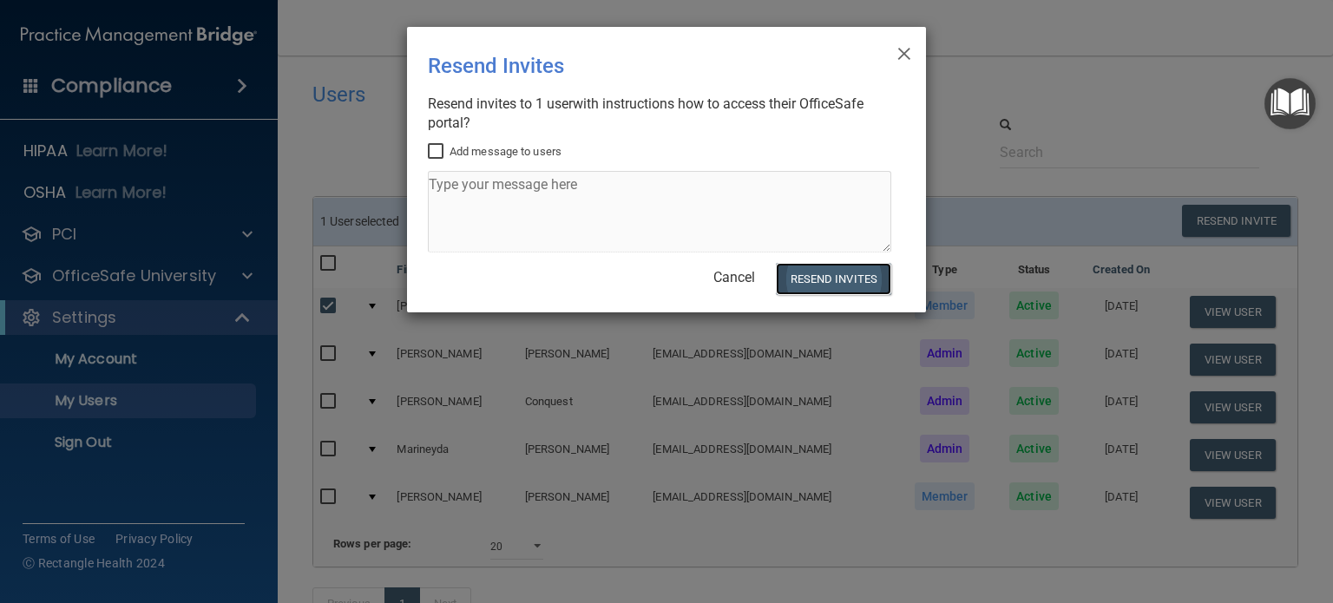
click at [838, 278] on button "Resend Invites" at bounding box center [833, 279] width 115 height 32
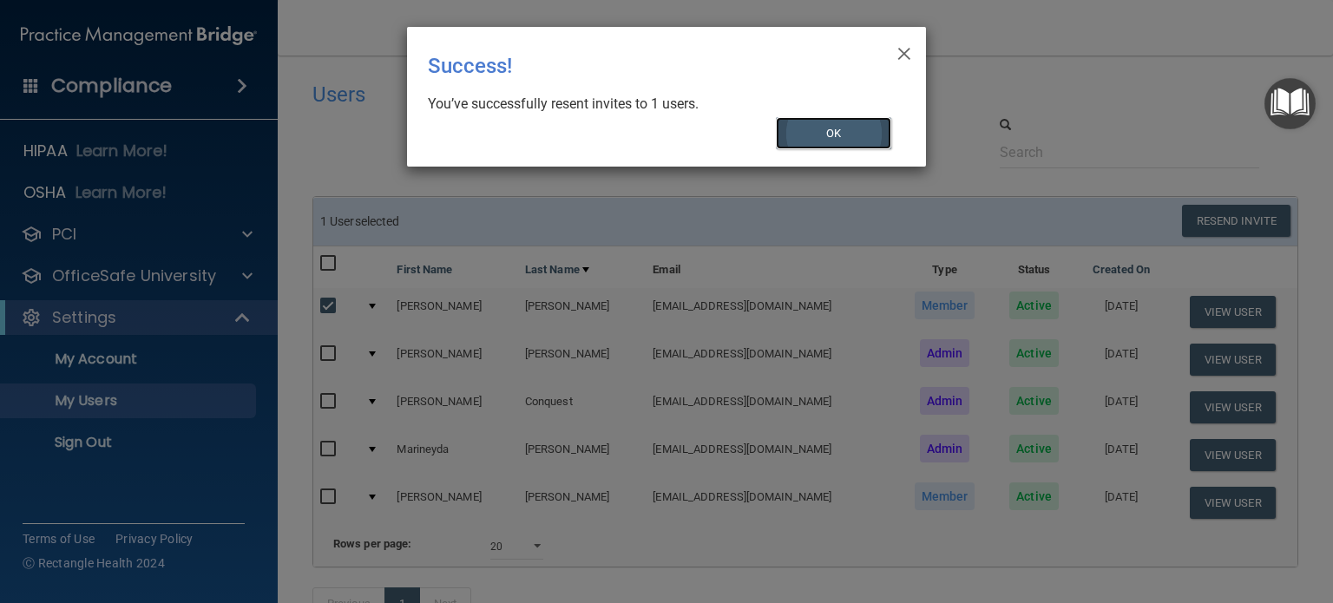
click at [850, 130] on button "OK" at bounding box center [834, 133] width 116 height 32
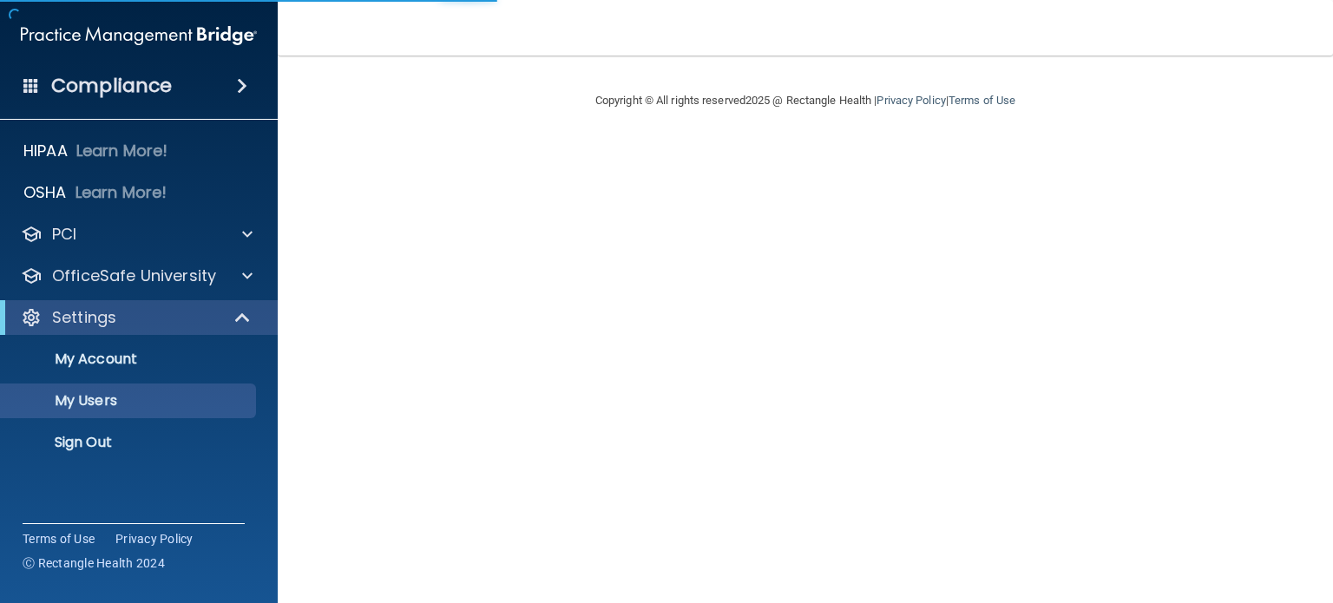
select select "20"
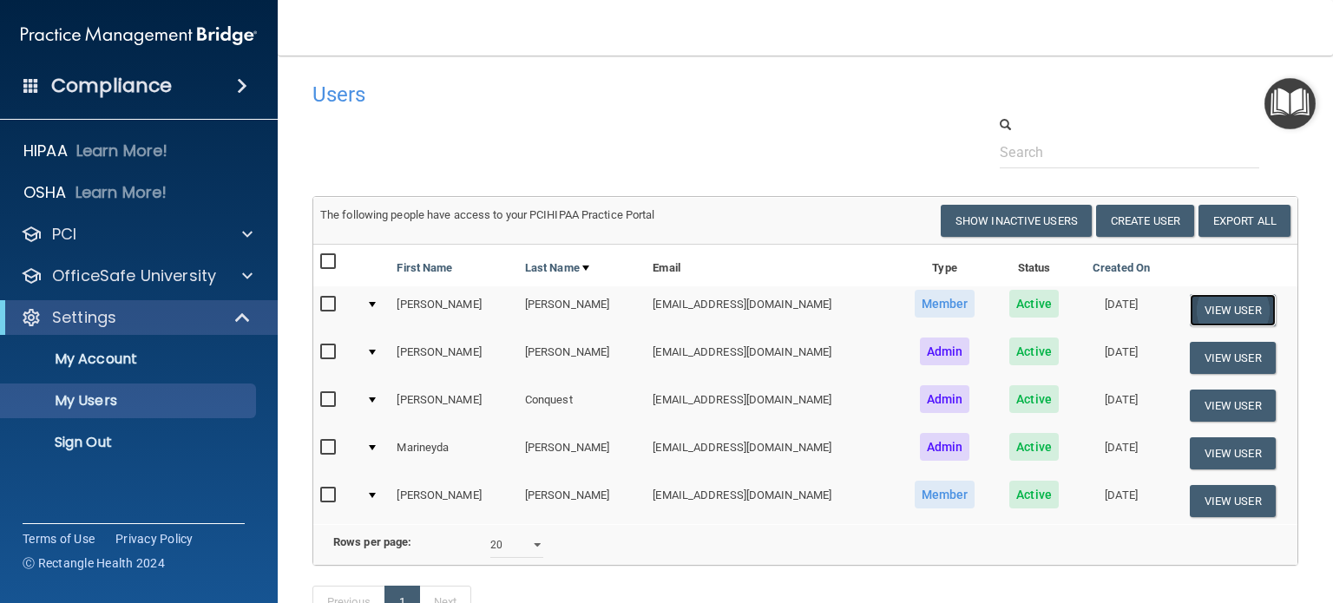
click at [1220, 314] on button "View User" at bounding box center [1232, 310] width 86 height 32
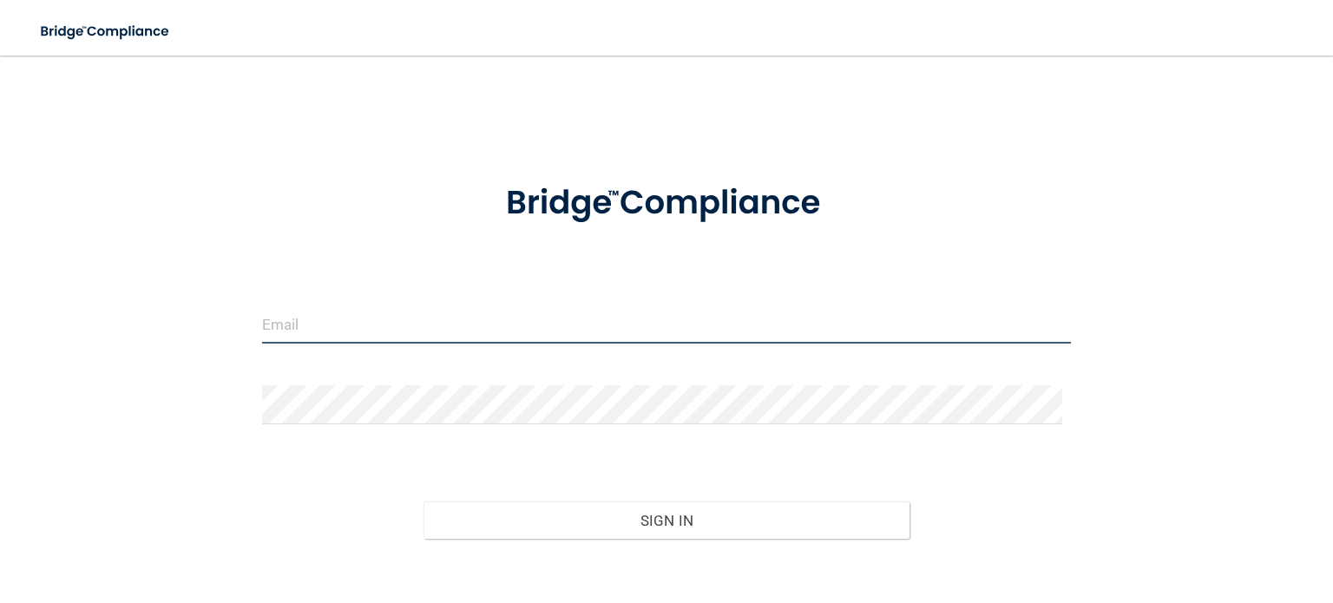
click at [300, 308] on input "email" at bounding box center [666, 324] width 809 height 39
type input "[EMAIL_ADDRESS][DOMAIN_NAME]"
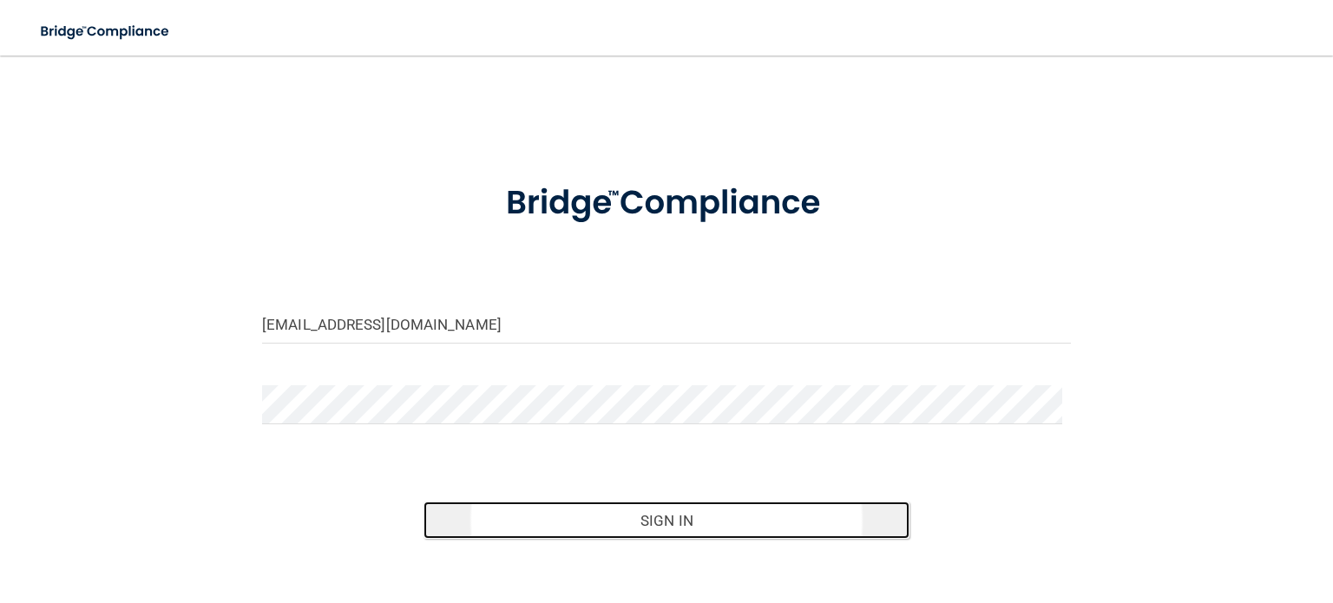
click at [607, 511] on button "Sign In" at bounding box center [665, 520] width 485 height 38
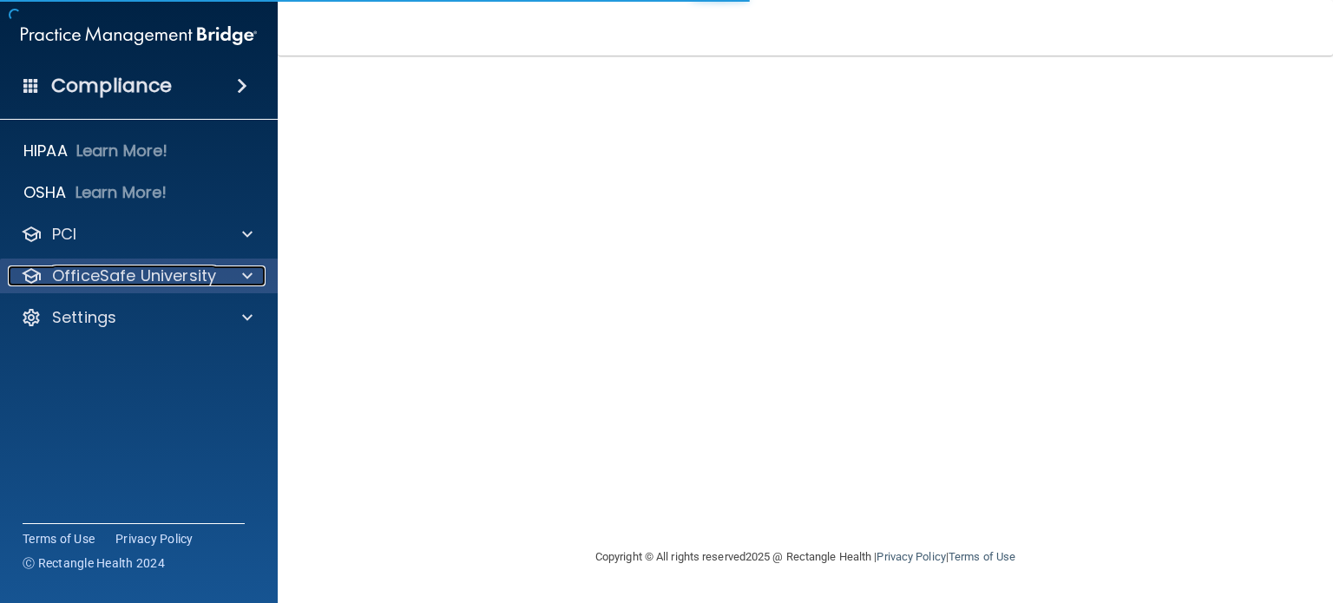
click at [86, 273] on p "OfficeSafe University" at bounding box center [134, 275] width 164 height 21
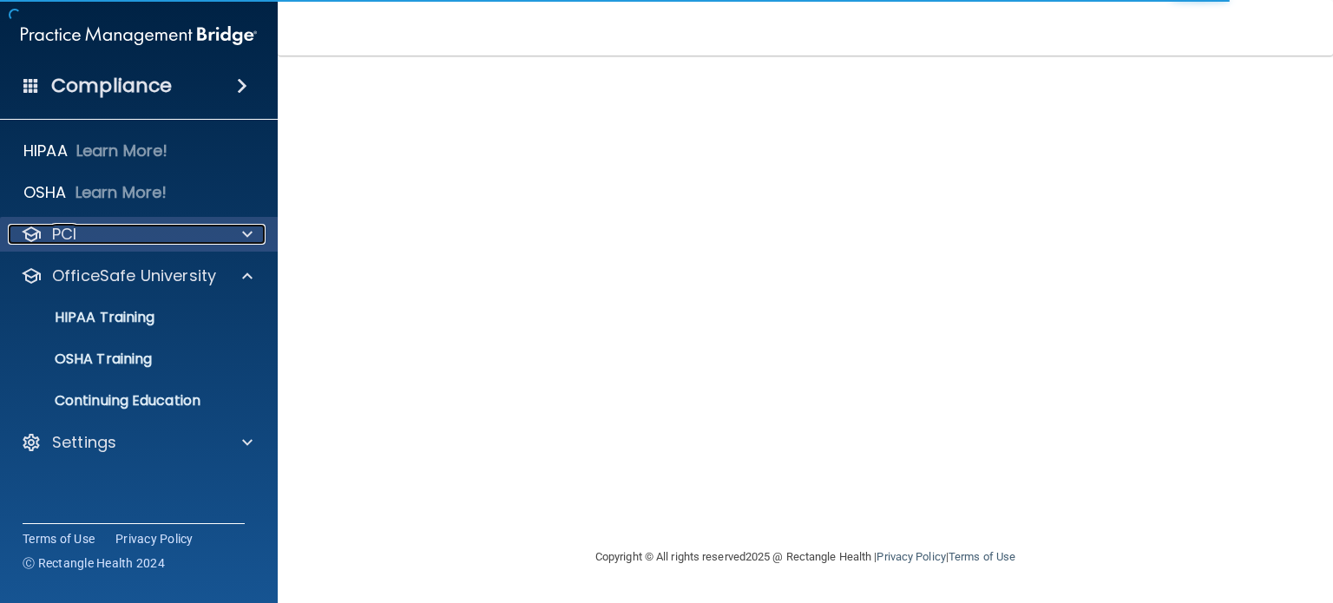
click at [75, 235] on p "PCI" at bounding box center [64, 234] width 24 height 21
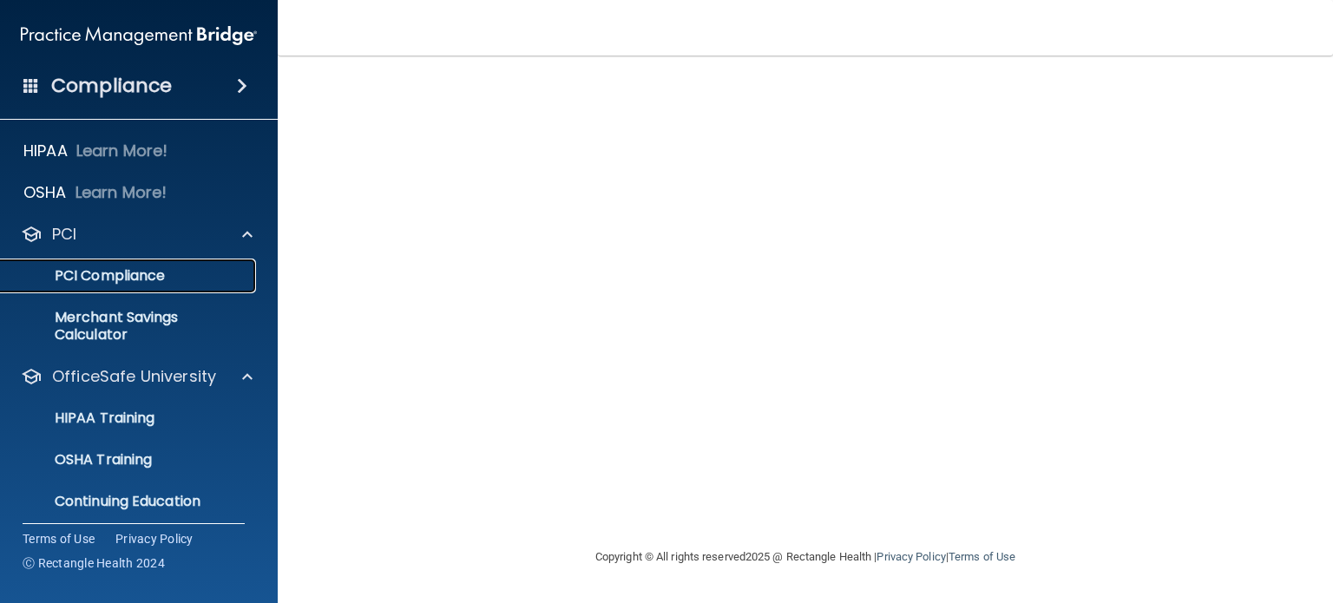
click at [88, 275] on p "PCI Compliance" at bounding box center [129, 275] width 237 height 17
click at [95, 414] on p "HIPAA Training" at bounding box center [82, 417] width 143 height 17
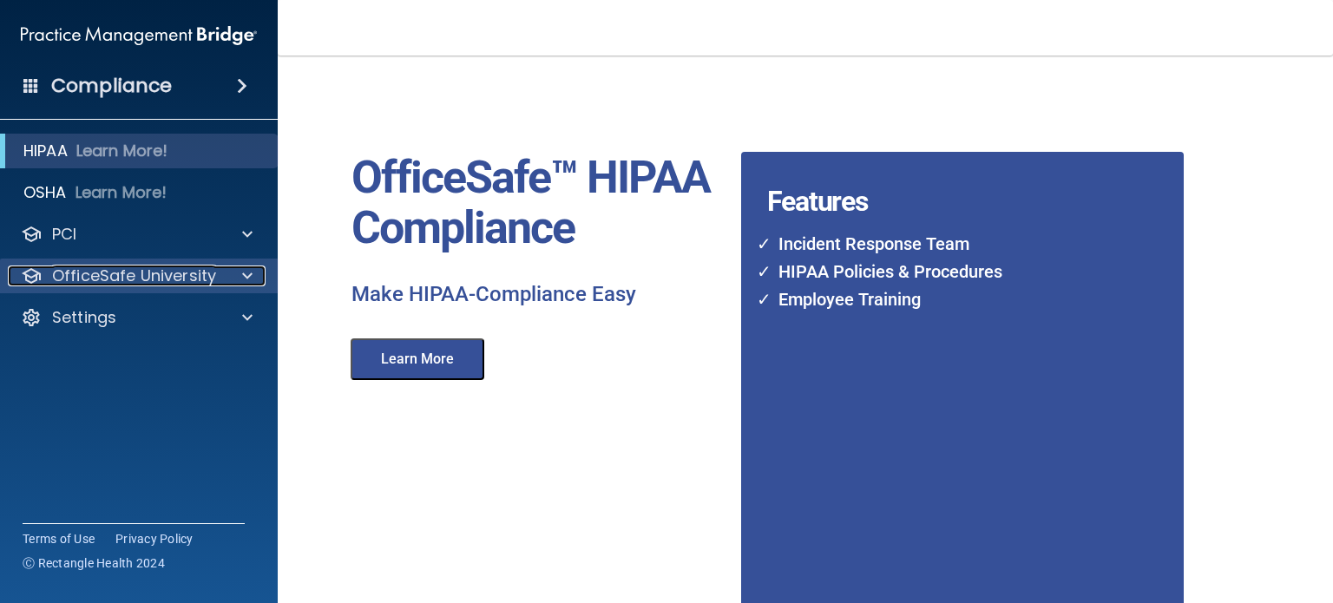
click at [104, 274] on p "OfficeSafe University" at bounding box center [134, 275] width 164 height 21
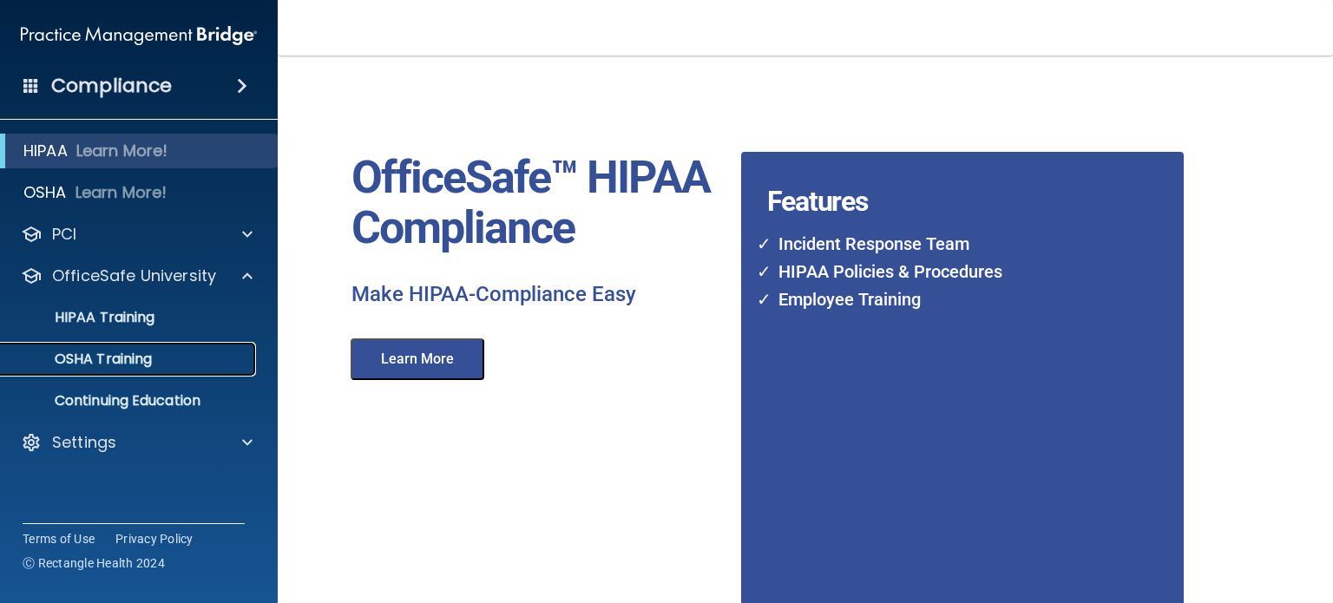
click at [106, 358] on p "OSHA Training" at bounding box center [81, 359] width 141 height 17
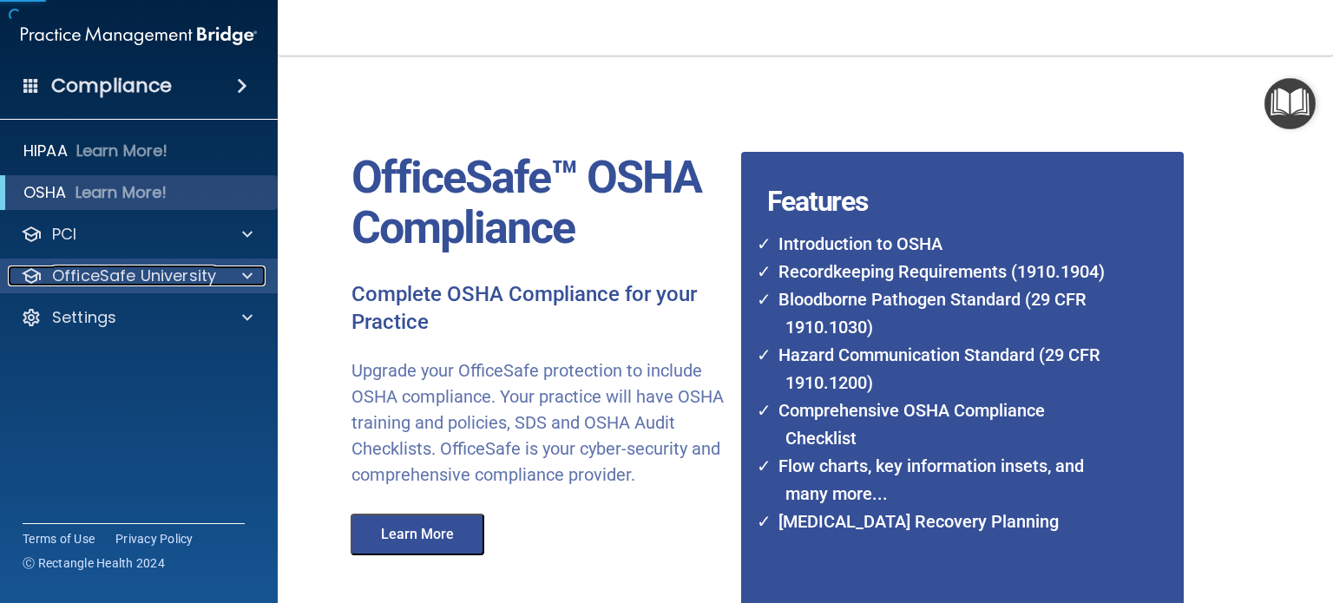
click at [117, 272] on p "OfficeSafe University" at bounding box center [134, 275] width 164 height 21
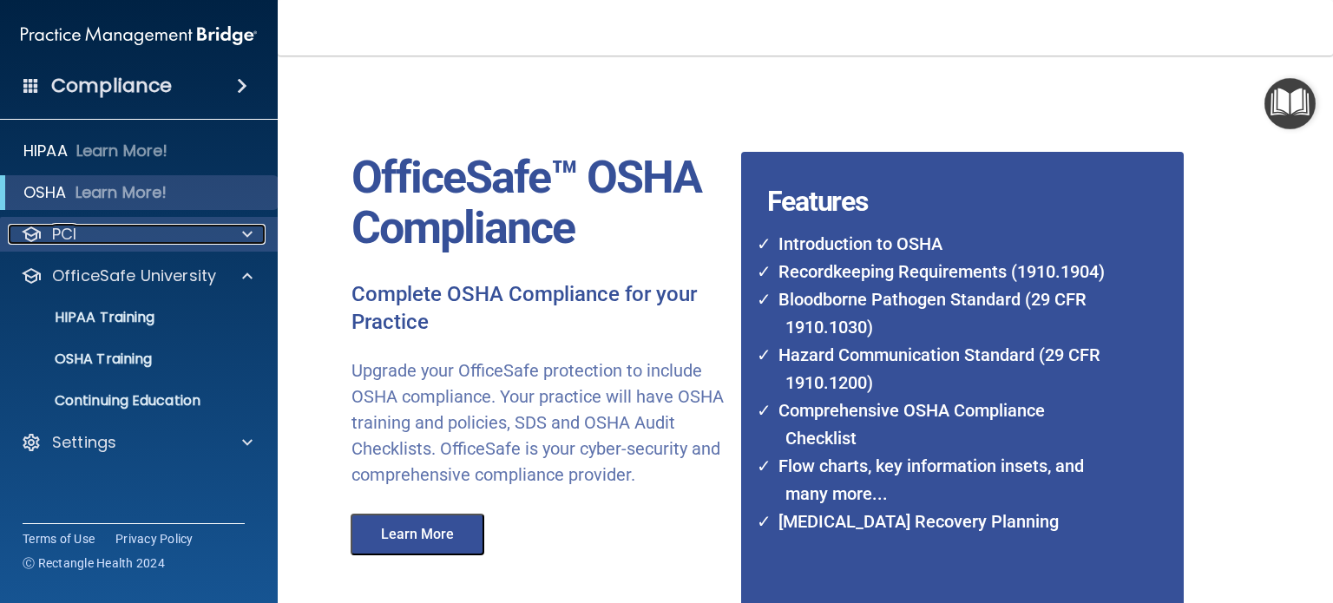
click at [242, 235] on span at bounding box center [247, 234] width 10 height 21
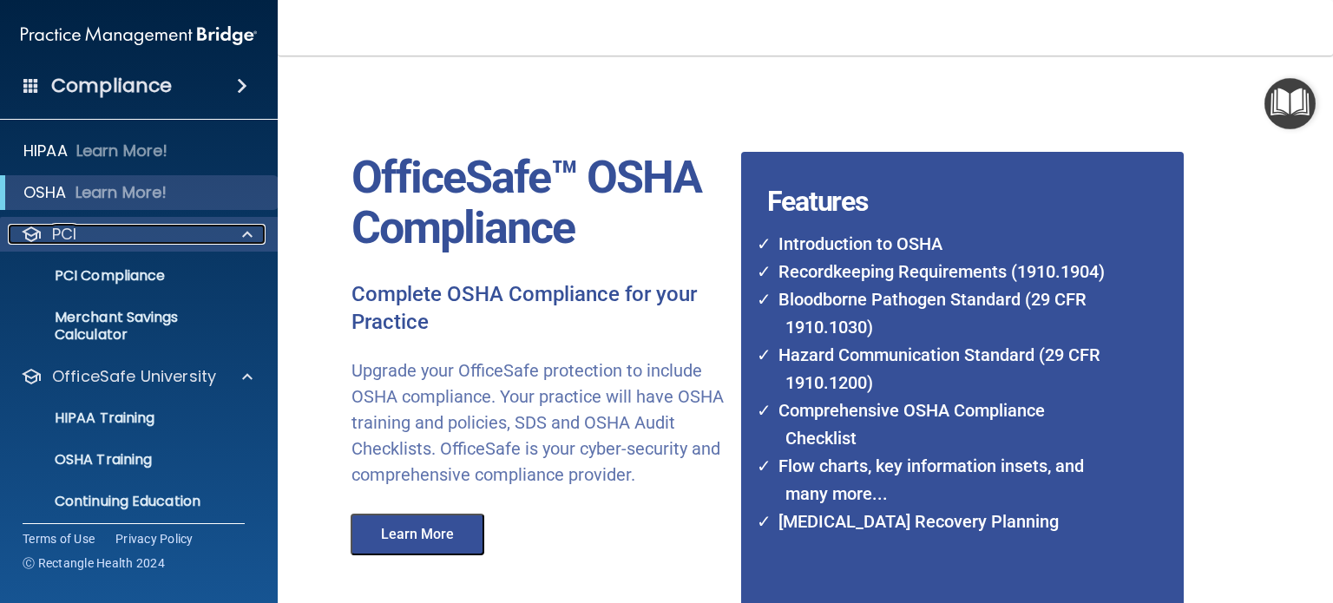
click at [239, 240] on div at bounding box center [244, 234] width 43 height 21
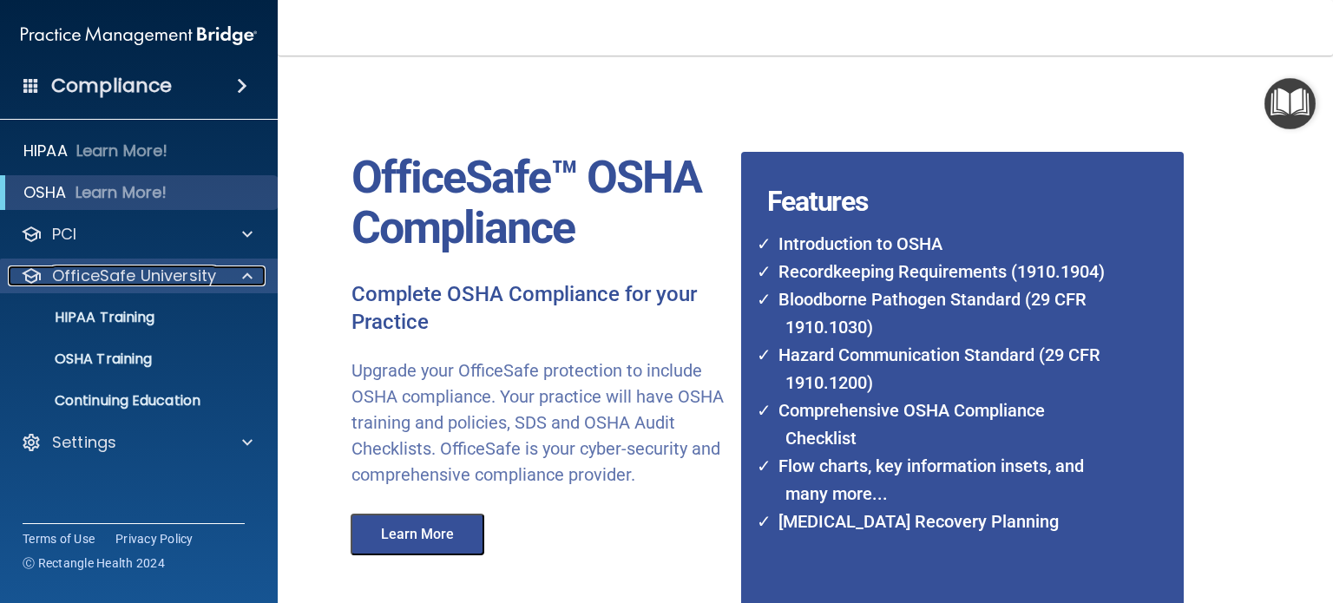
click at [249, 275] on span at bounding box center [247, 275] width 10 height 21
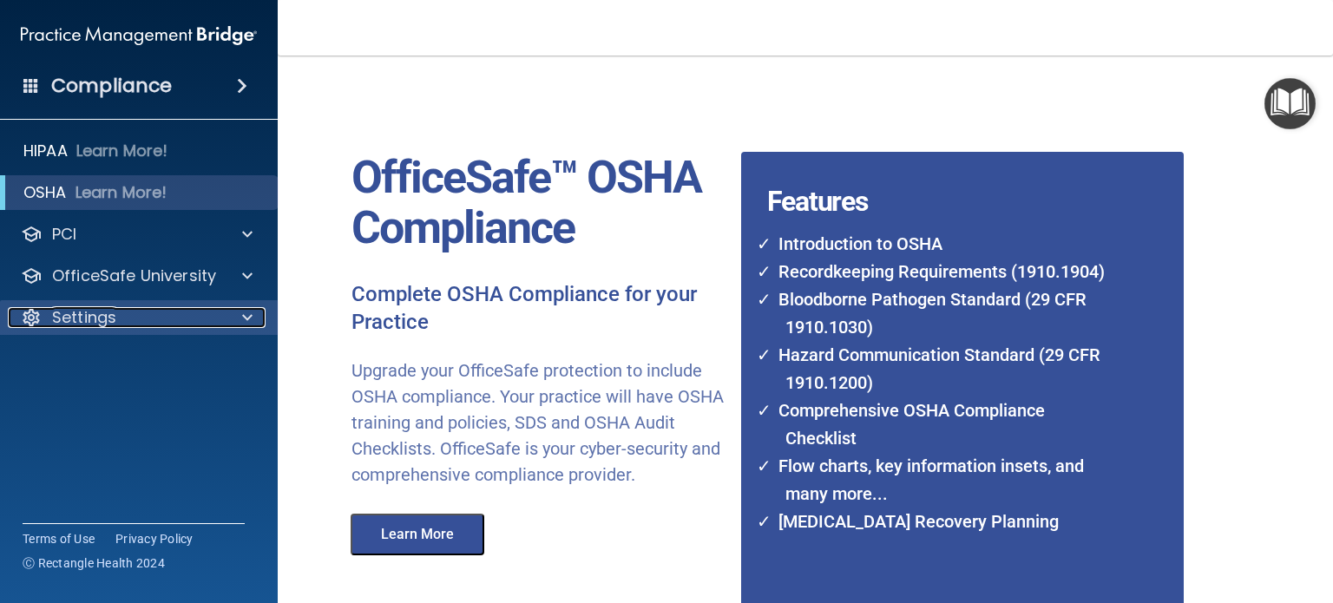
click at [249, 317] on span at bounding box center [247, 317] width 10 height 21
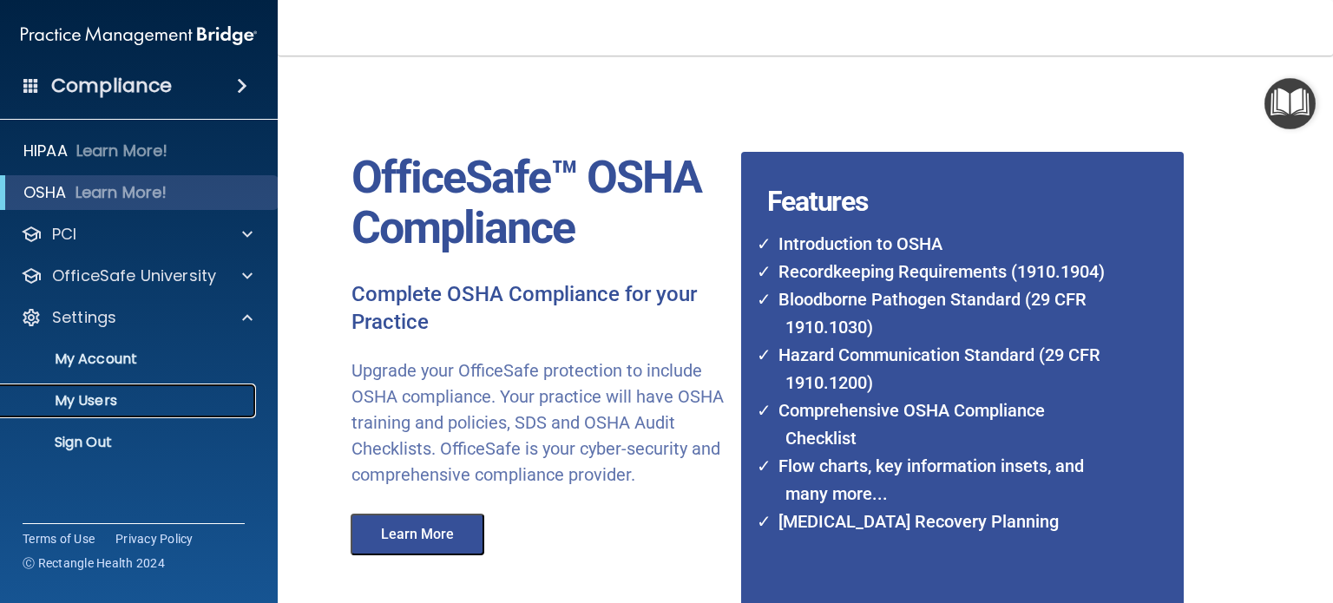
click at [87, 399] on p "My Users" at bounding box center [129, 400] width 237 height 17
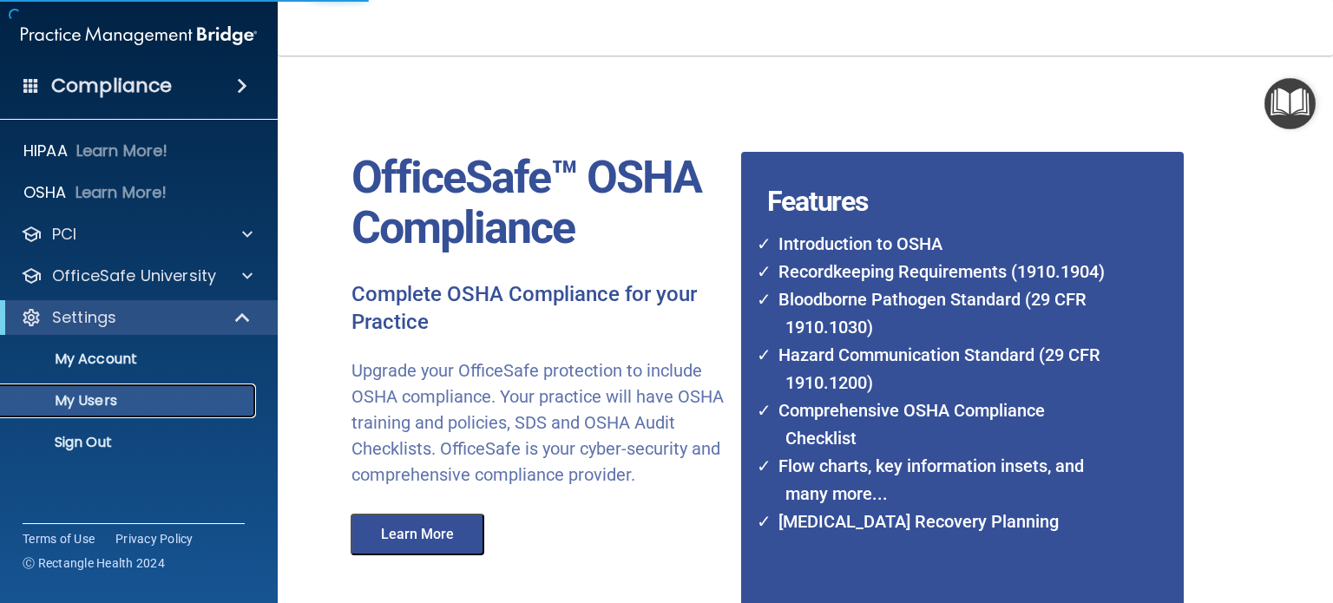
select select "20"
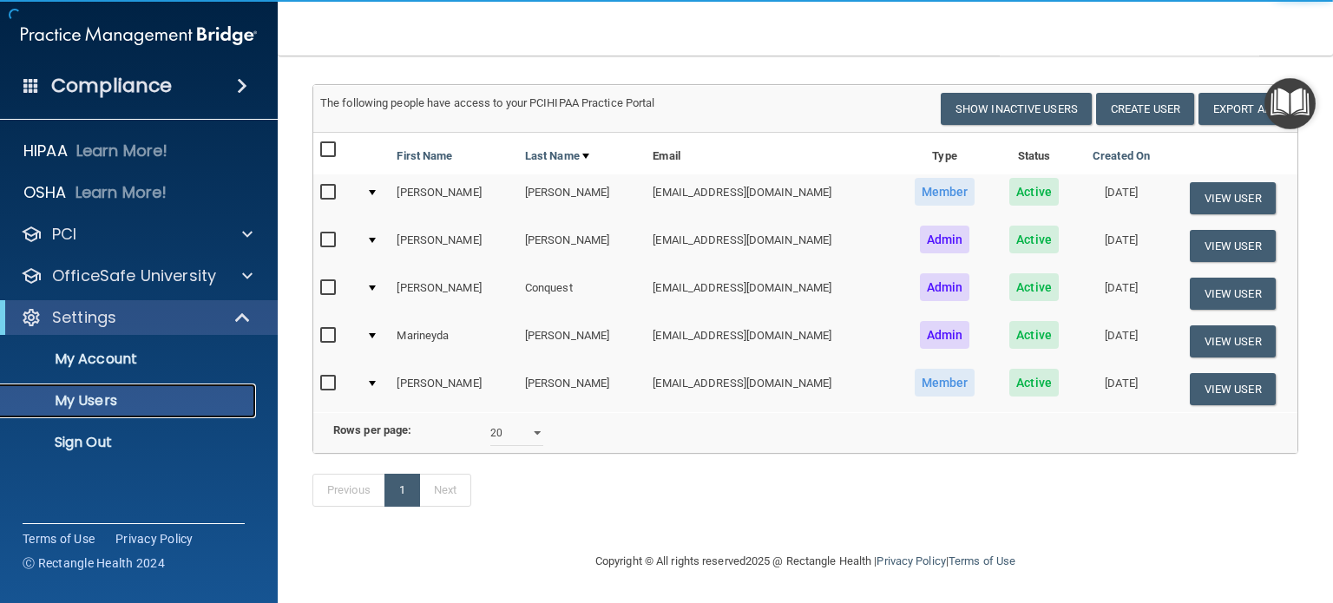
scroll to position [134, 0]
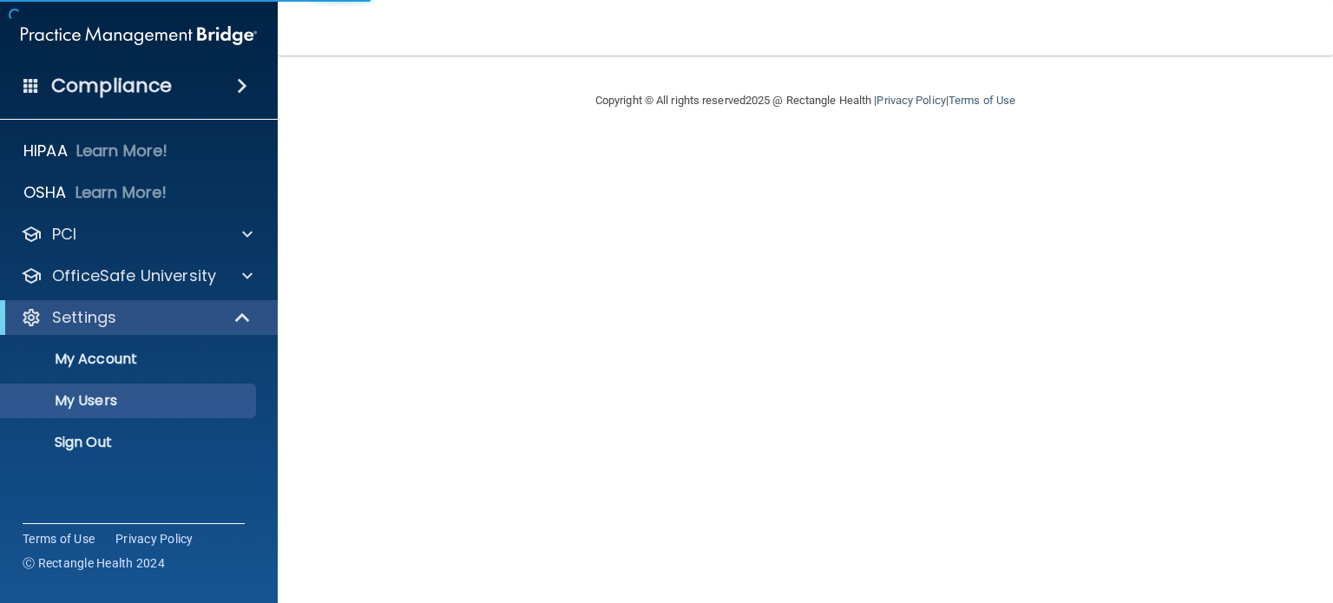
select select "20"
